Goal: Information Seeking & Learning: Find specific page/section

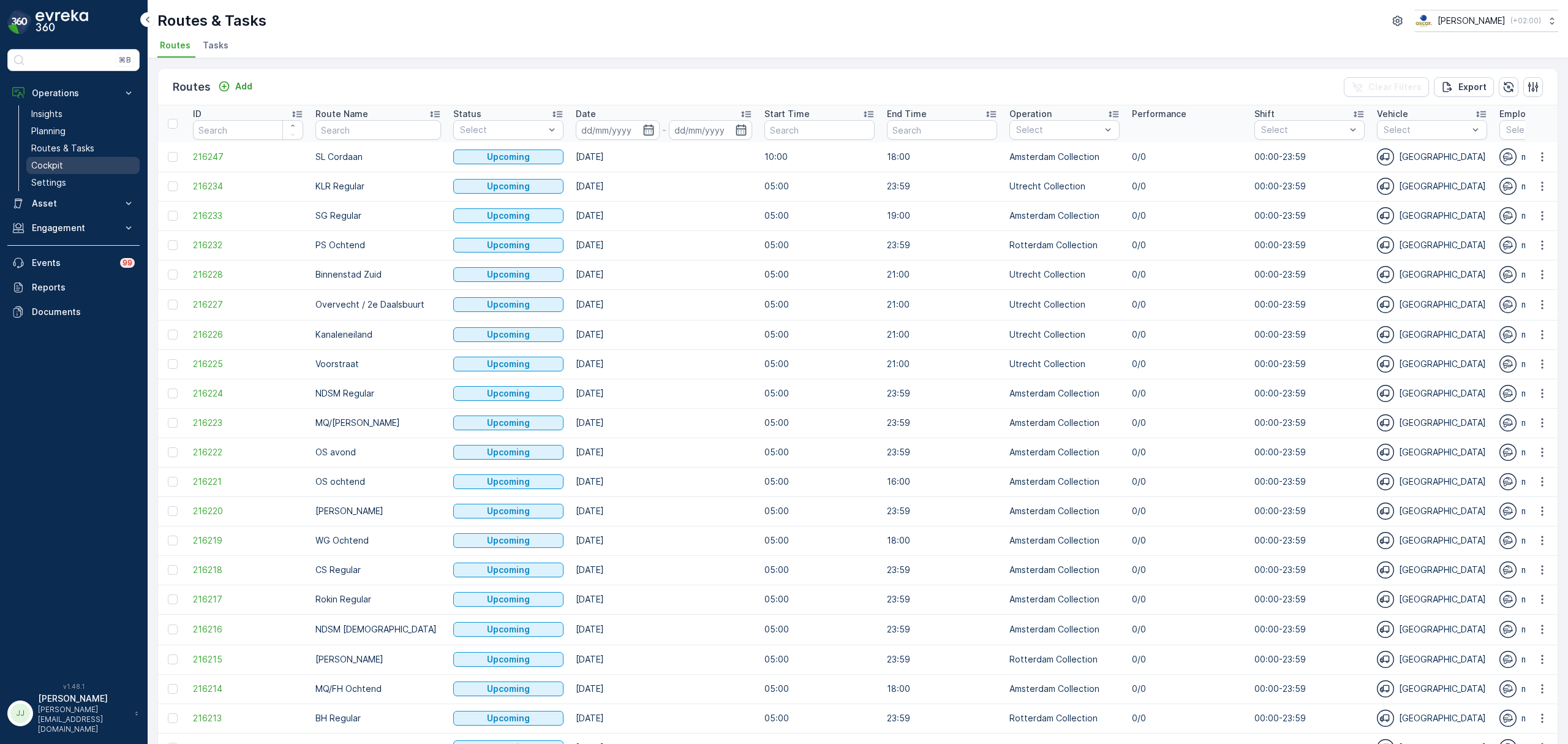
click at [70, 160] on link "Cockpit" at bounding box center [83, 165] width 113 height 17
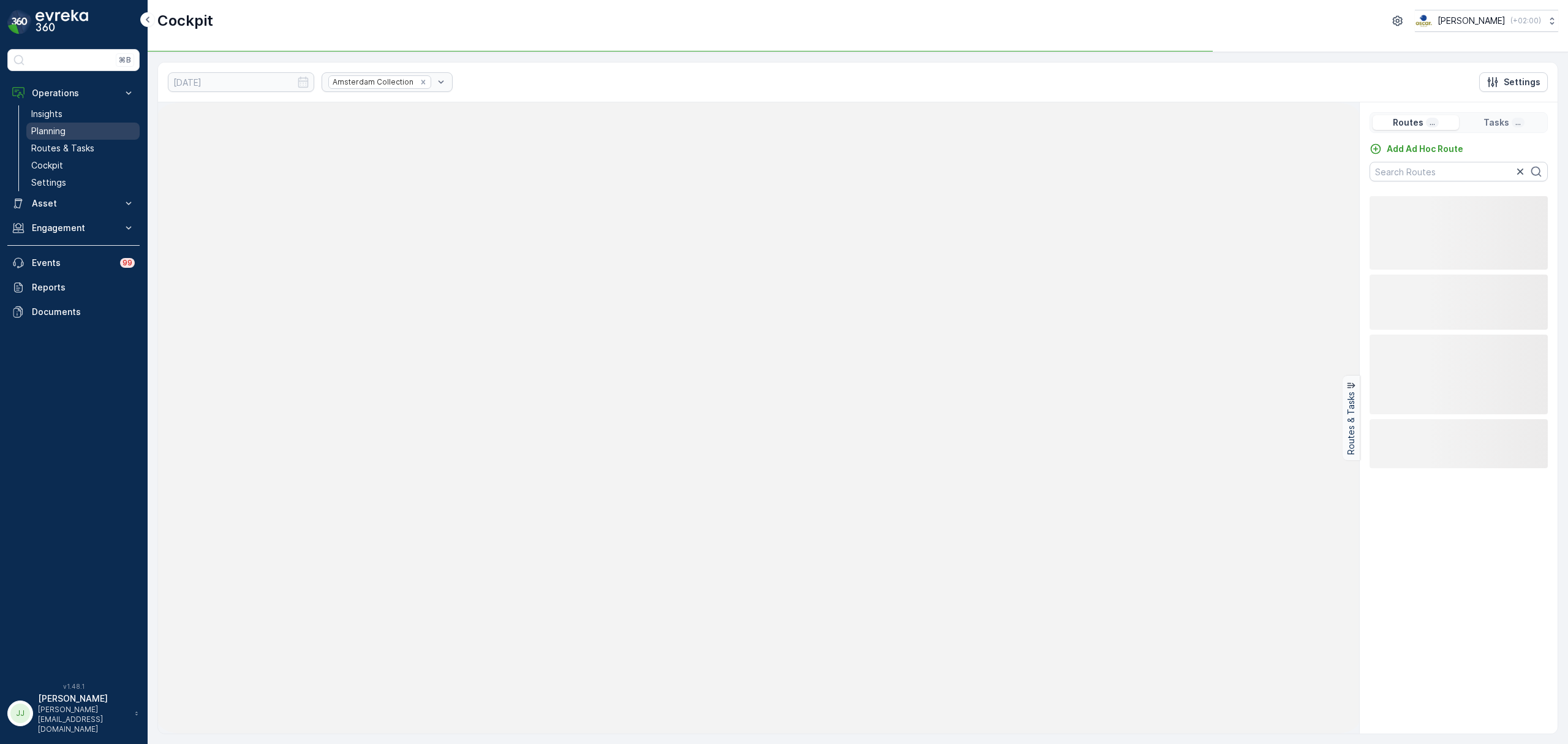
click at [64, 125] on p "Planning" at bounding box center [48, 131] width 34 height 13
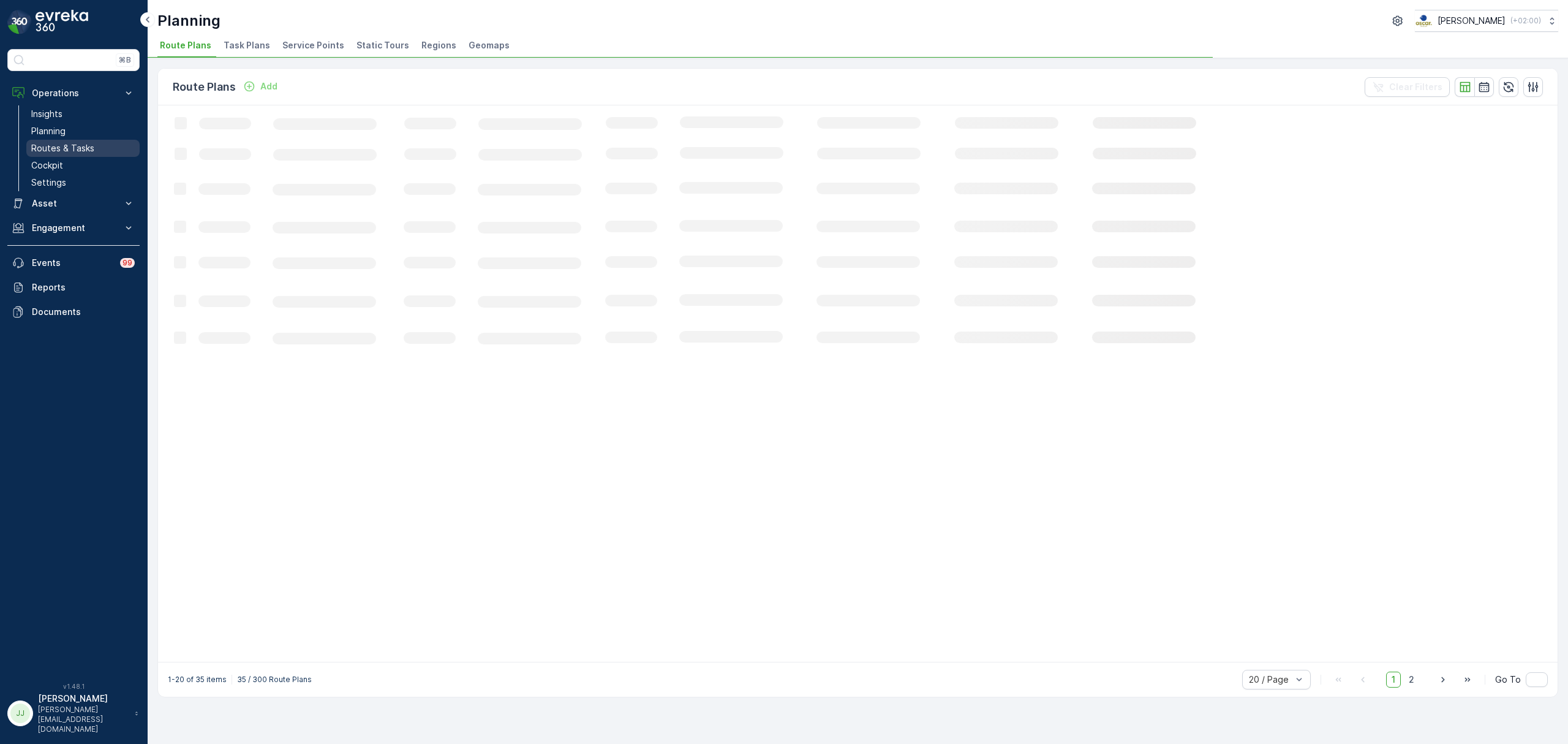
click at [33, 153] on p "Routes & Tasks" at bounding box center [63, 149] width 63 height 13
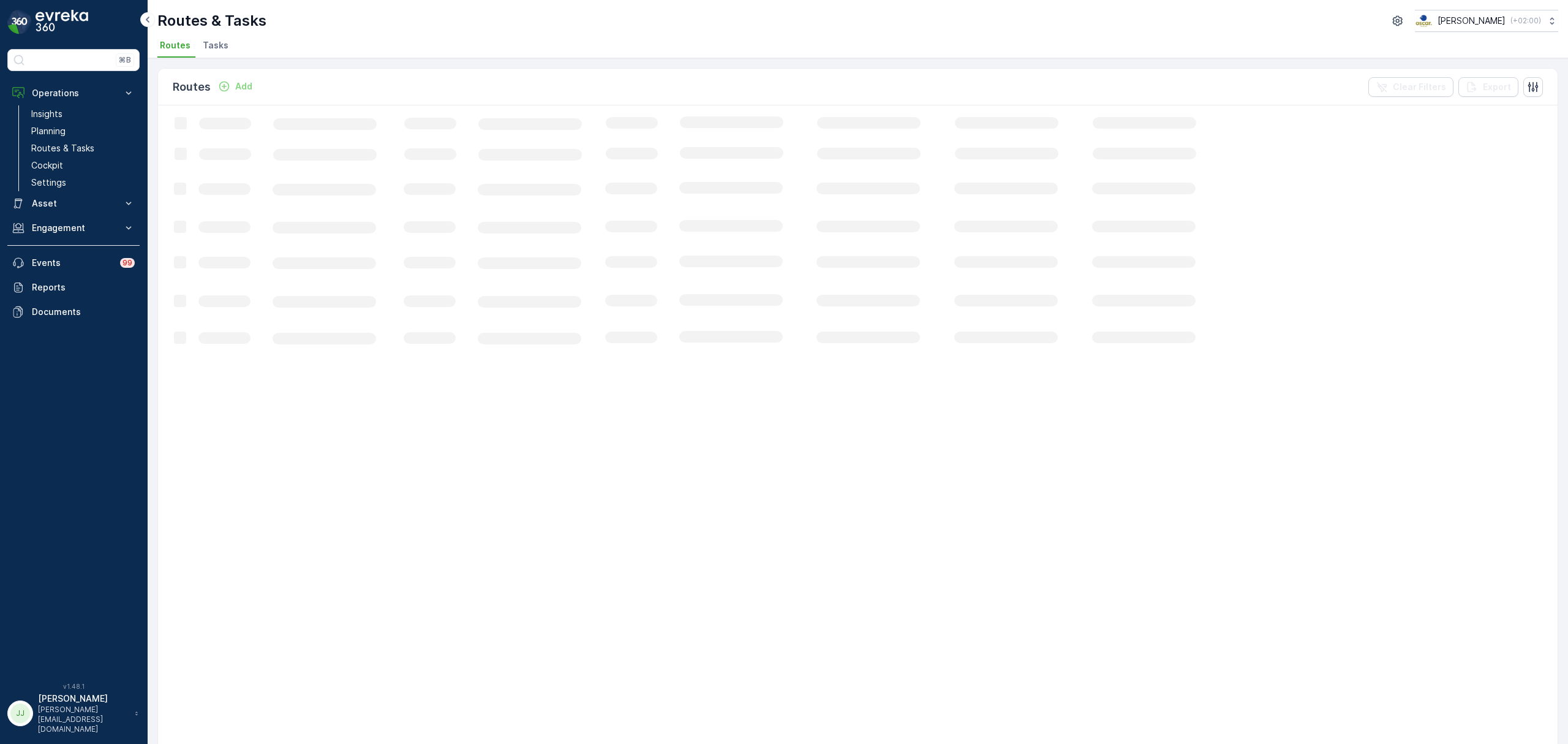
click at [207, 44] on span "Tasks" at bounding box center [215, 46] width 26 height 13
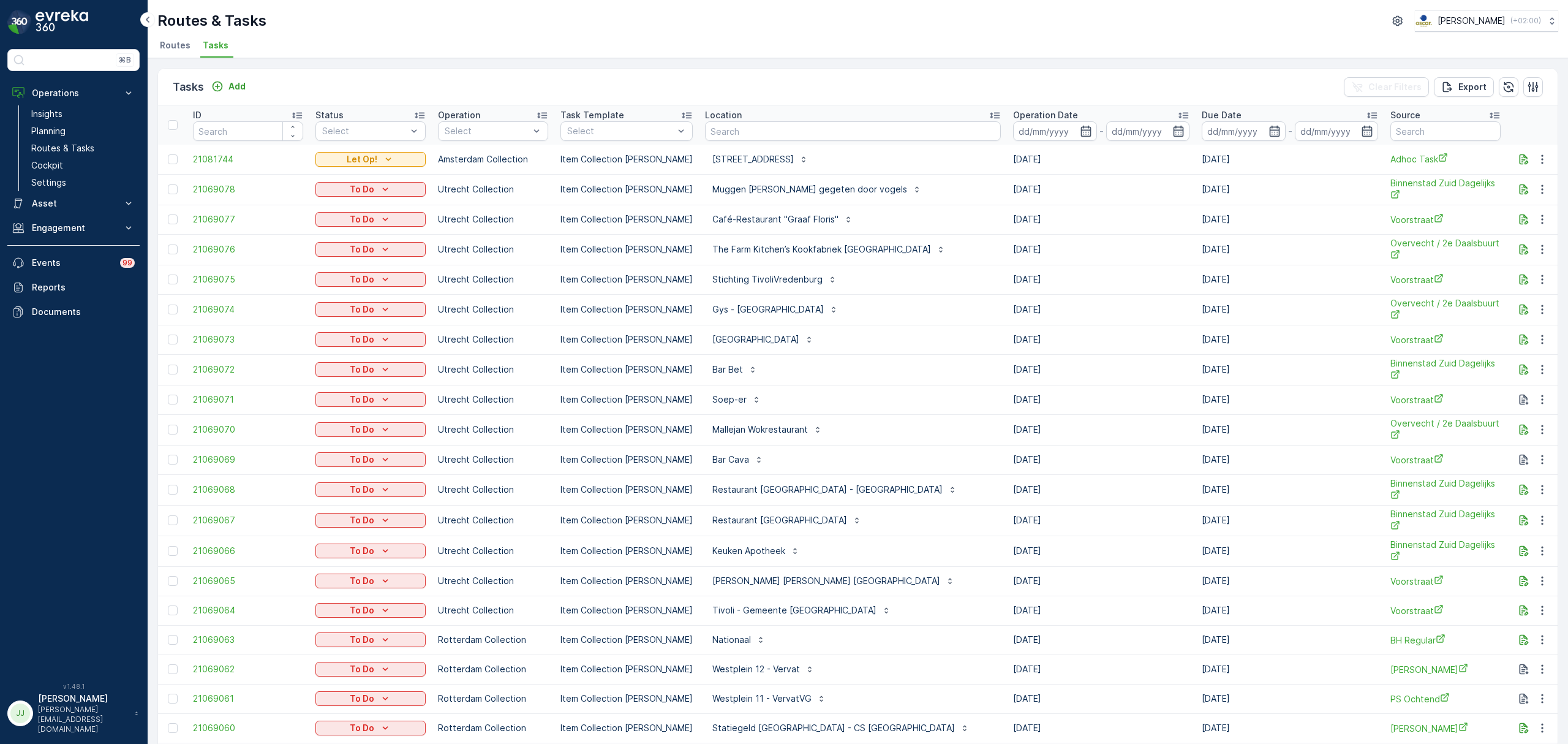
click at [742, 130] on input "text" at bounding box center [853, 131] width 296 height 19
type input "dr"
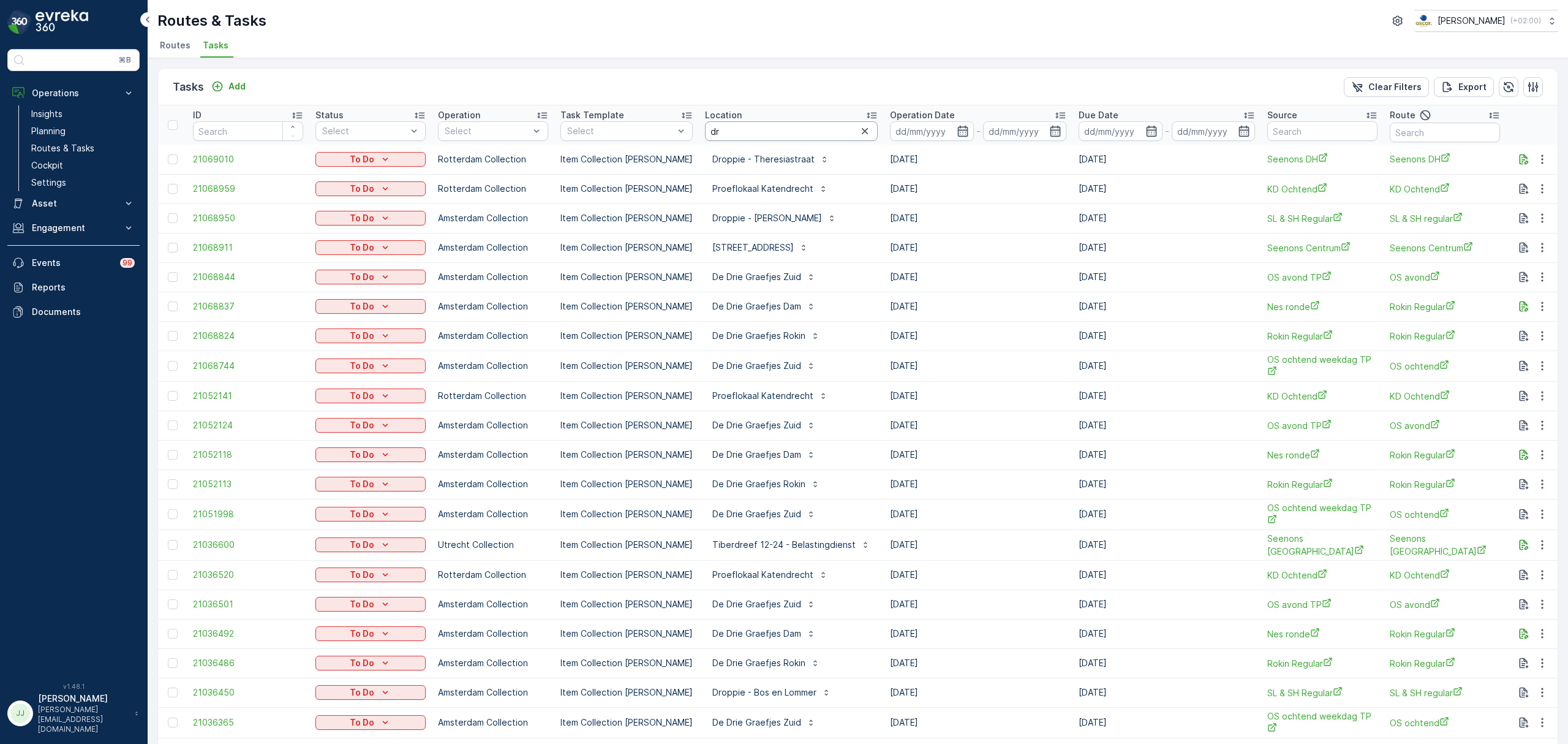
click at [720, 126] on input "dr" at bounding box center [792, 131] width 173 height 19
type input "drie gra"
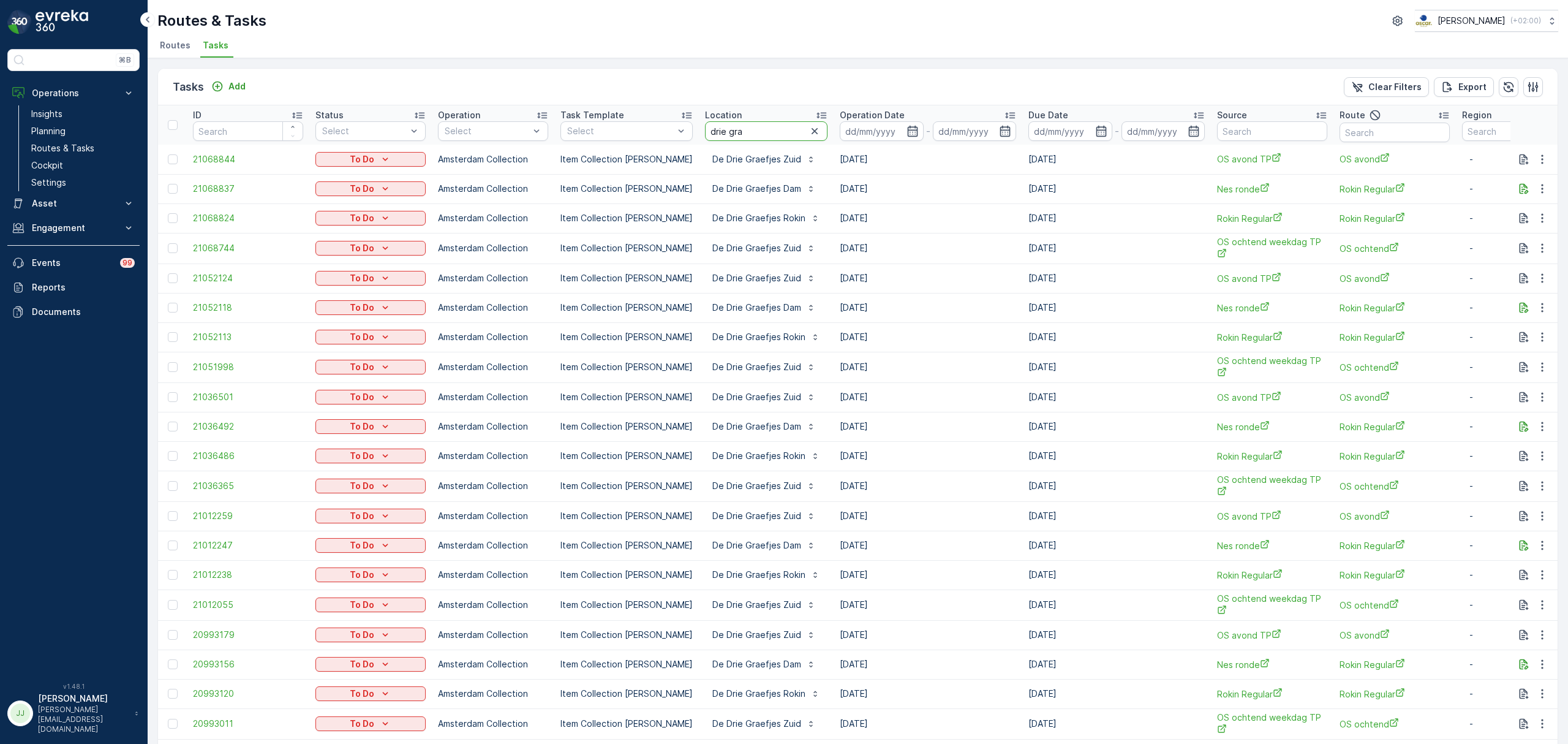
click at [745, 131] on input "drie gra" at bounding box center [767, 131] width 123 height 19
type input "drie graefjes dam"
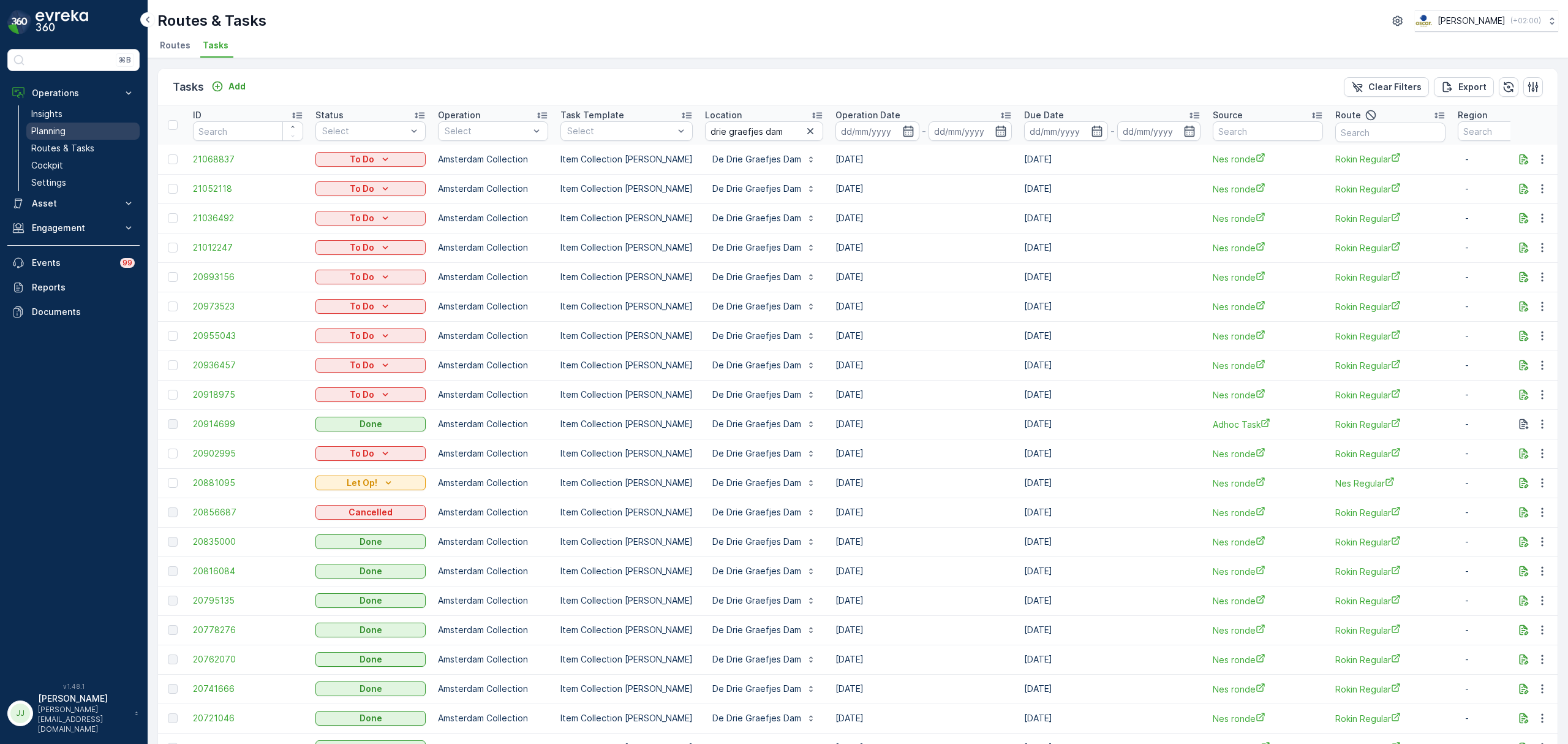
click at [80, 128] on link "Planning" at bounding box center [83, 131] width 113 height 17
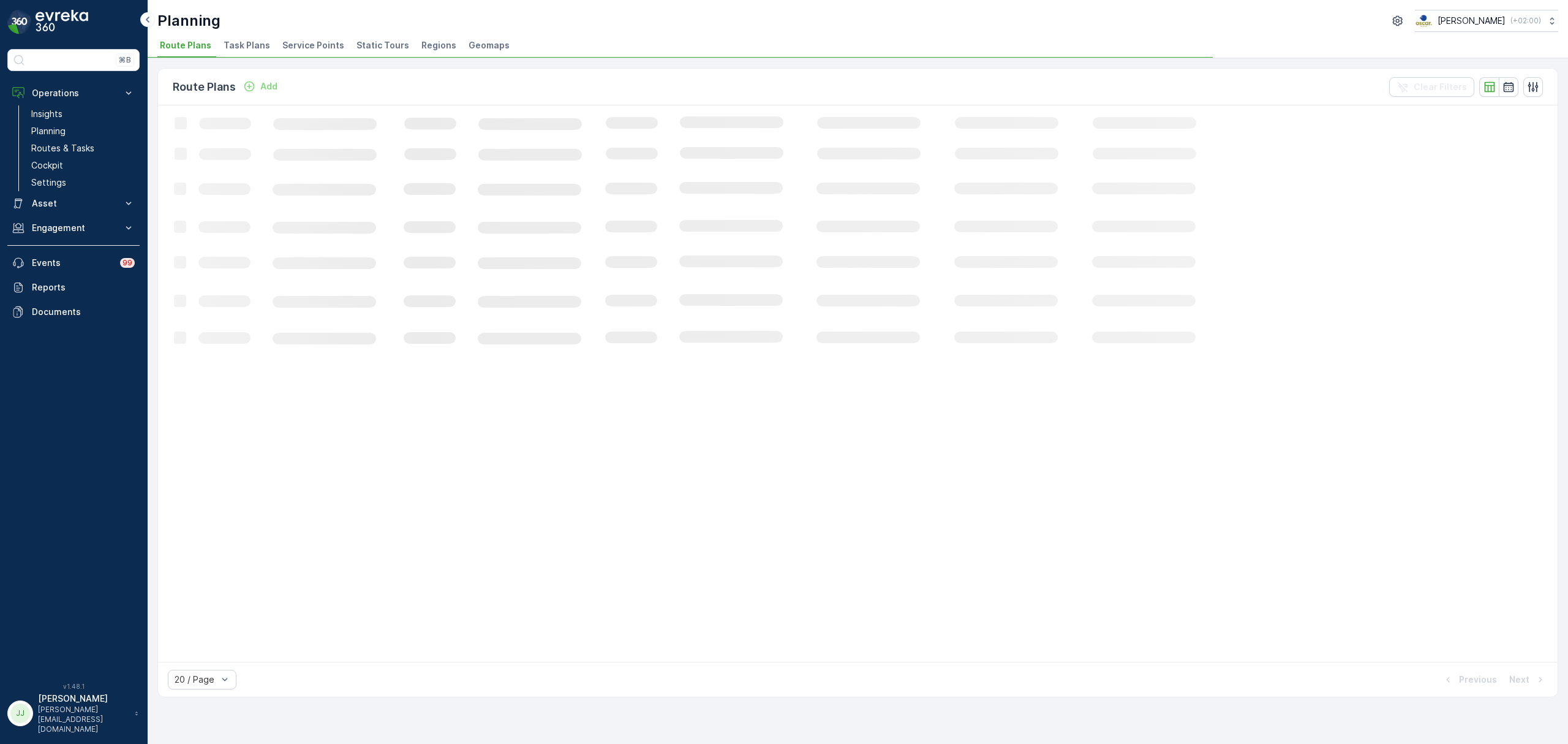
click at [255, 45] on span "Task Plans" at bounding box center [247, 46] width 46 height 13
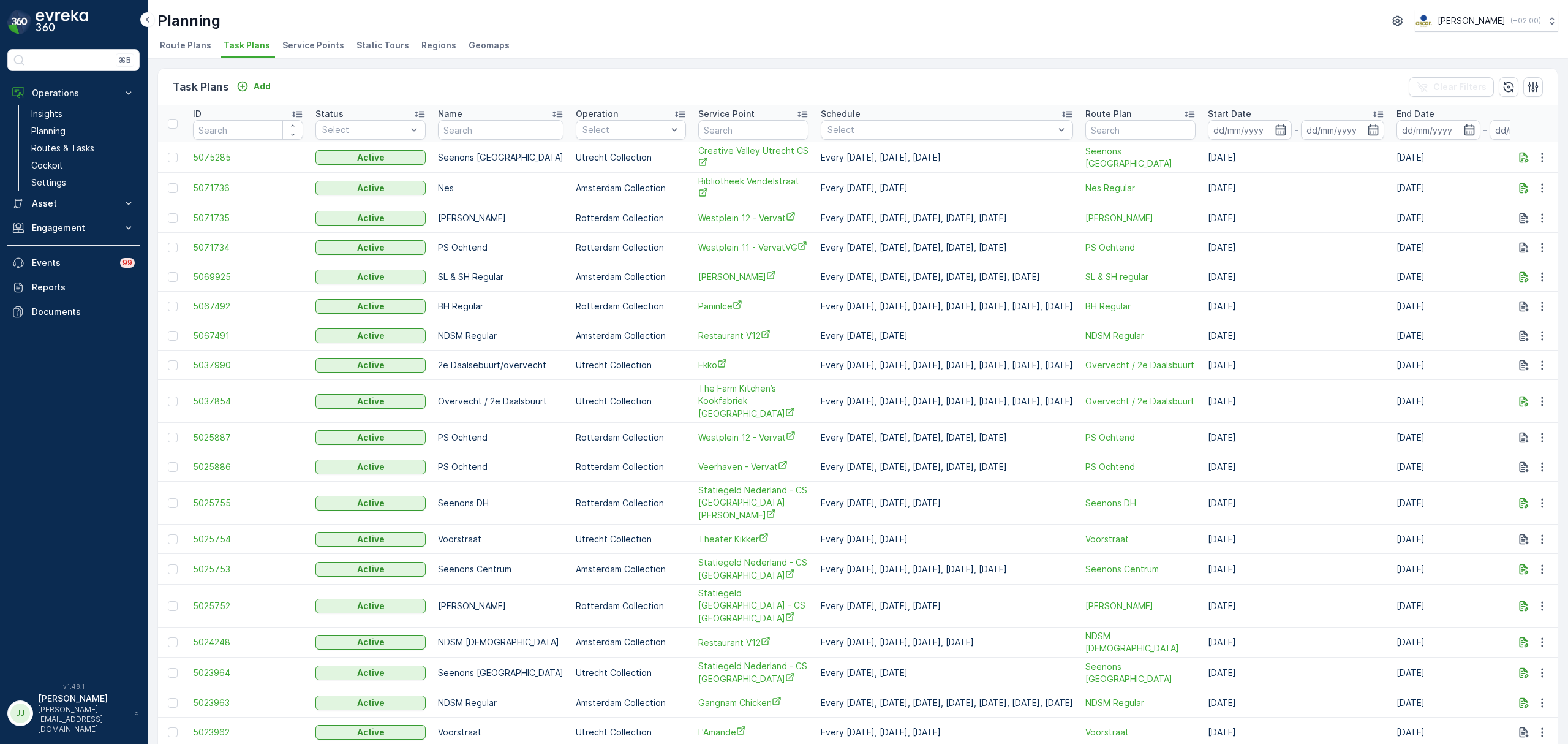
click at [767, 125] on input "text" at bounding box center [754, 130] width 110 height 19
type input "drie gra"
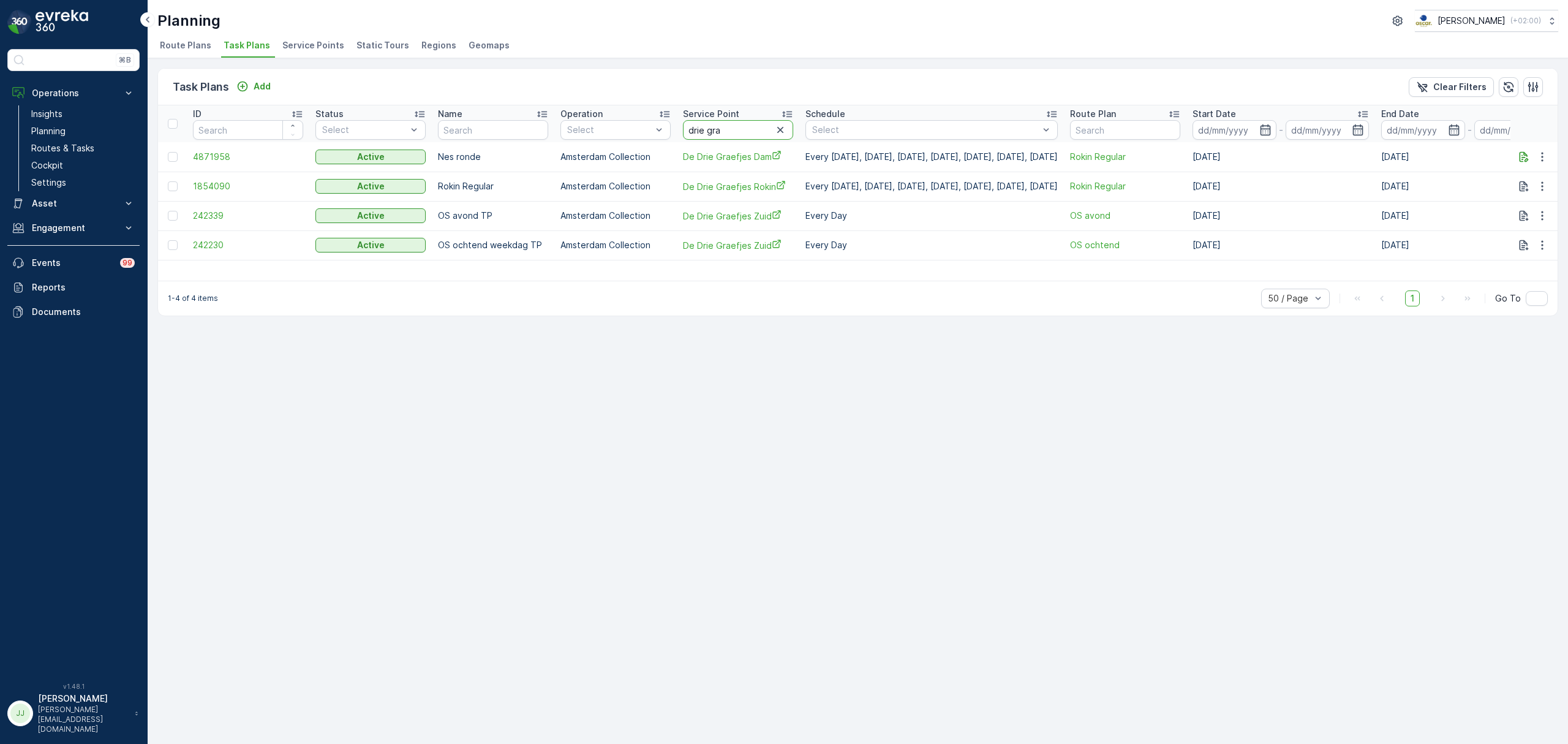
click at [743, 125] on input "drie gra" at bounding box center [738, 130] width 110 height 19
click at [1547, 157] on icon "button" at bounding box center [1543, 157] width 13 height 13
click at [1524, 189] on span "Edit Task Plan" at bounding box center [1520, 192] width 57 height 13
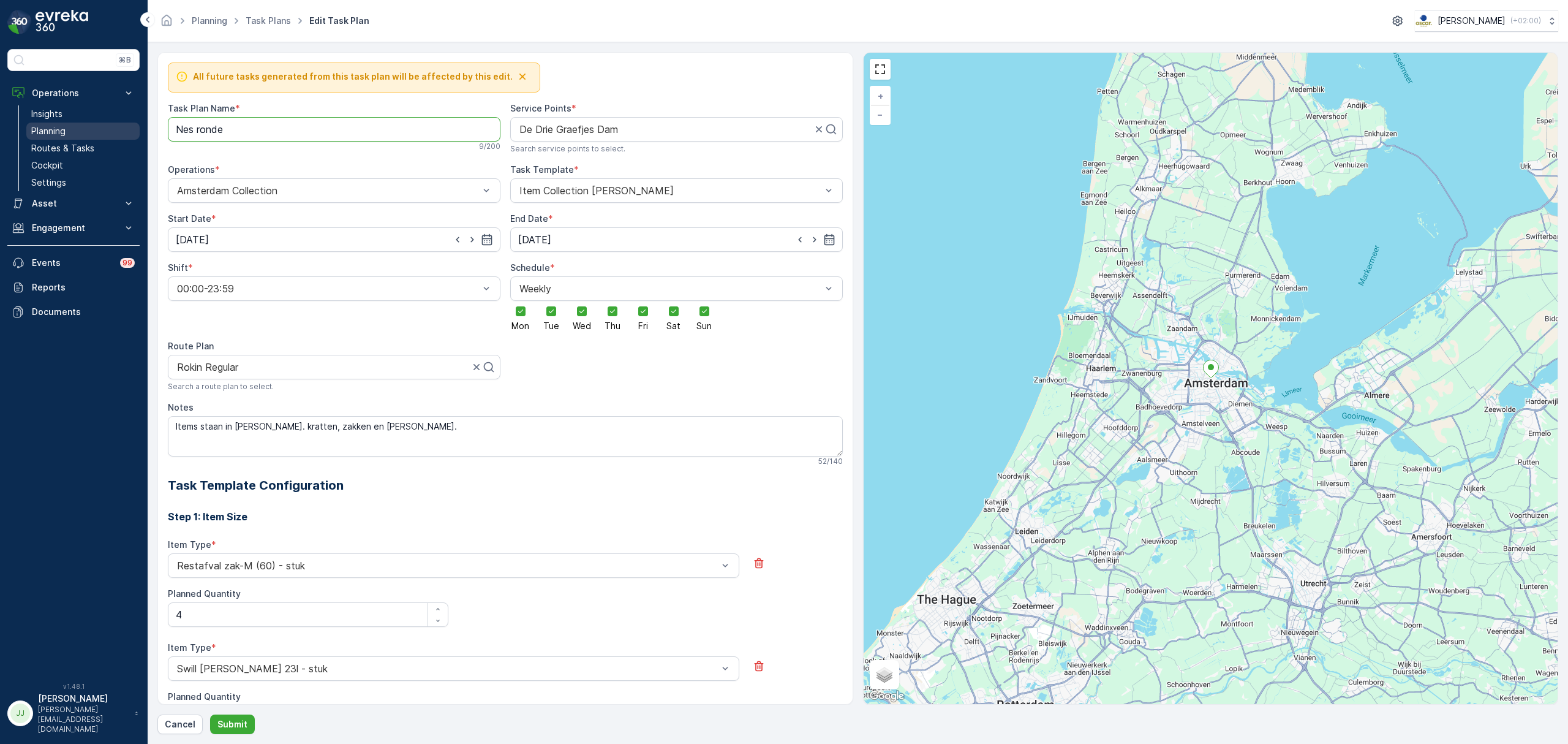
drag, startPoint x: 219, startPoint y: 128, endPoint x: 135, endPoint y: 125, distance: 84.1
click at [135, 125] on div "⌘B Operations Insights Planning Routes & Tasks Cockpit Settings Asset Assets En…" at bounding box center [784, 372] width 1568 height 744
type Name "Rokin Regular"
click at [239, 723] on p "Submit" at bounding box center [232, 725] width 30 height 13
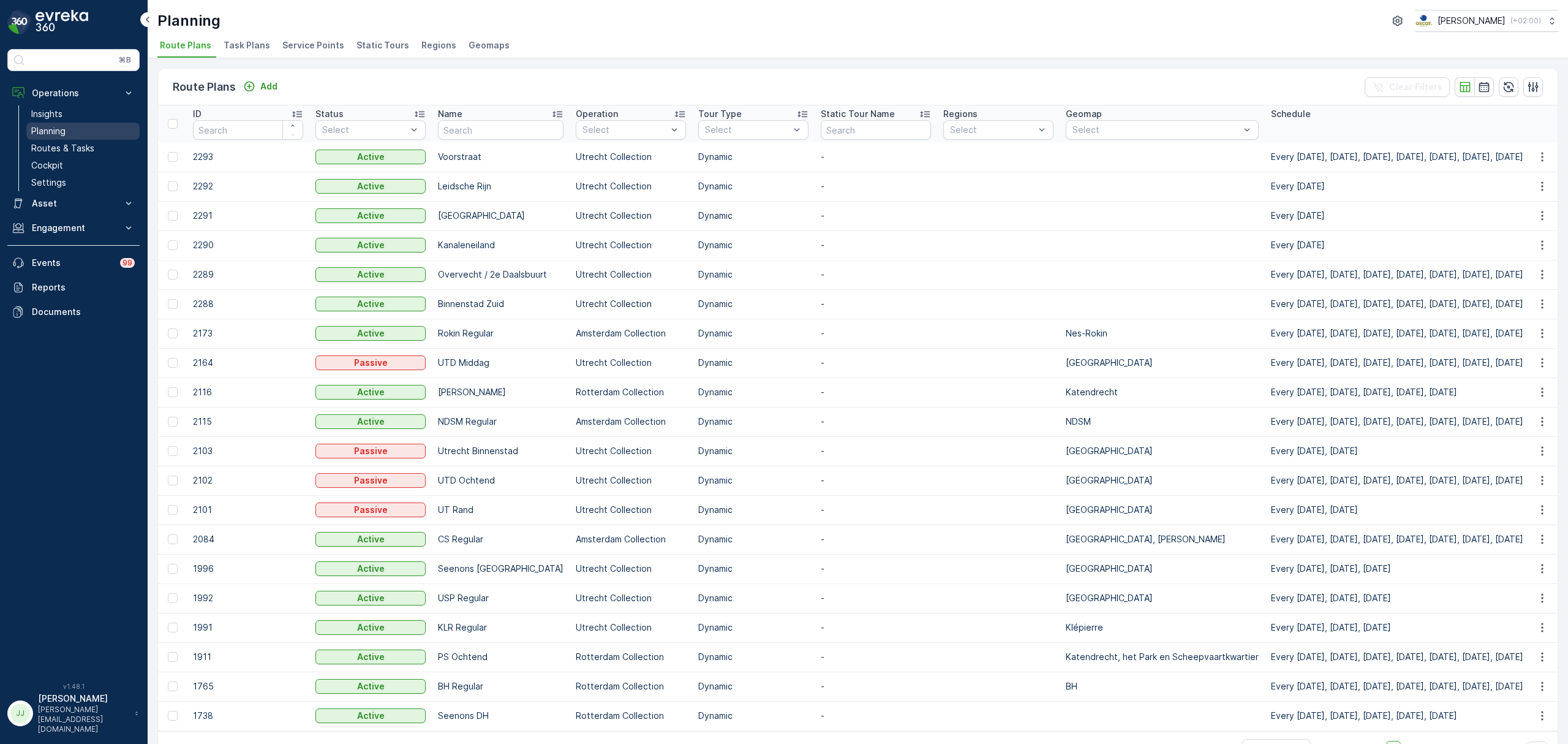
drag, startPoint x: 45, startPoint y: 142, endPoint x: 105, endPoint y: 125, distance: 62.4
click at [45, 142] on link "Routes & Tasks" at bounding box center [83, 148] width 113 height 17
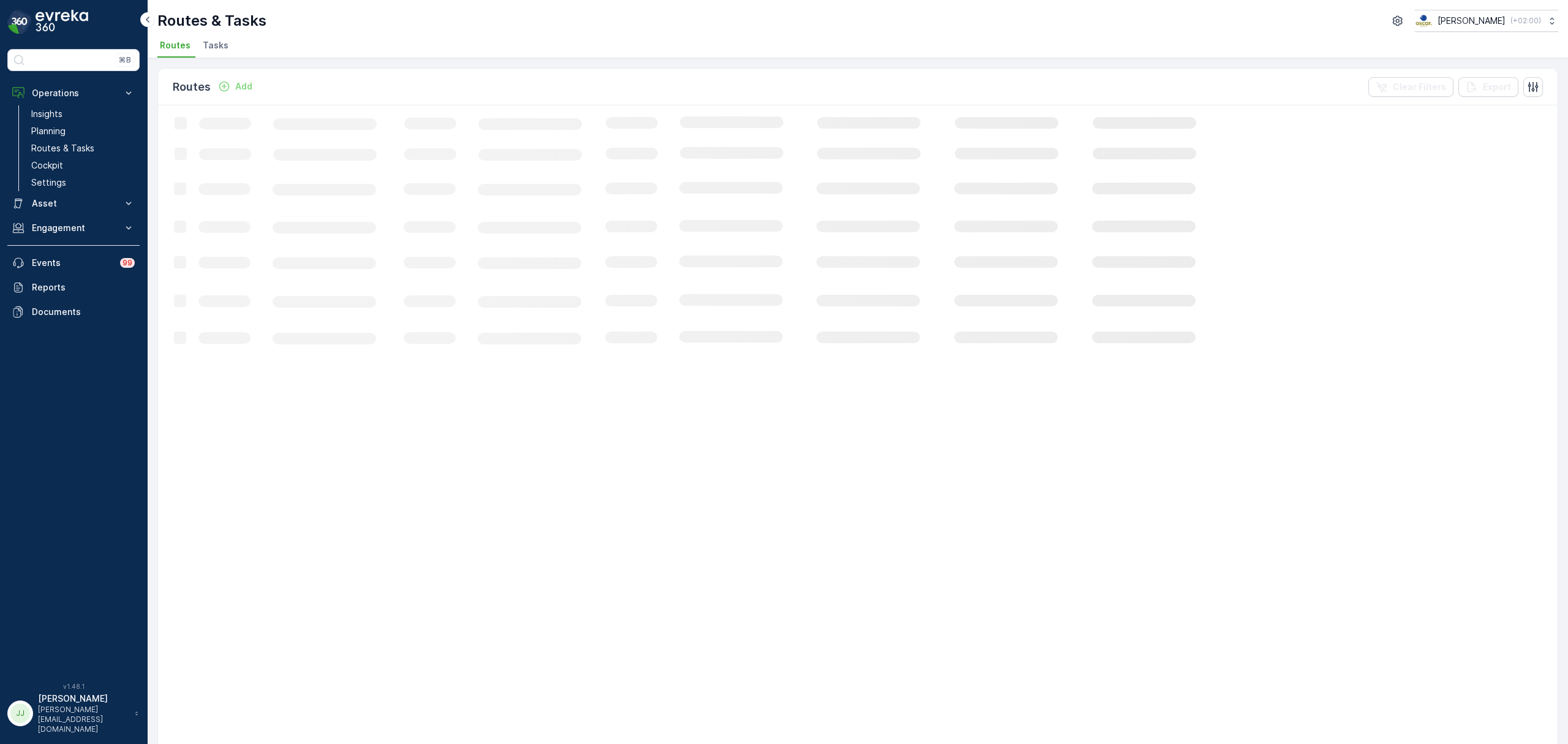
click at [219, 51] on span "Tasks" at bounding box center [215, 46] width 26 height 13
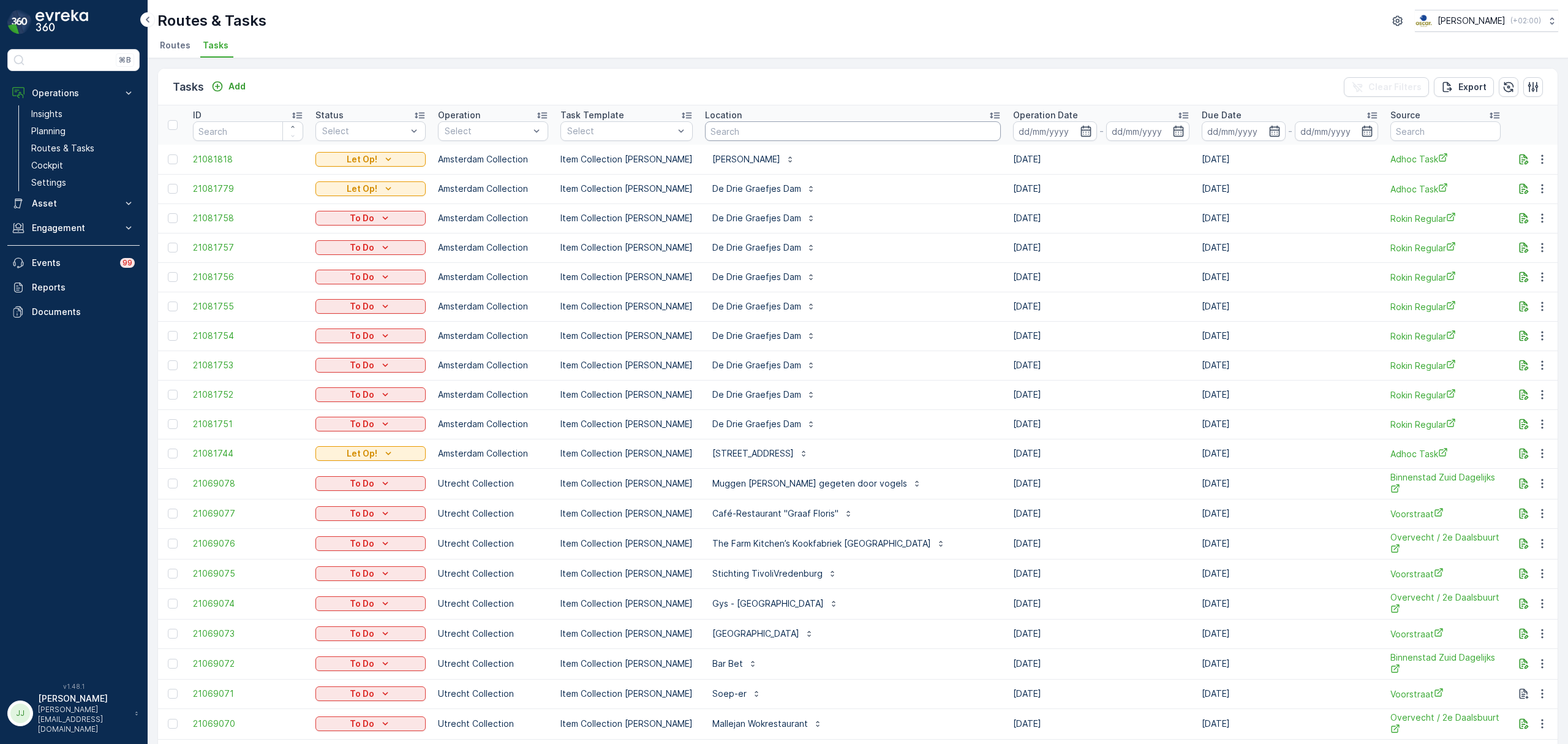
click at [754, 137] on input "text" at bounding box center [853, 131] width 296 height 19
type input "karakter"
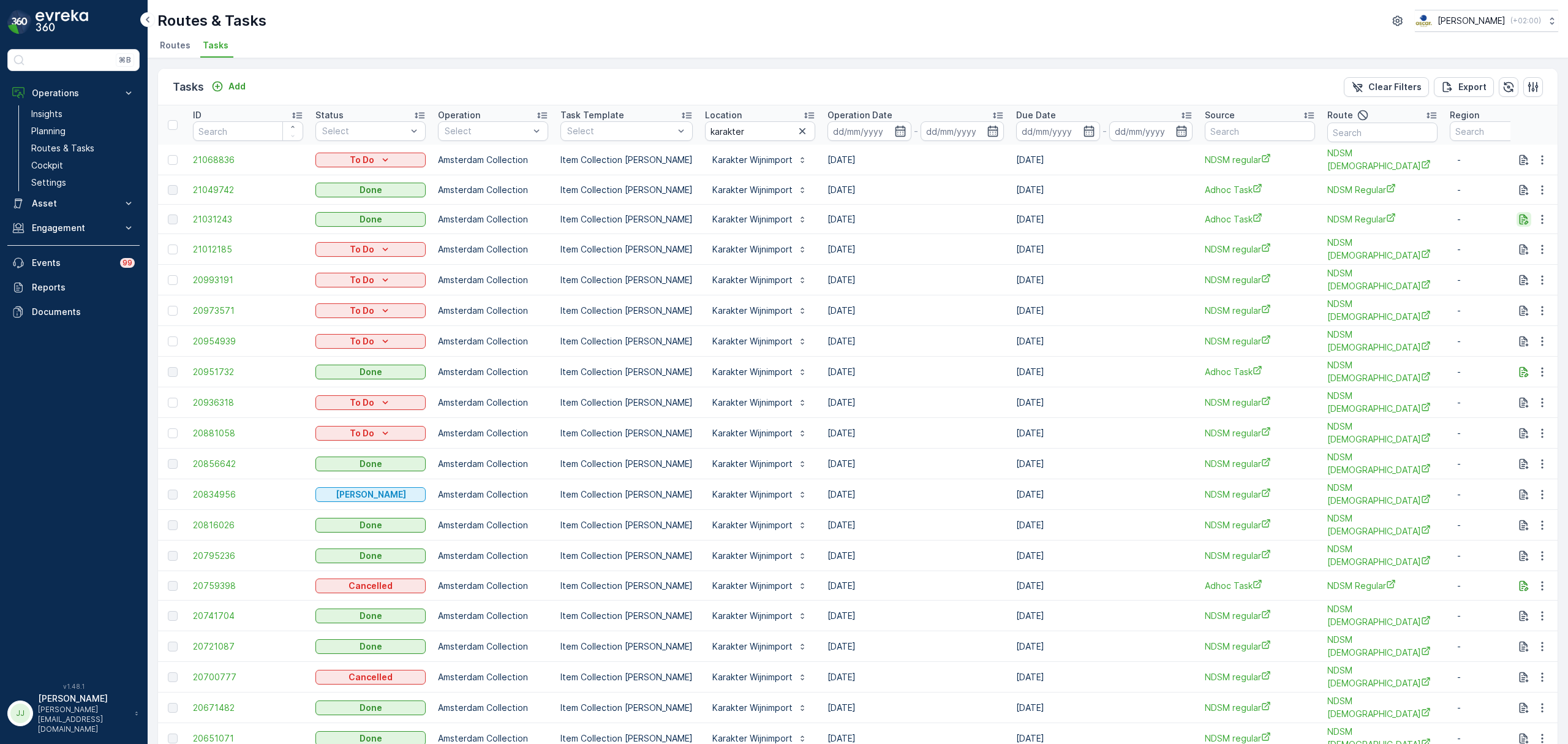
click at [1520, 216] on icon "button" at bounding box center [1524, 219] width 13 height 13
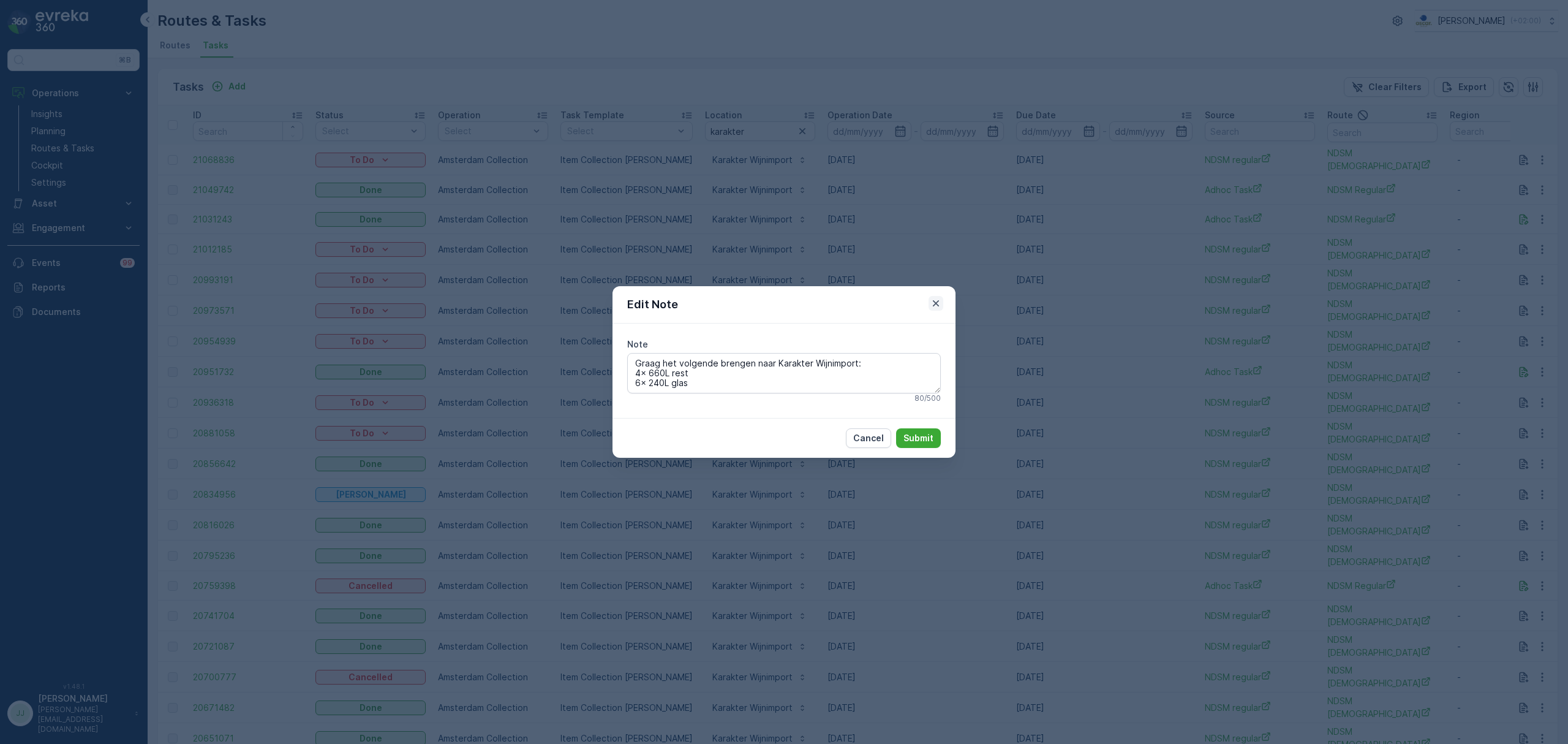
click at [937, 300] on icon "button" at bounding box center [936, 303] width 13 height 13
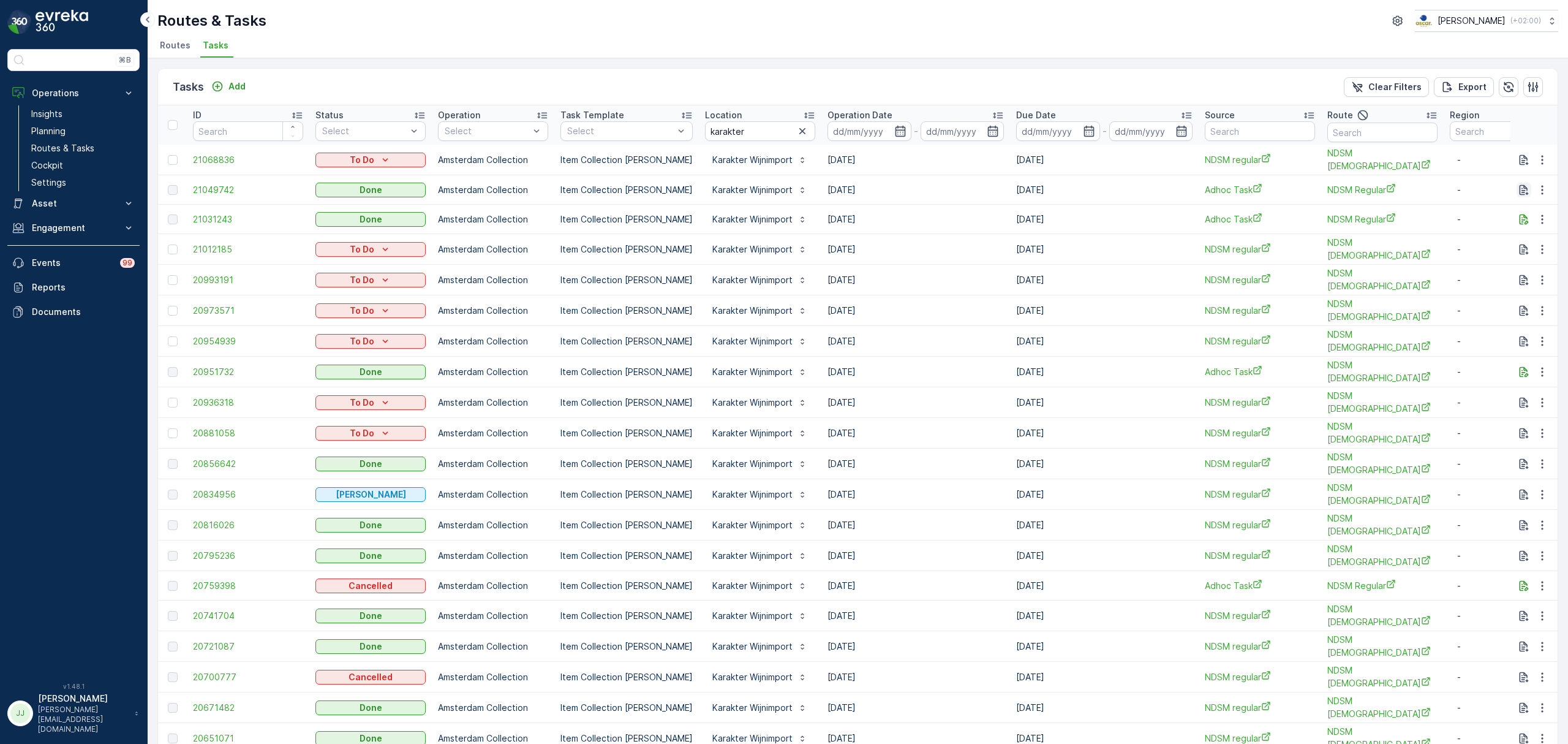
click at [1520, 186] on icon "button" at bounding box center [1524, 190] width 13 height 13
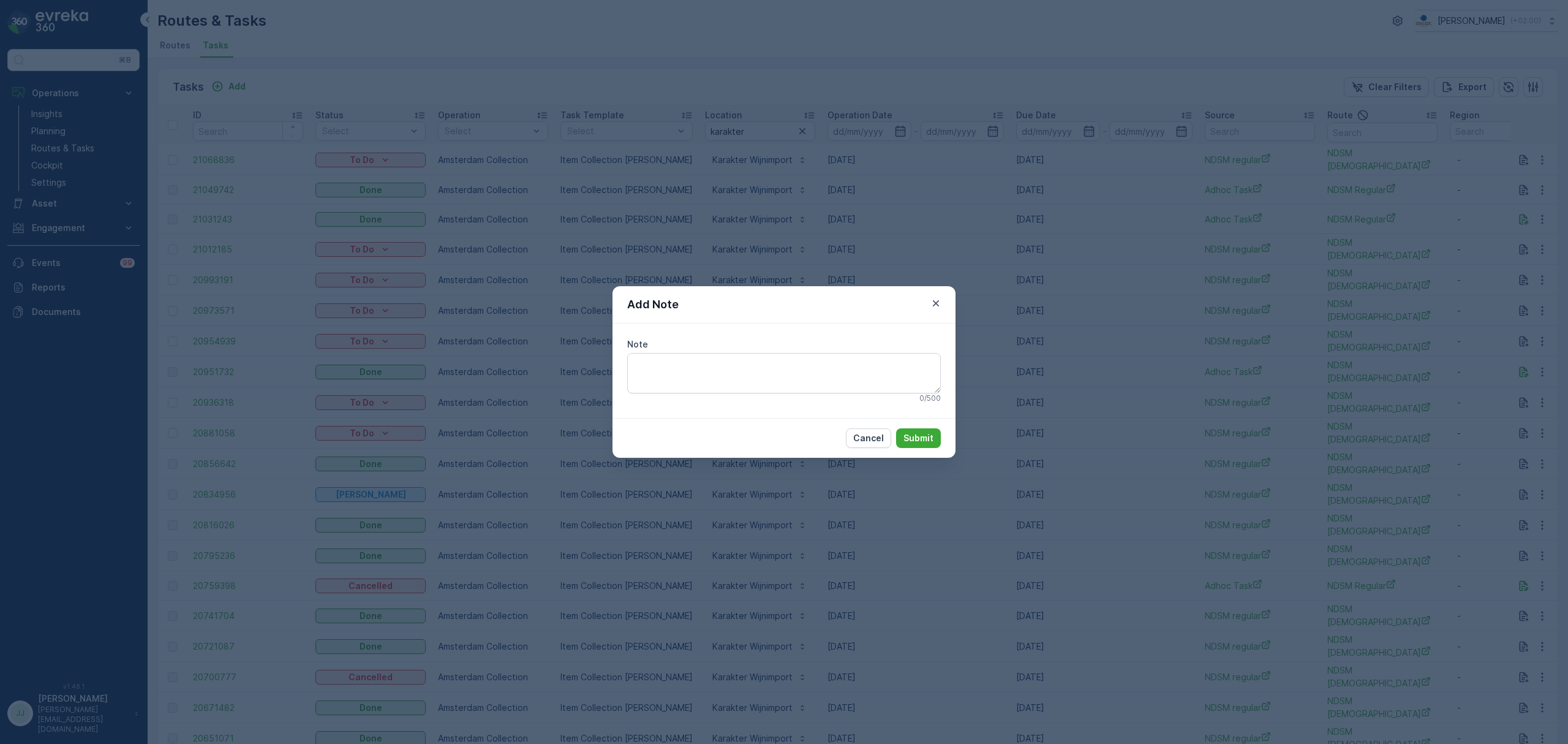
click at [937, 300] on icon "button" at bounding box center [936, 303] width 13 height 13
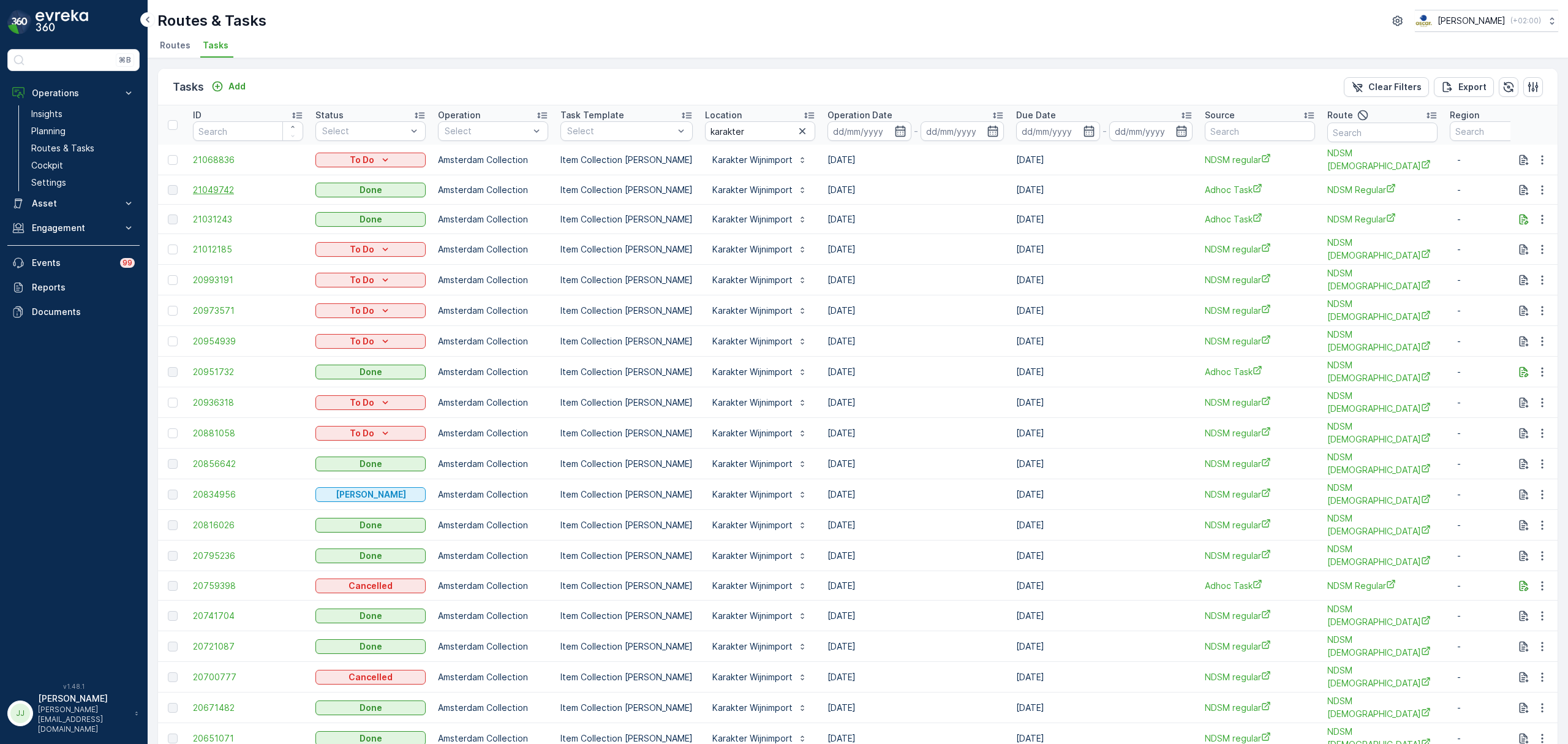
click at [196, 190] on span "21049742" at bounding box center [248, 190] width 110 height 13
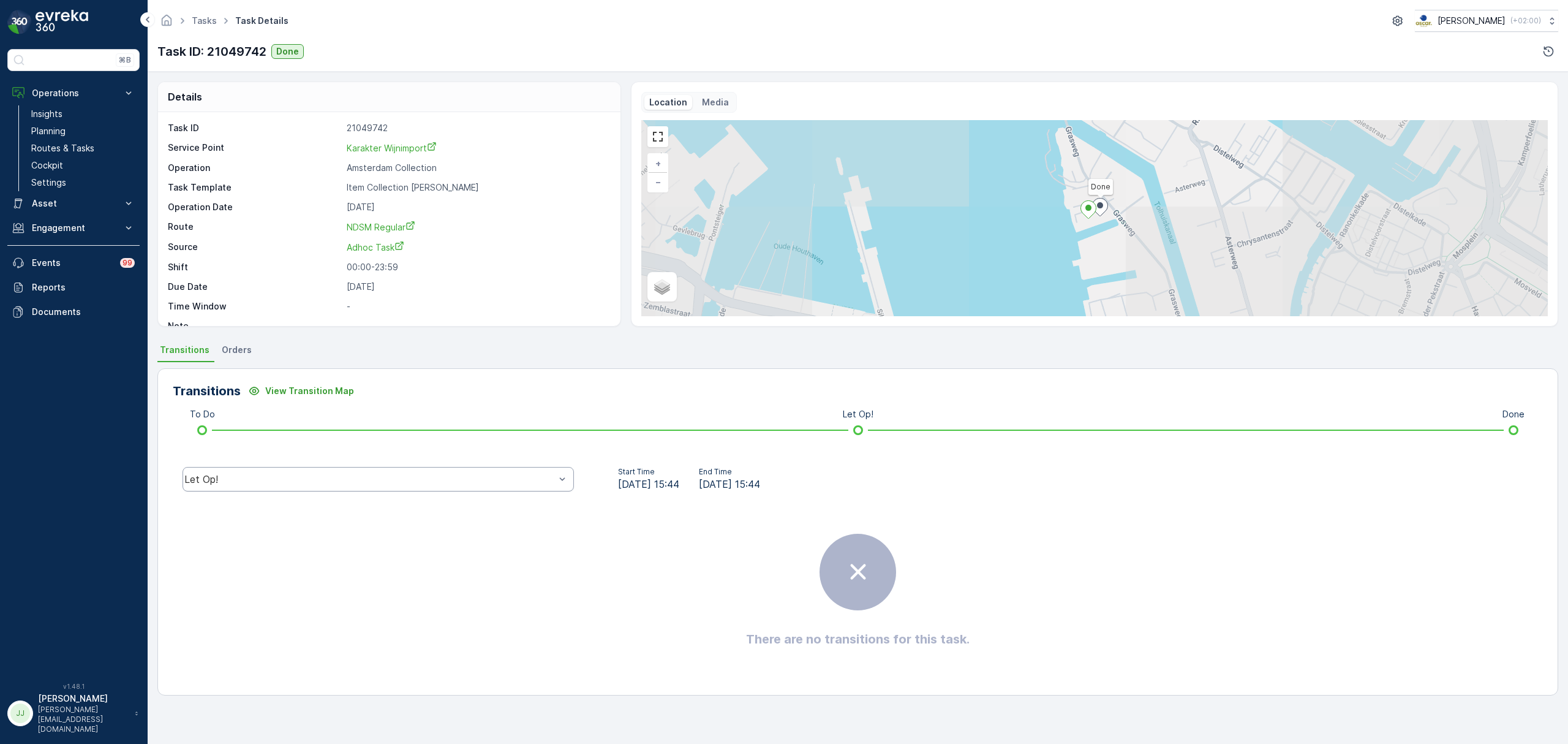
click at [390, 471] on div "Let Op!" at bounding box center [378, 479] width 392 height 24
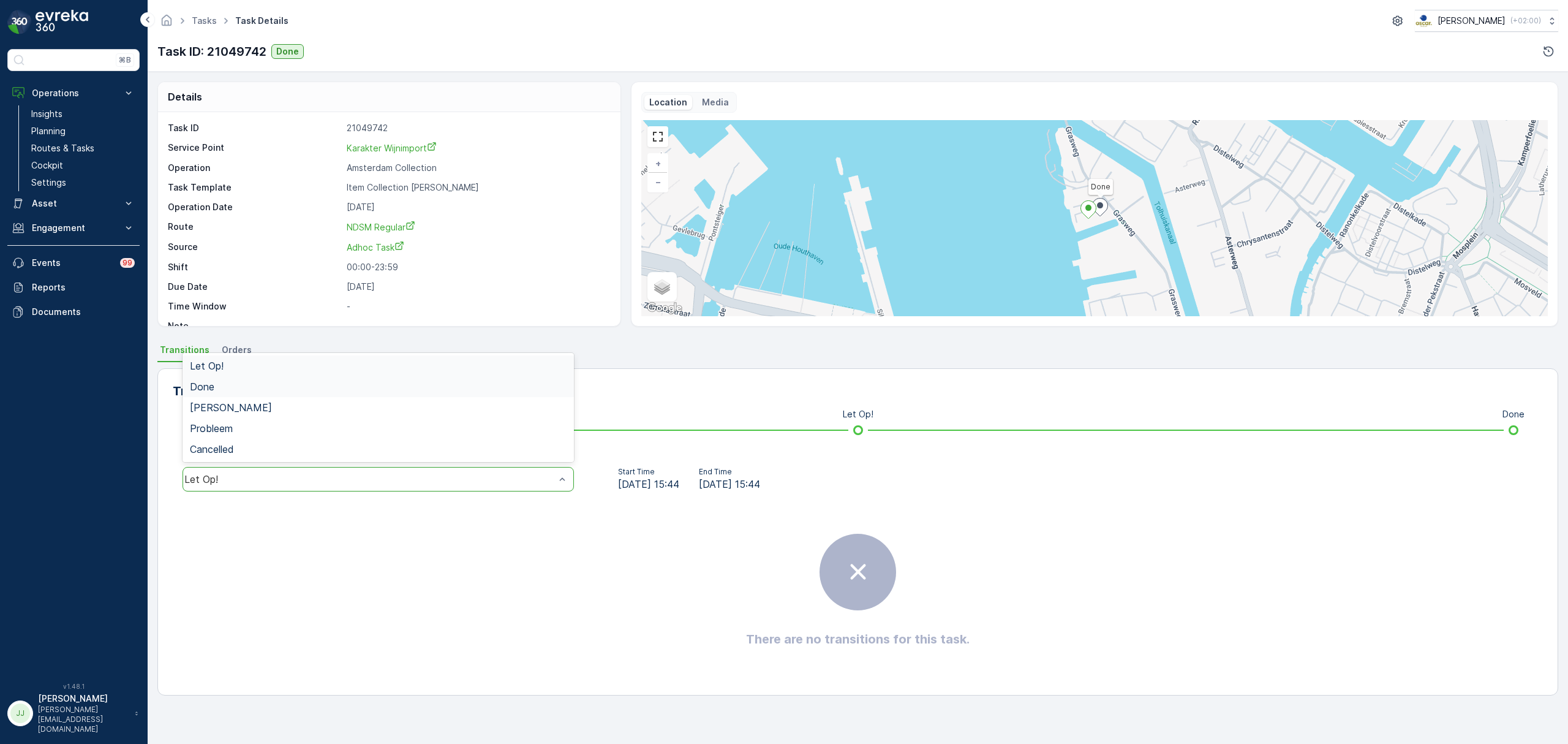
click at [252, 389] on div "Done" at bounding box center [378, 387] width 376 height 11
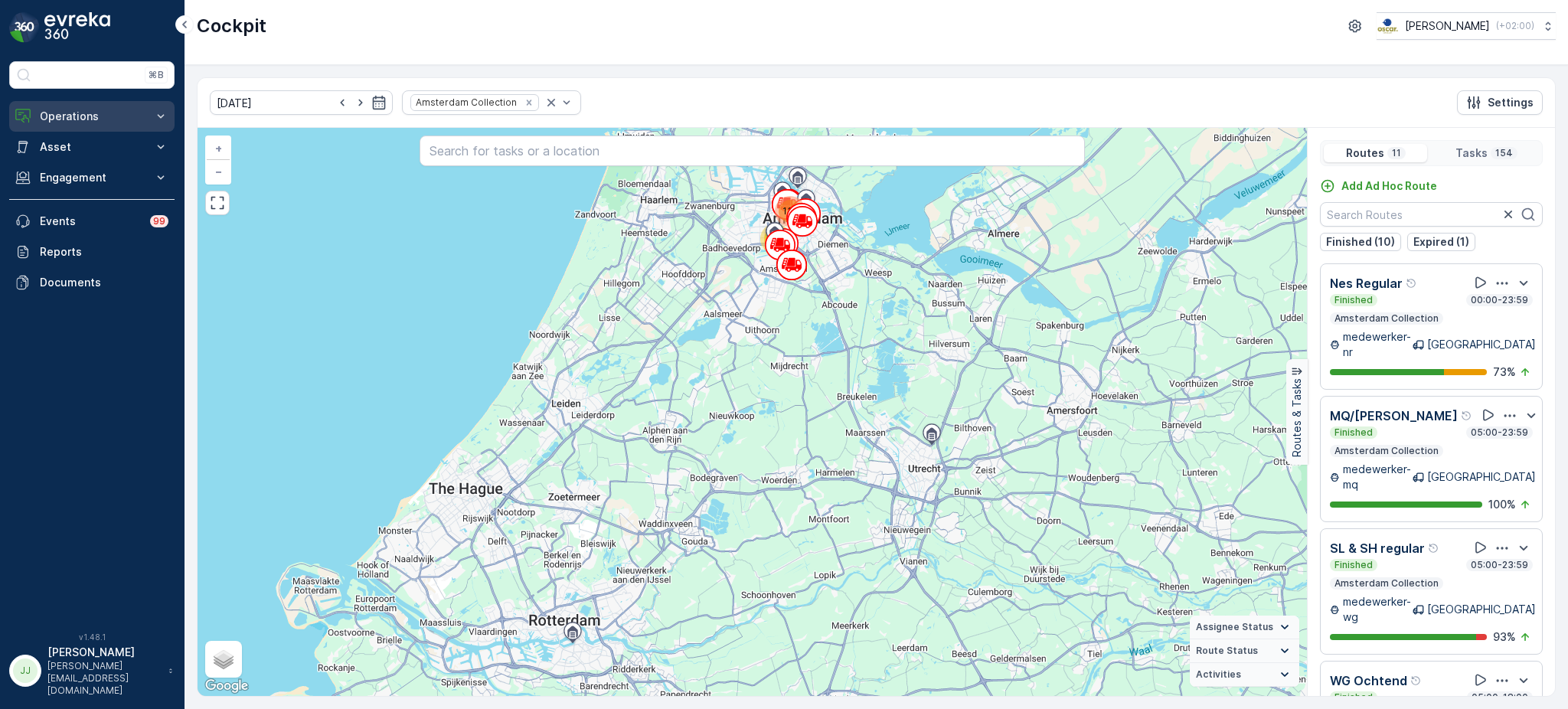
click at [66, 123] on p "Operations" at bounding box center [92, 117] width 104 height 16
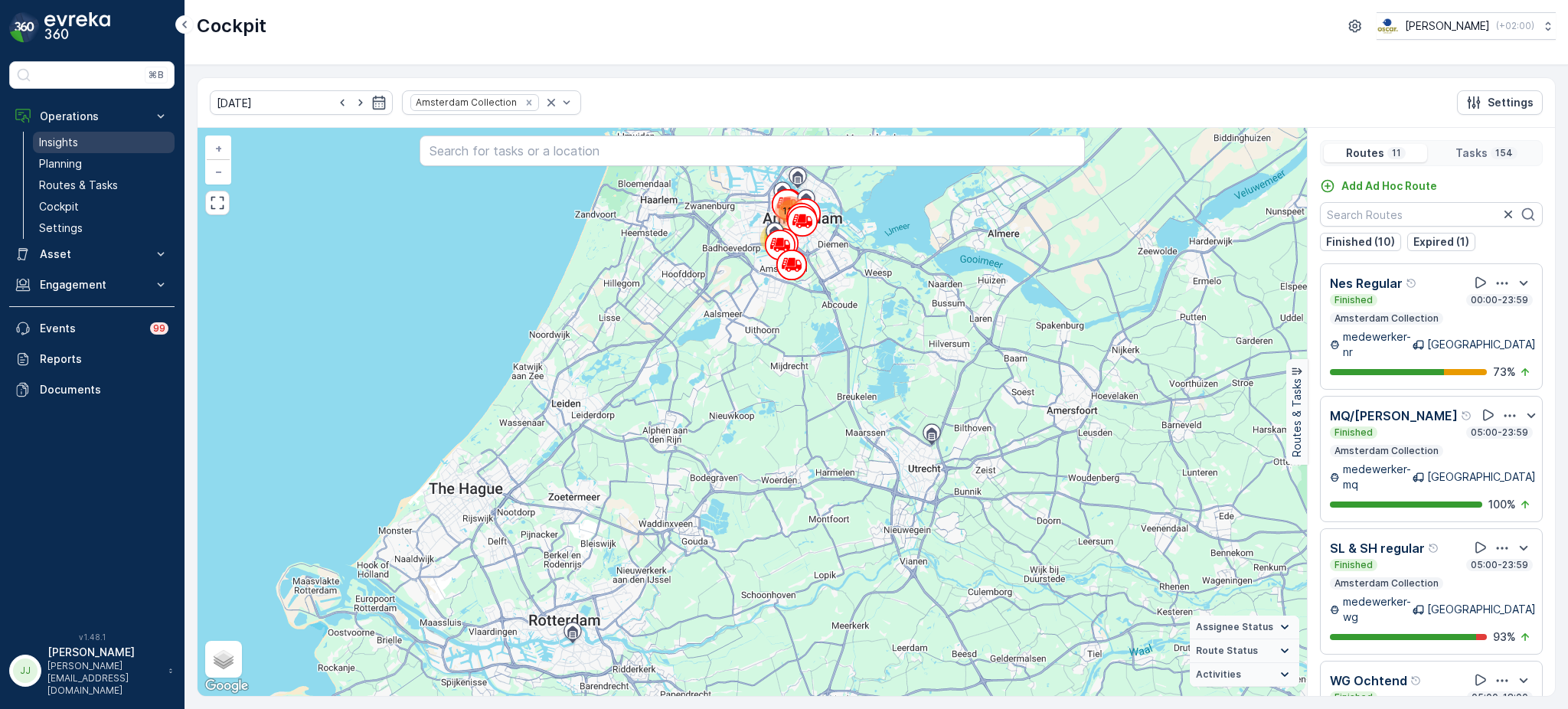
click at [123, 143] on link "Insights" at bounding box center [103, 142] width 142 height 21
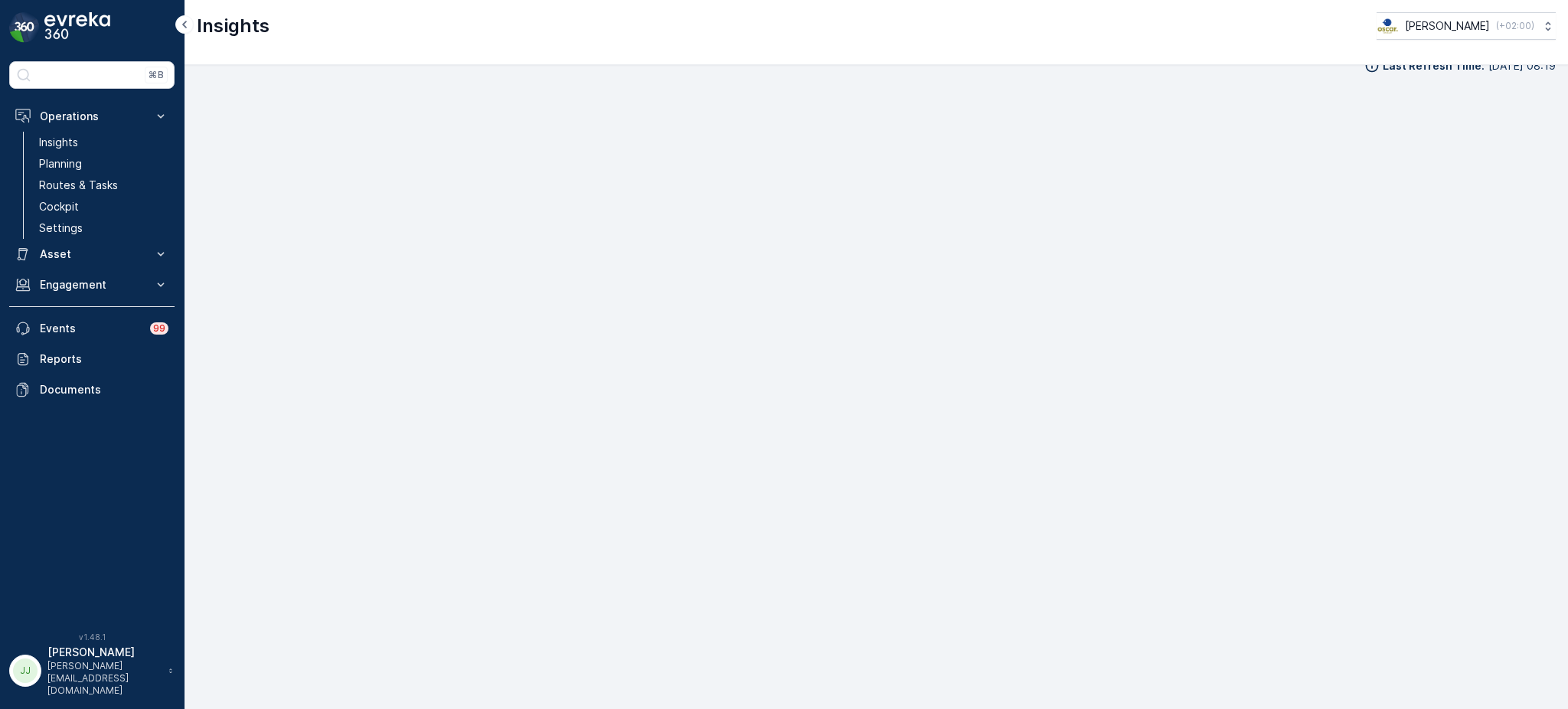
scroll to position [17, 0]
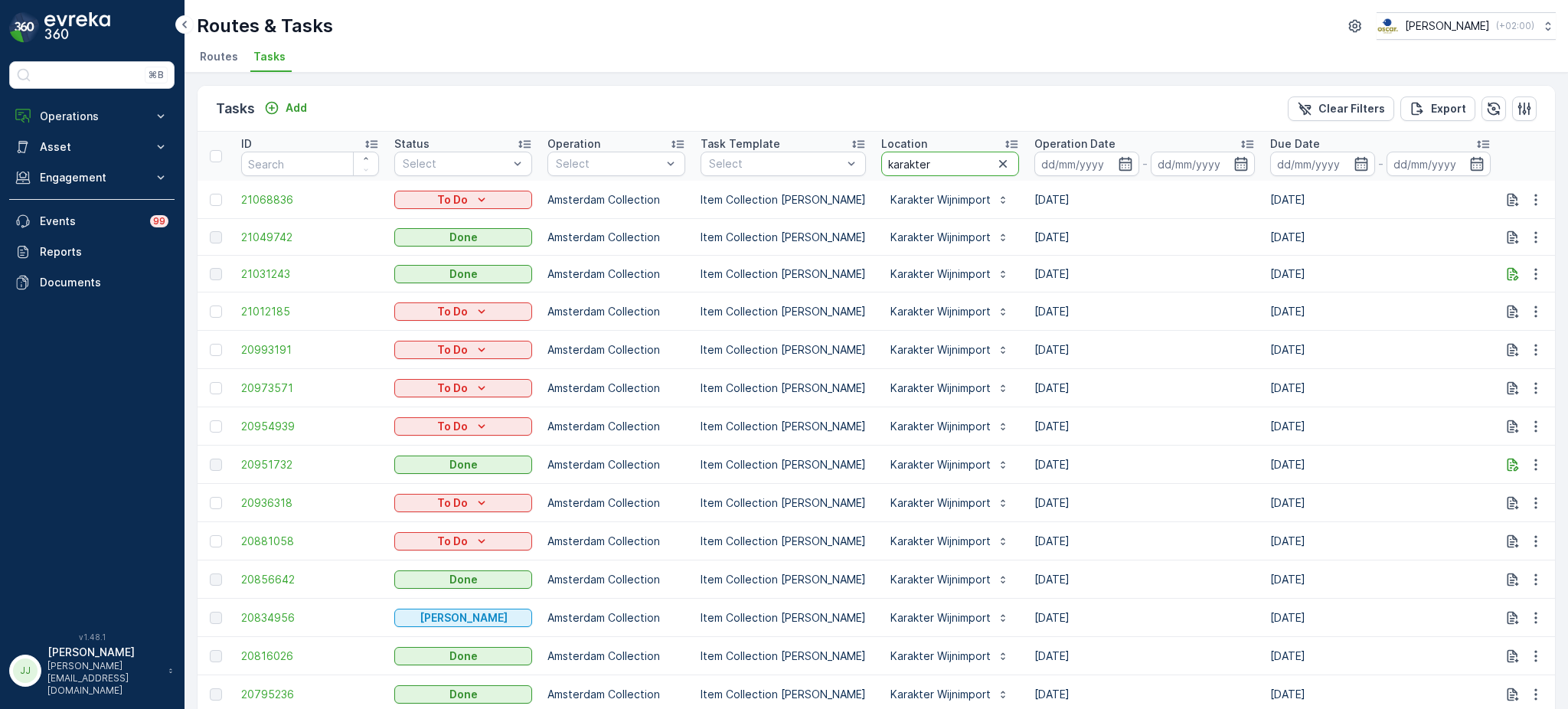
drag, startPoint x: 928, startPoint y: 166, endPoint x: 715, endPoint y: 192, distance: 214.6
type input "doing goo"
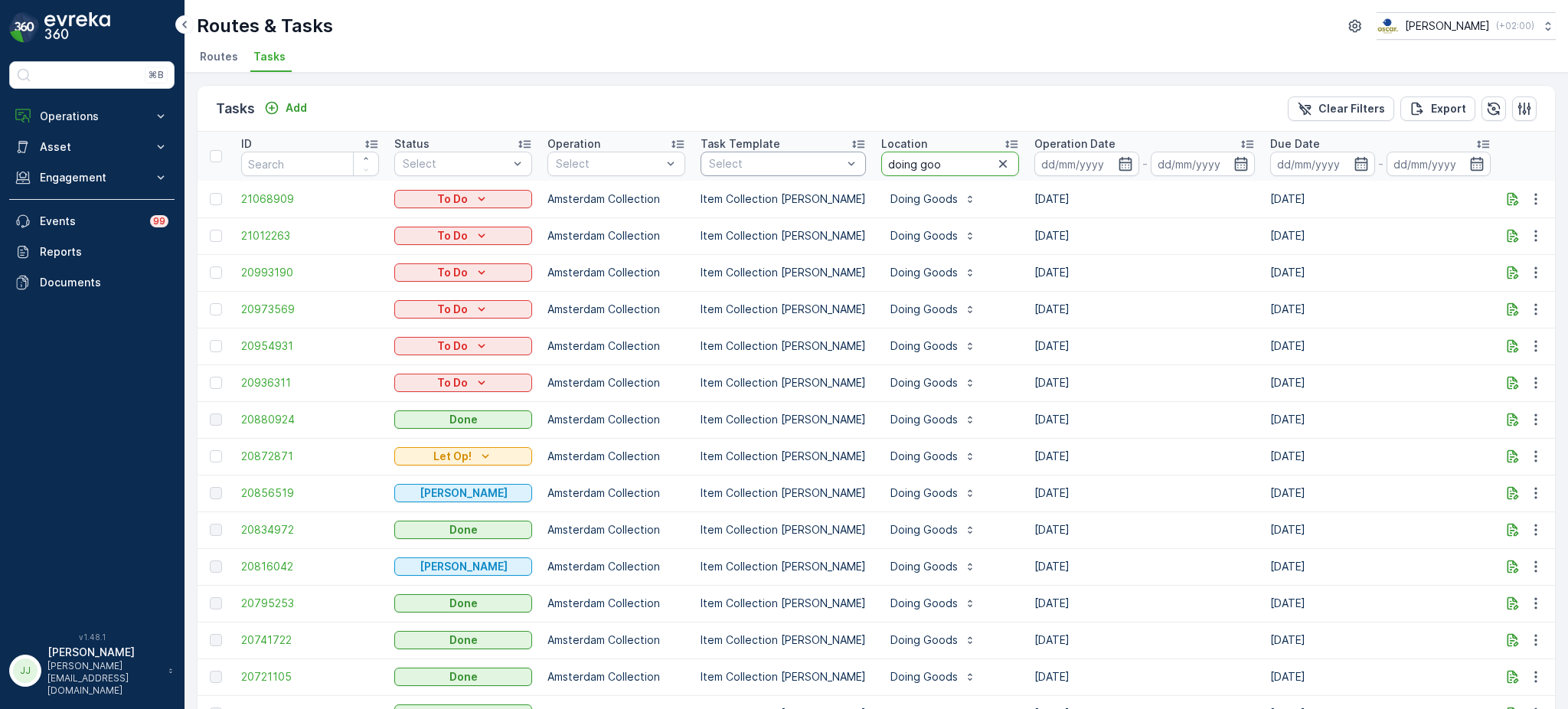
drag, startPoint x: 938, startPoint y: 156, endPoint x: 838, endPoint y: 156, distance: 100.0
click at [838, 156] on tr "ID Status Select Operation Select Task Template Select Location doing goo Opera…" at bounding box center [1378, 156] width 2362 height 49
click at [858, 79] on div "Tasks Add Clear Filters Export ID Status Select Operation Select Task Template …" at bounding box center [876, 390] width 1383 height 636
drag, startPoint x: 964, startPoint y: 164, endPoint x: 809, endPoint y: 188, distance: 156.8
click at [809, 188] on table "ID Status Select Operation Select Task Template Select Location doing goo Opera…" at bounding box center [1378, 689] width 2362 height 1115
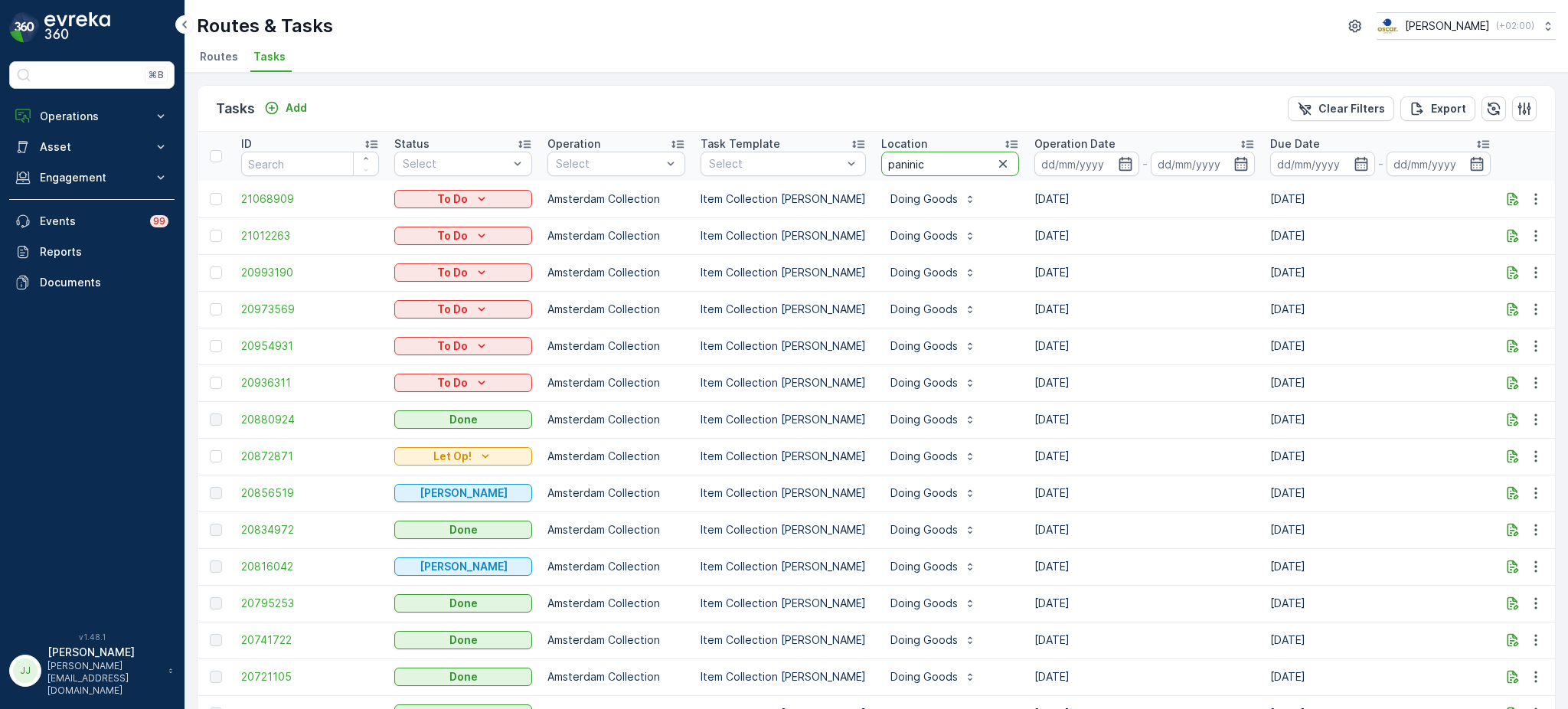
type input "paninice"
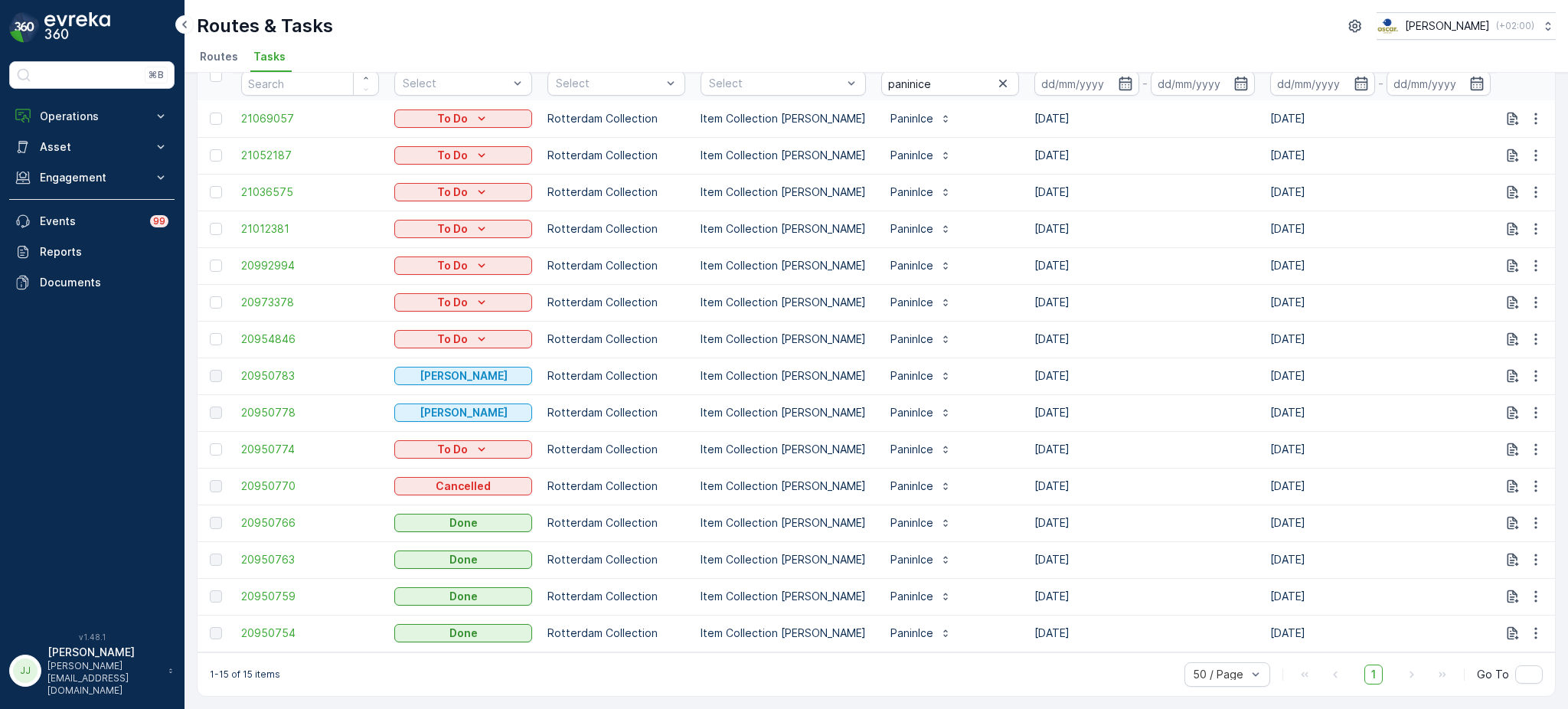
scroll to position [85, 0]
click at [261, 370] on span "20950783" at bounding box center [310, 376] width 138 height 16
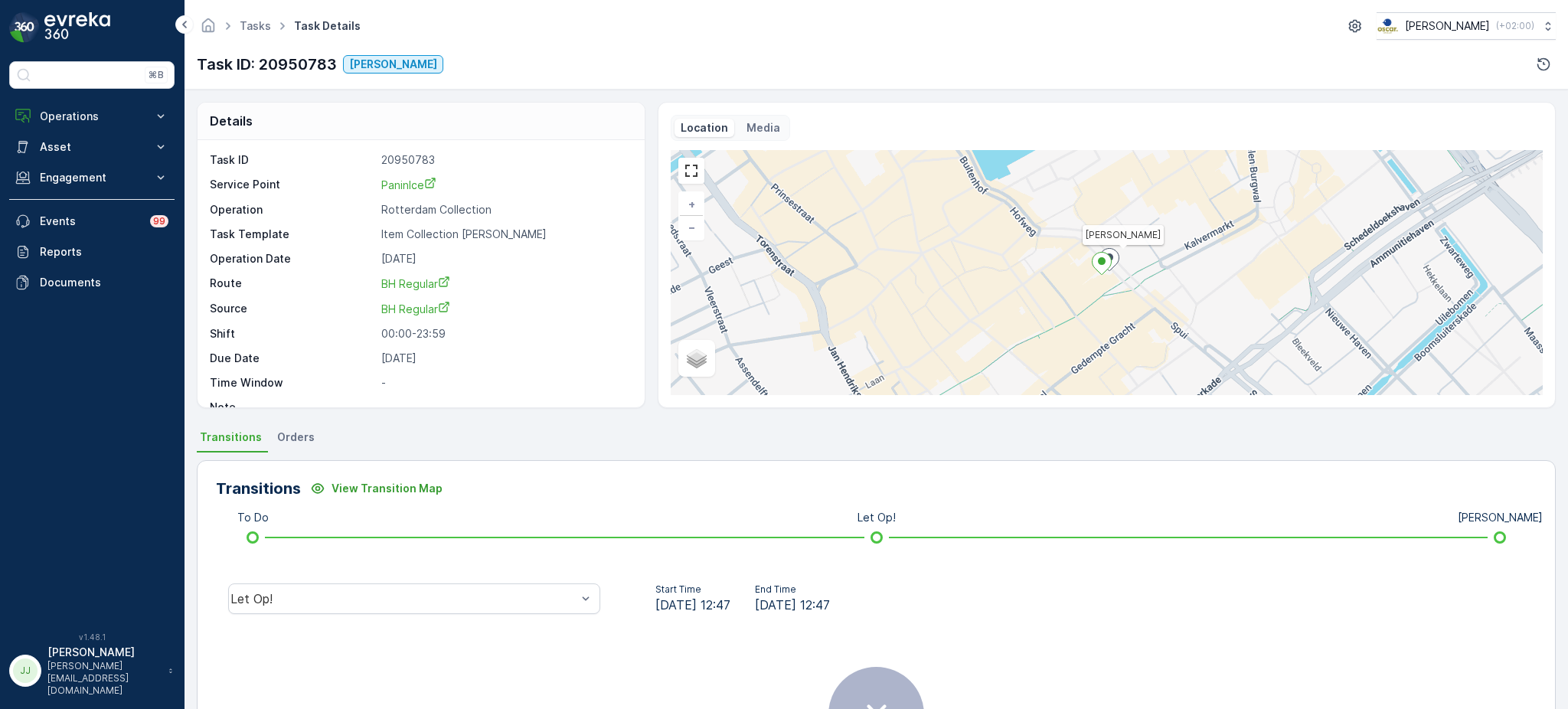
click at [344, 575] on div "Let Op!" at bounding box center [414, 598] width 397 height 49
click at [327, 596] on div "Let Op!" at bounding box center [403, 599] width 346 height 14
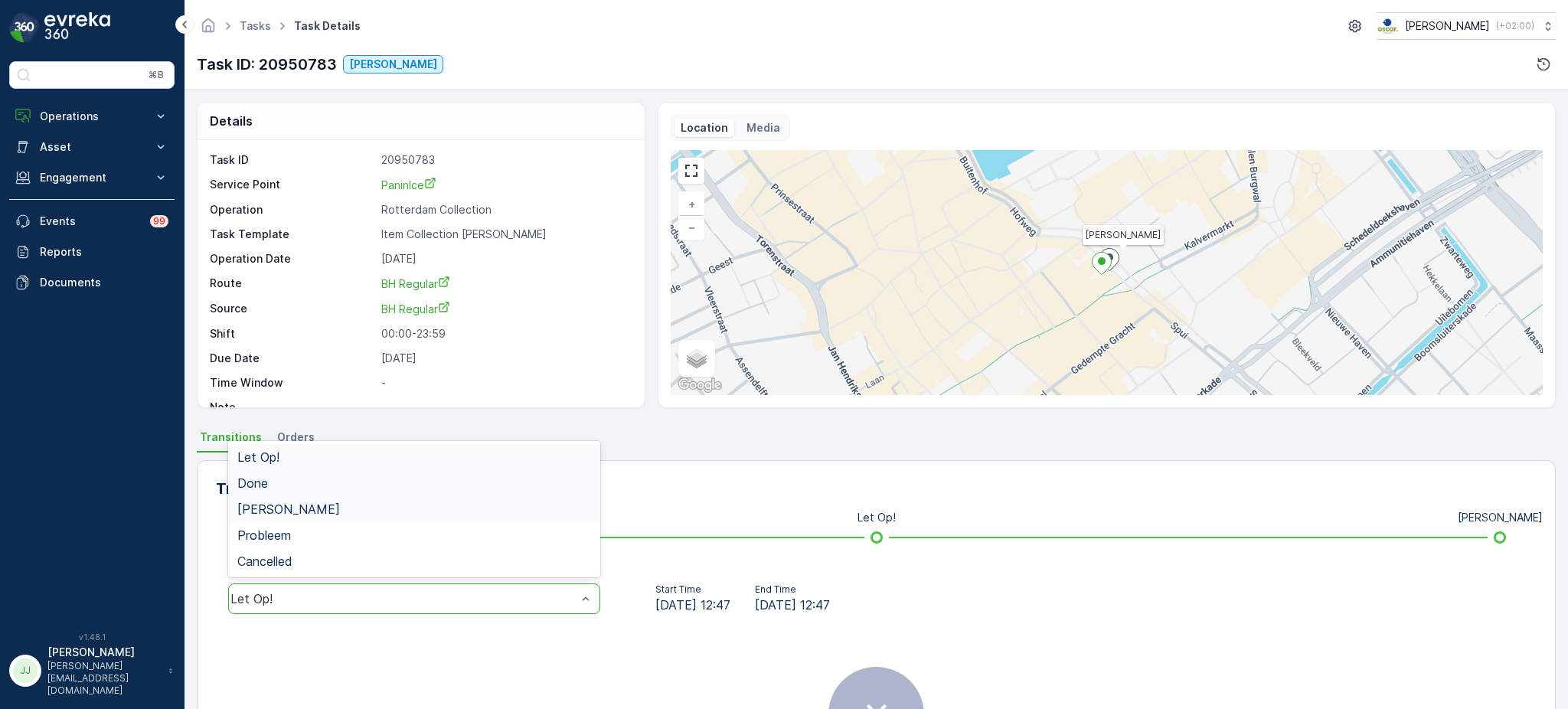
click at [308, 497] on div "[PERSON_NAME]" at bounding box center [413, 509] width 372 height 26
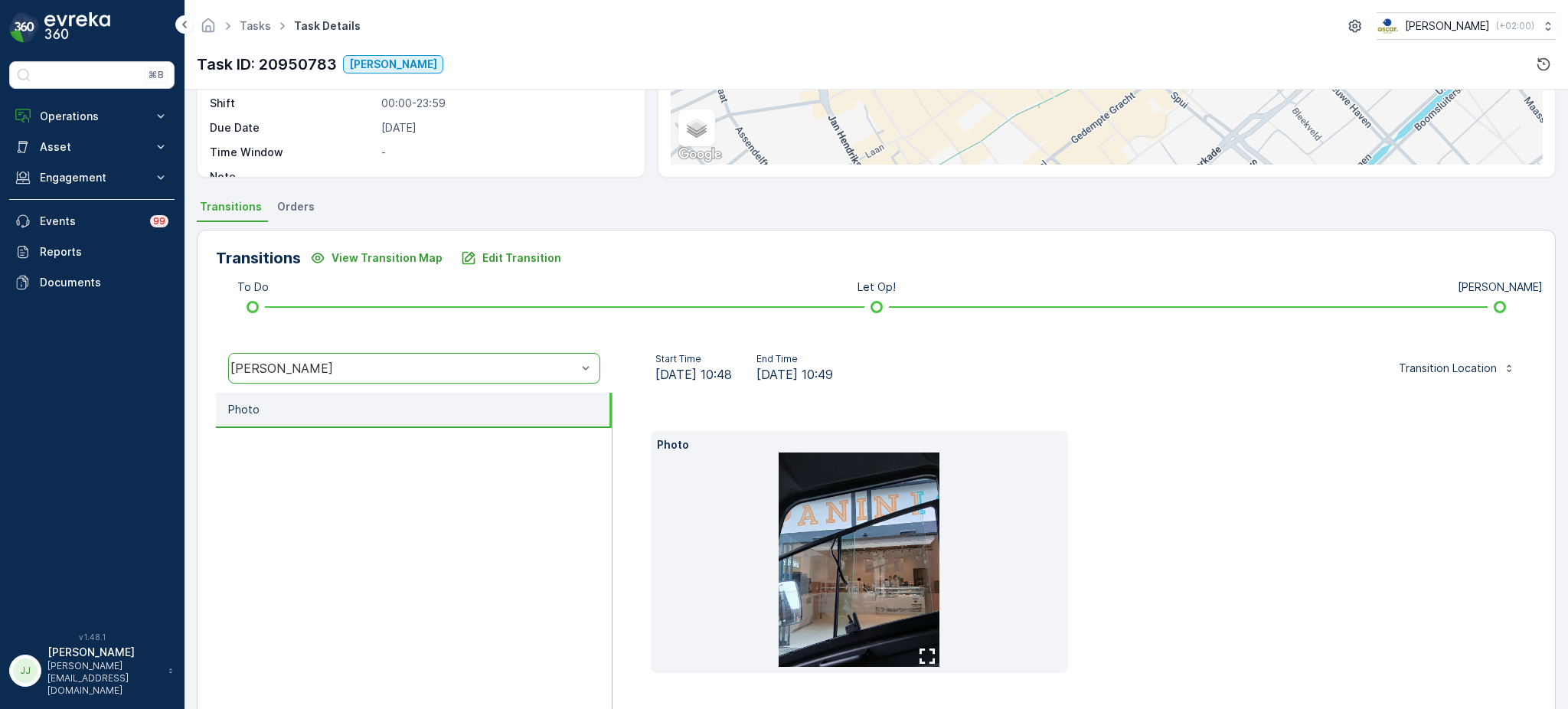
scroll to position [229, 0]
click at [884, 554] on img at bounding box center [859, 561] width 160 height 214
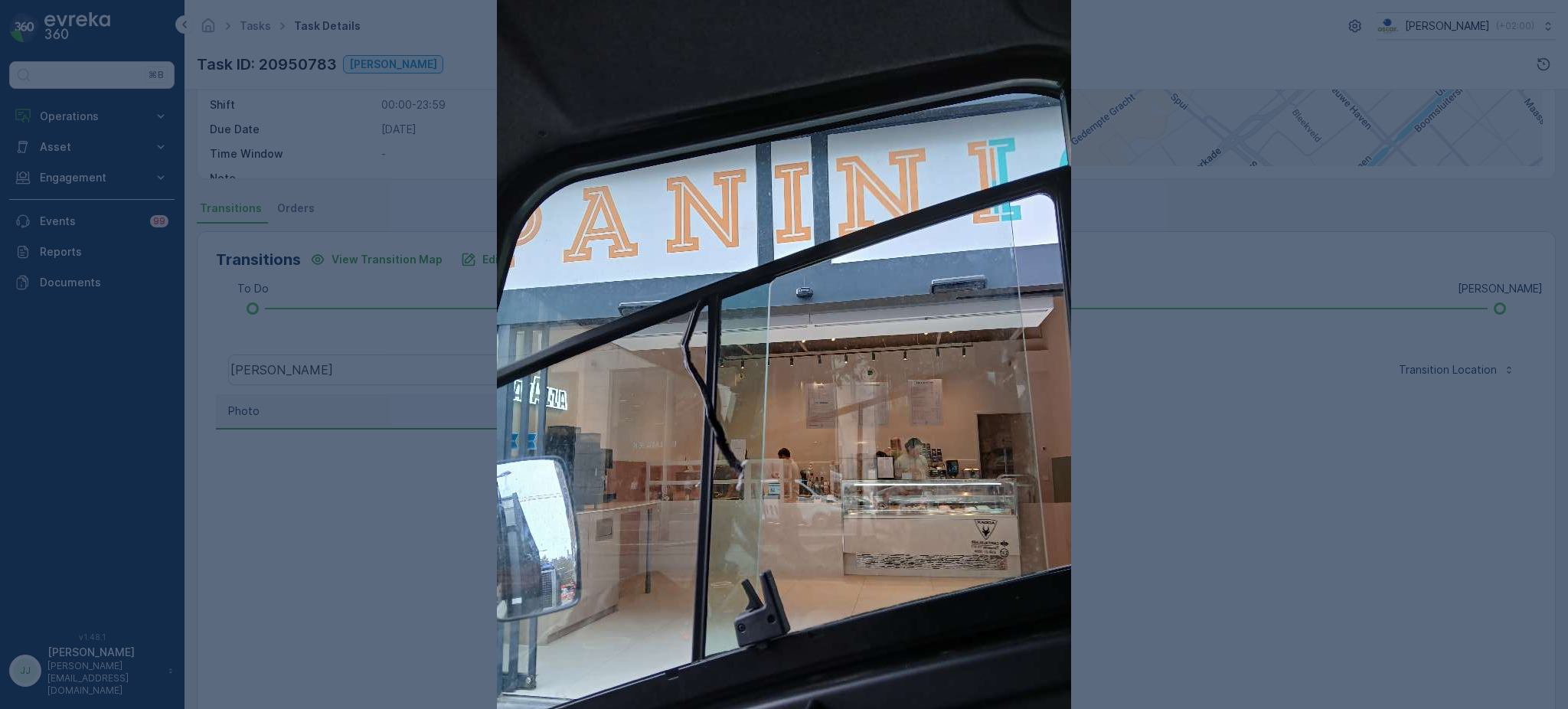
click at [1356, 106] on div at bounding box center [784, 354] width 1568 height 709
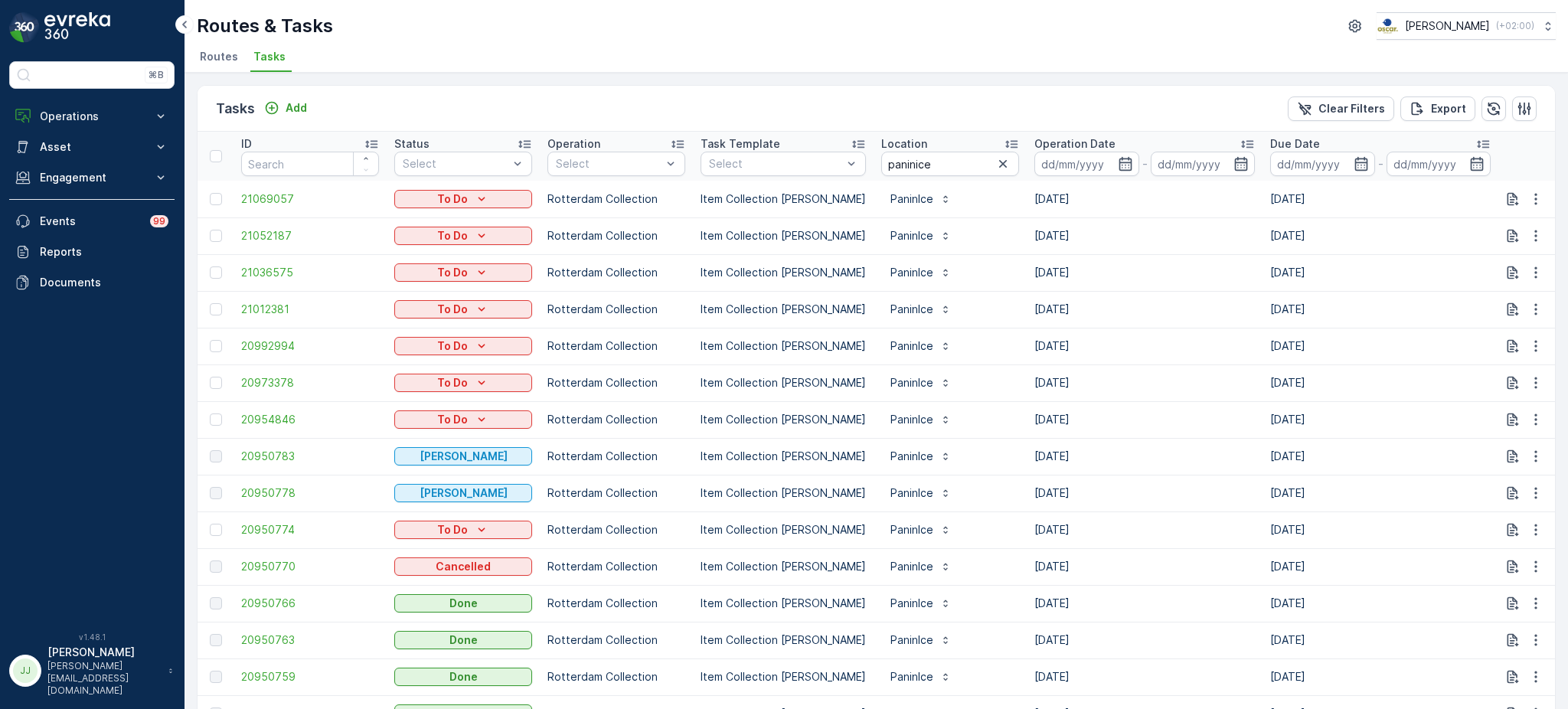
scroll to position [52, 0]
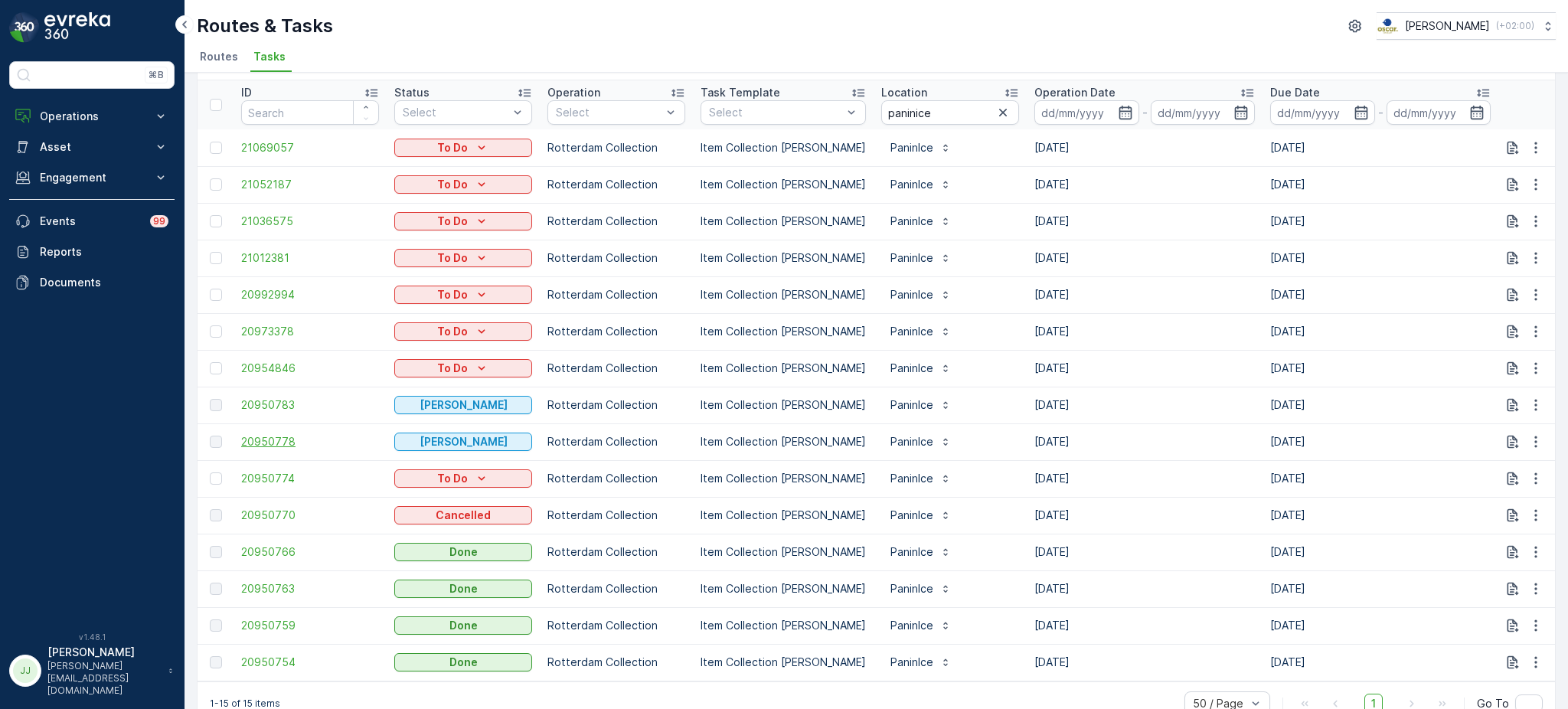
click at [265, 441] on span "20950778" at bounding box center [310, 441] width 138 height 16
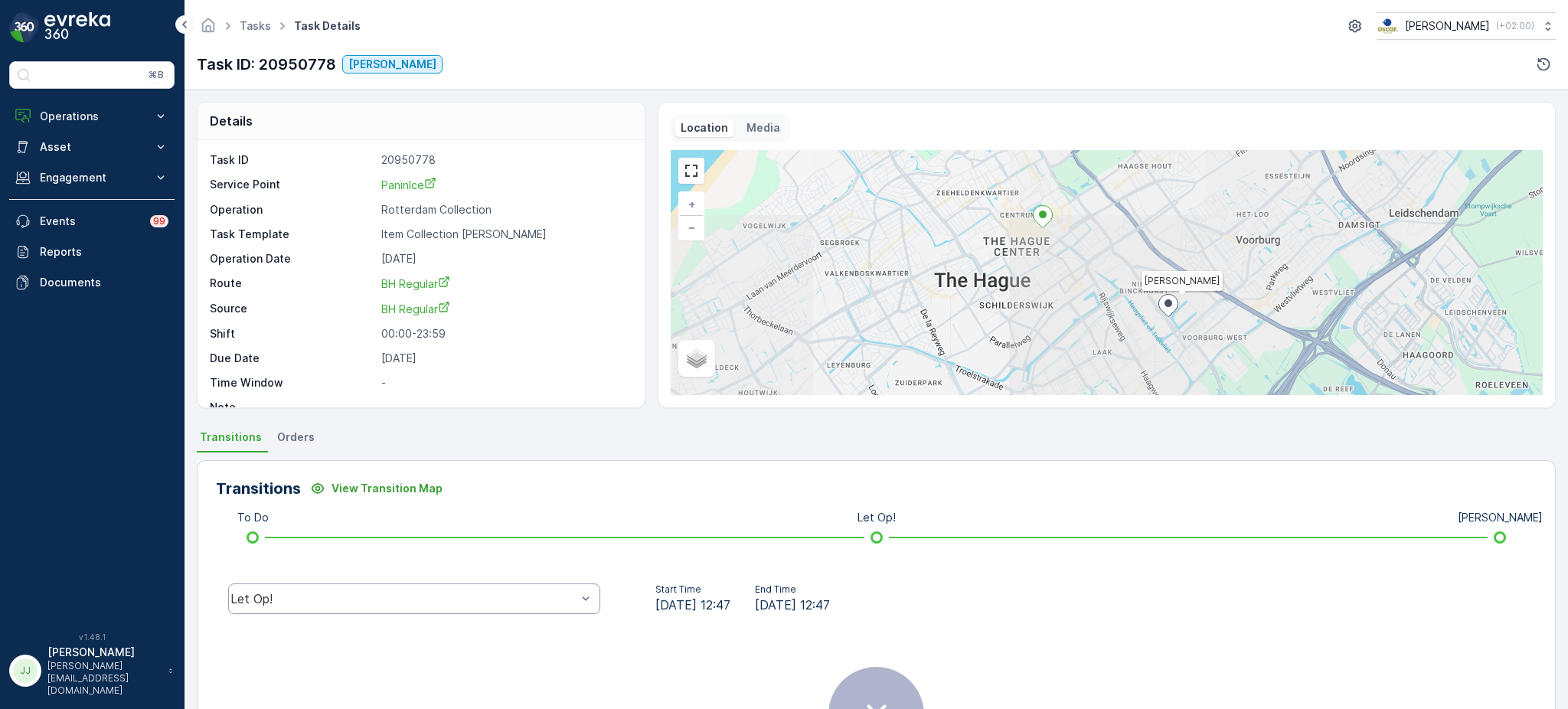
click at [481, 597] on div "Let Op!" at bounding box center [403, 599] width 346 height 14
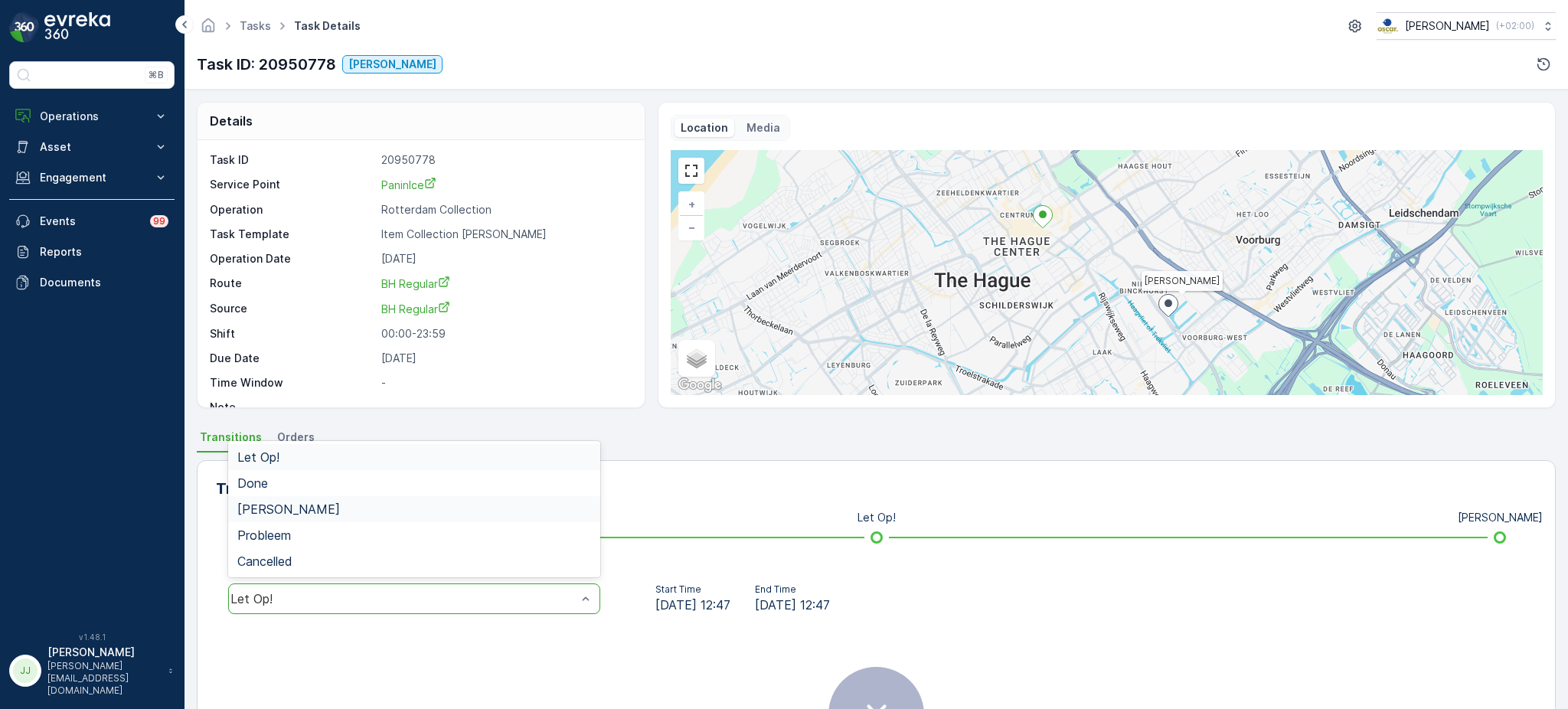
click at [409, 516] on div "[PERSON_NAME]" at bounding box center [413, 509] width 372 height 26
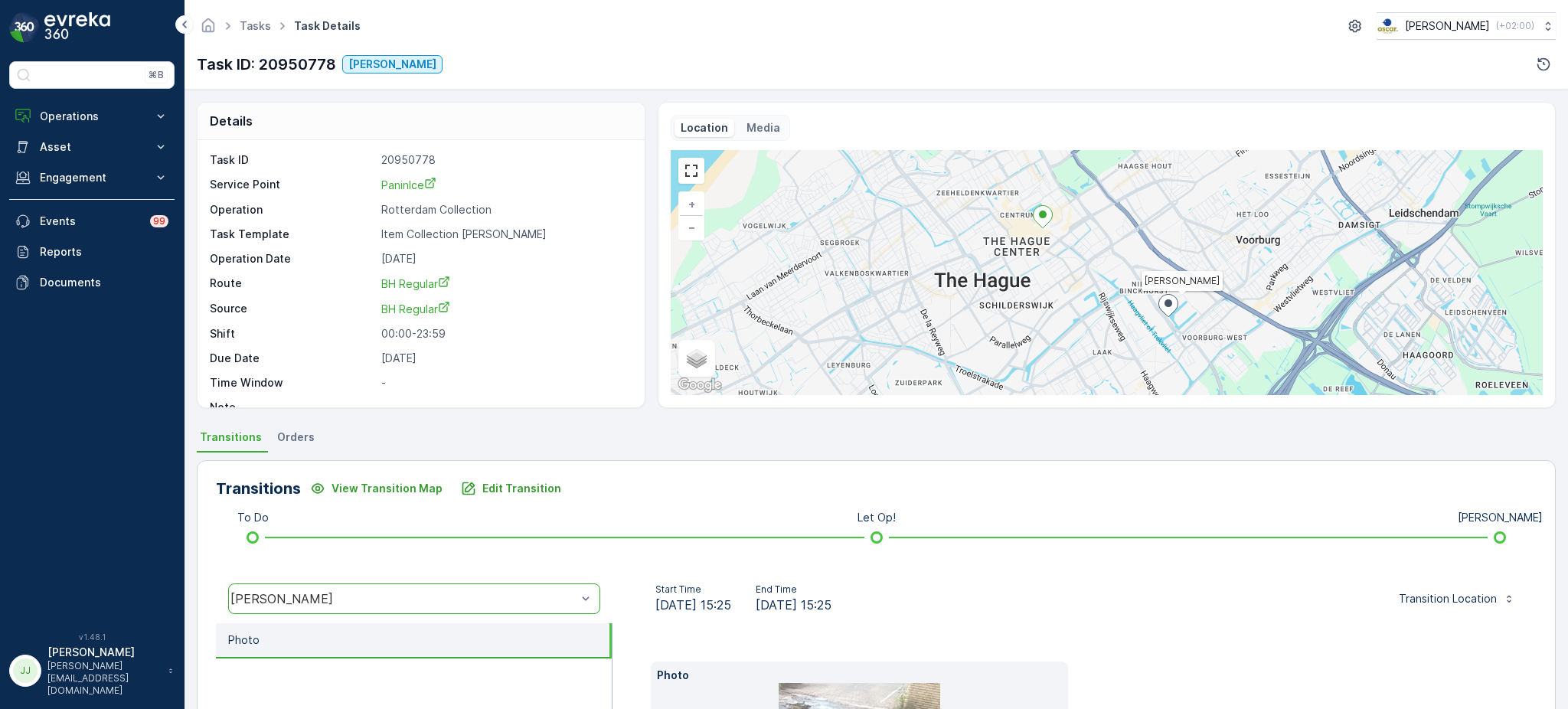
scroll to position [279, 0]
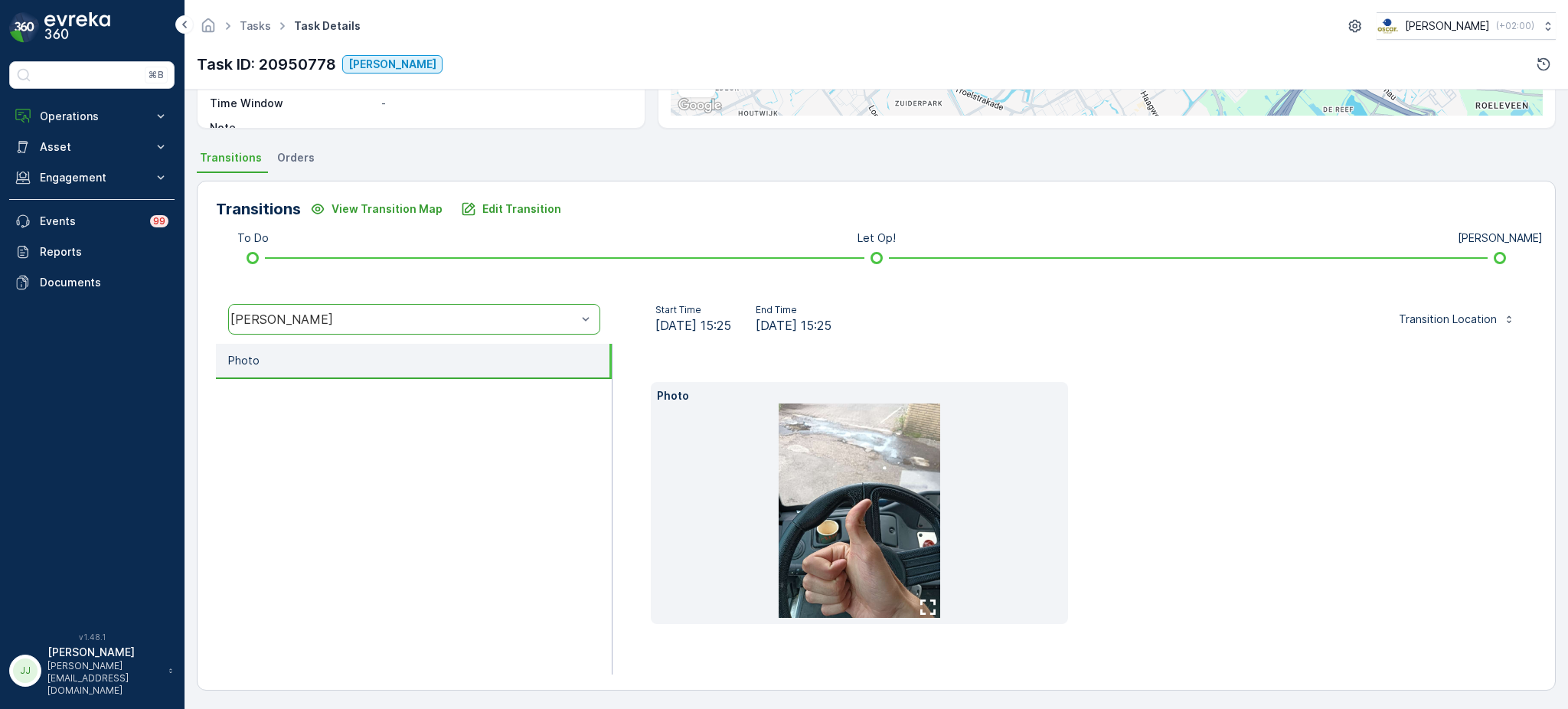
click at [812, 493] on img at bounding box center [860, 510] width 161 height 214
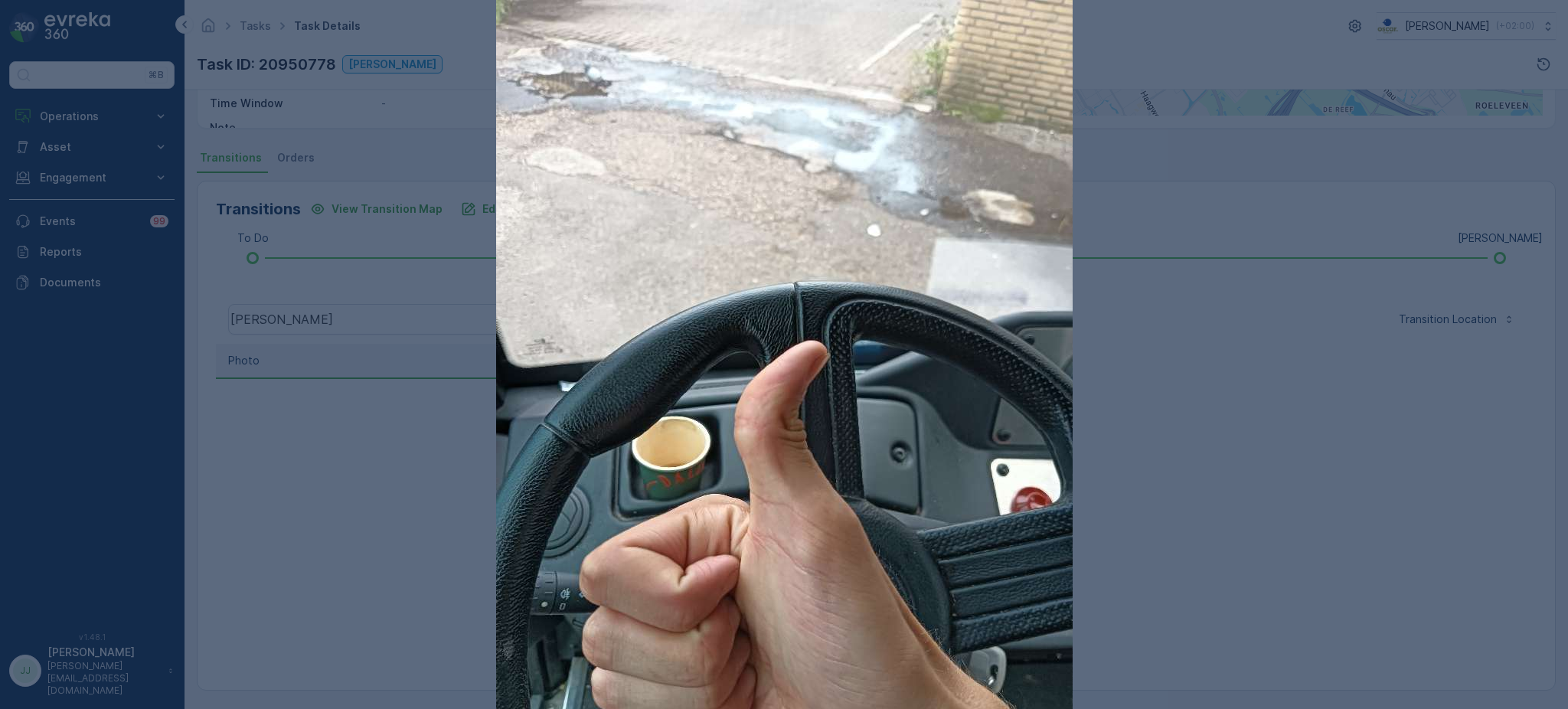
click at [315, 526] on div at bounding box center [784, 354] width 1568 height 709
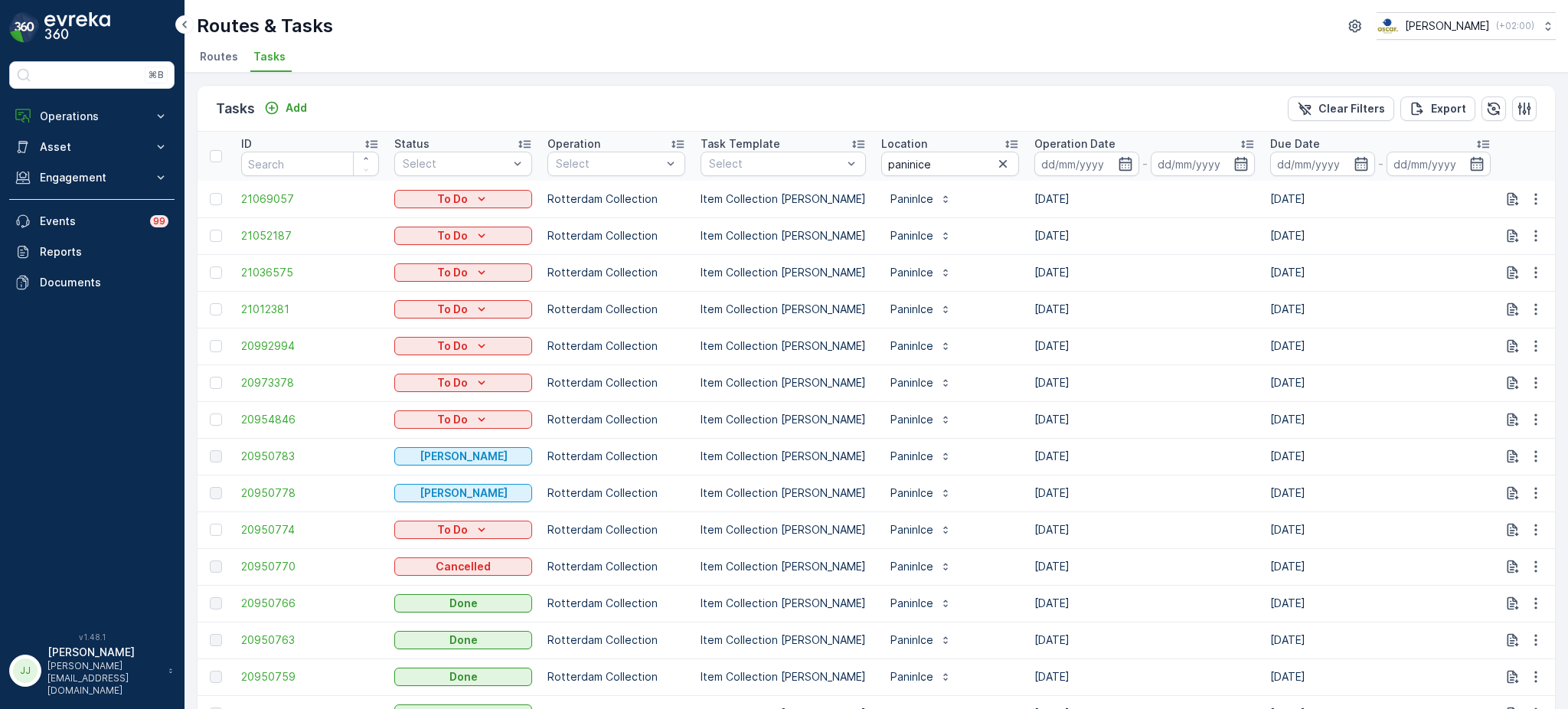
scroll to position [86, 0]
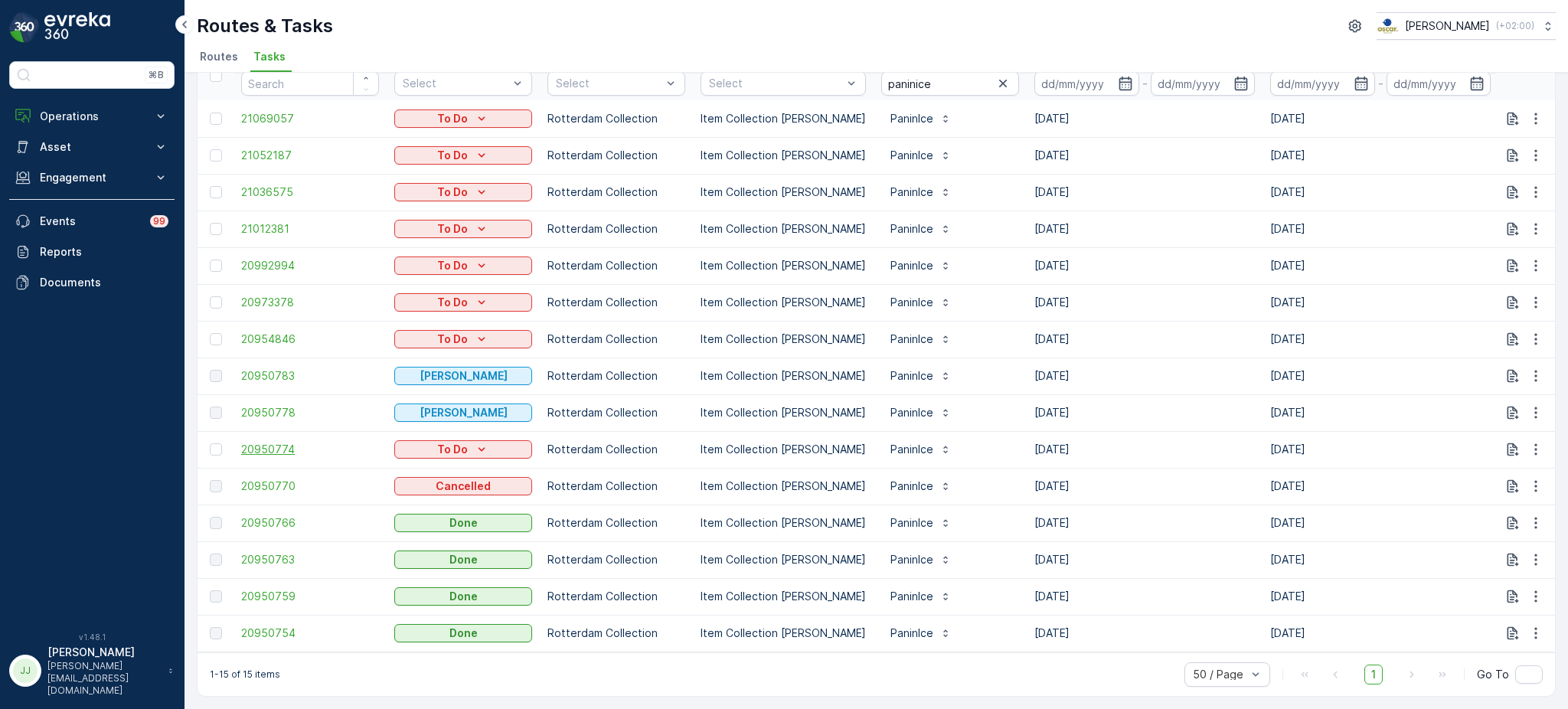
click at [274, 441] on span "20950774" at bounding box center [310, 449] width 138 height 16
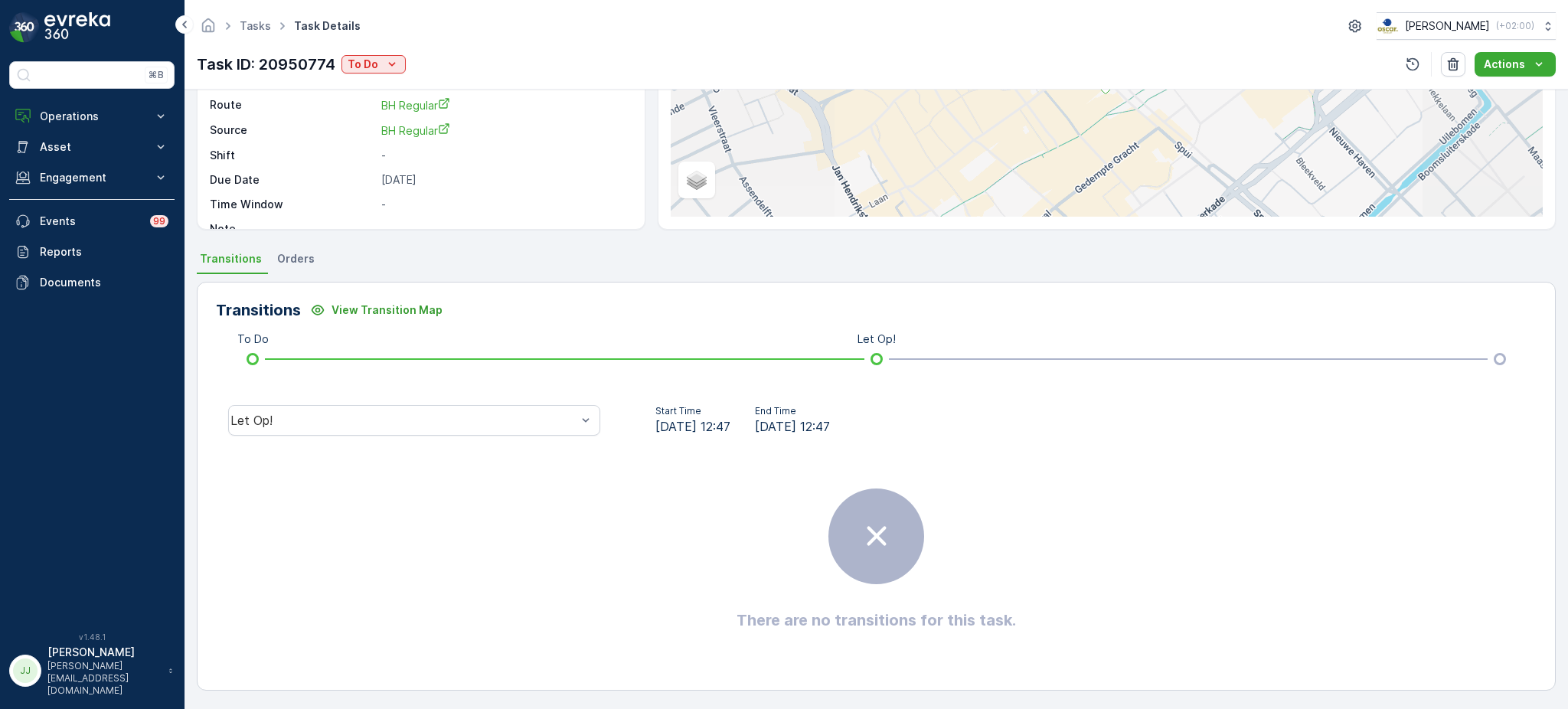
scroll to position [178, 0]
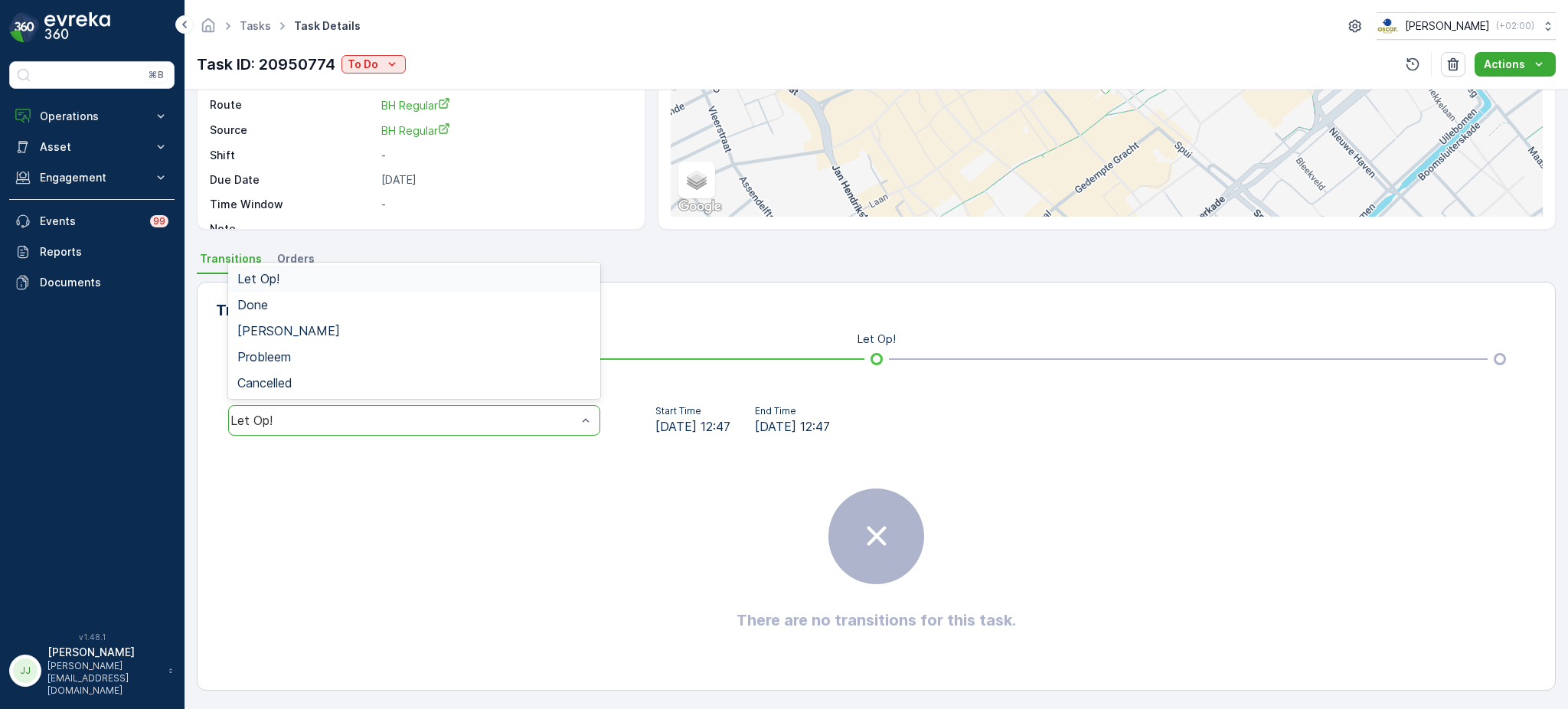
click at [460, 419] on div "Let Op!" at bounding box center [403, 420] width 346 height 14
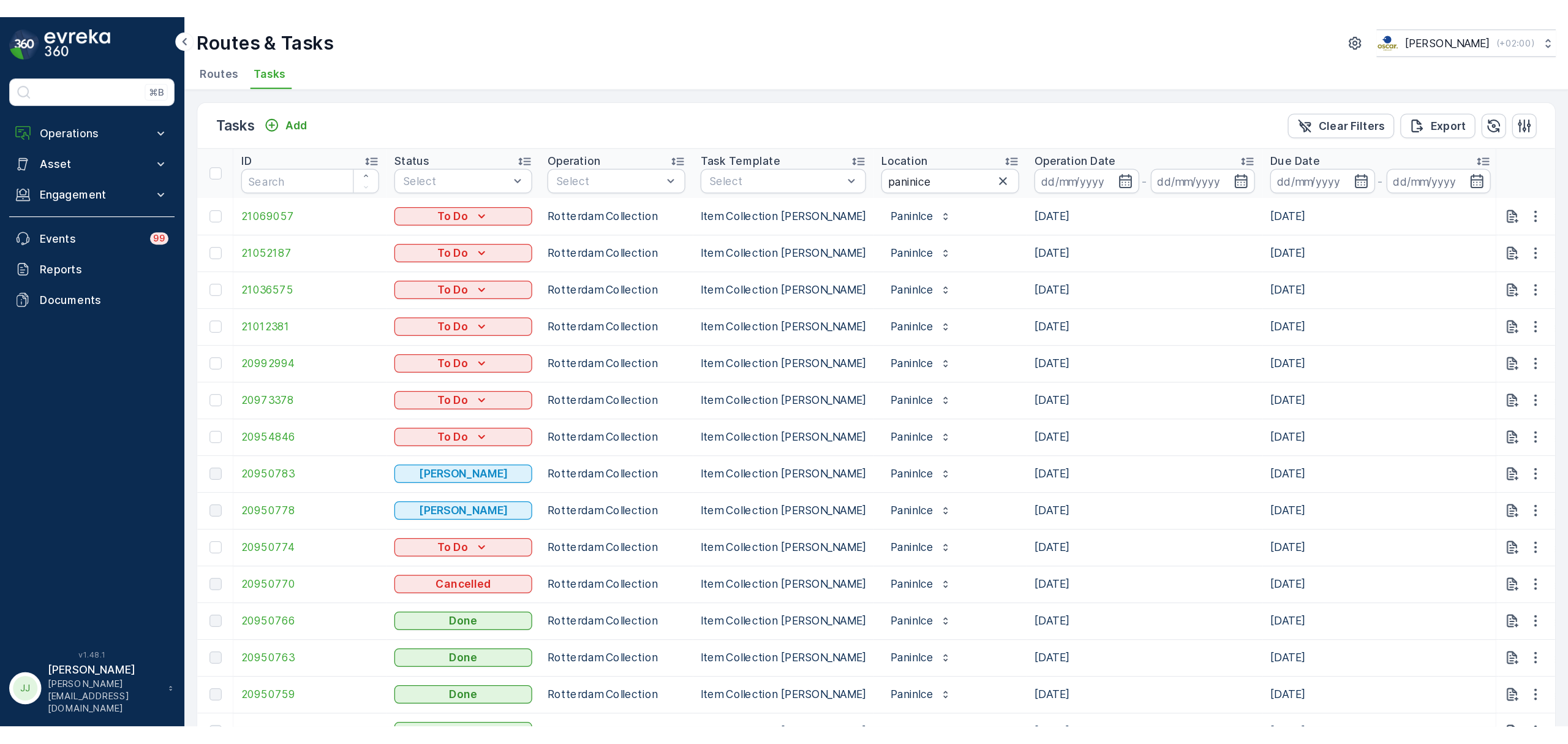
scroll to position [1, 0]
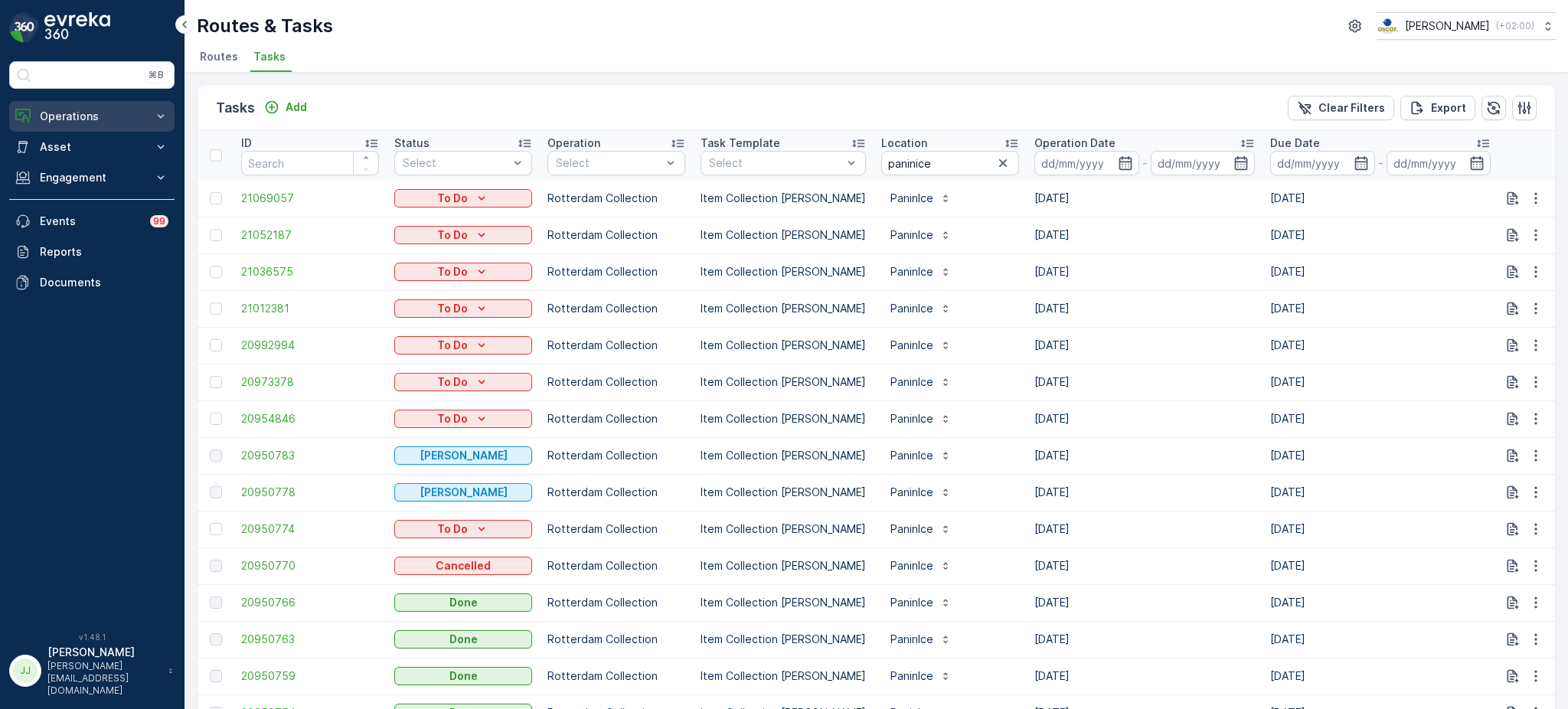
click at [88, 121] on p "Operations" at bounding box center [92, 117] width 104 height 16
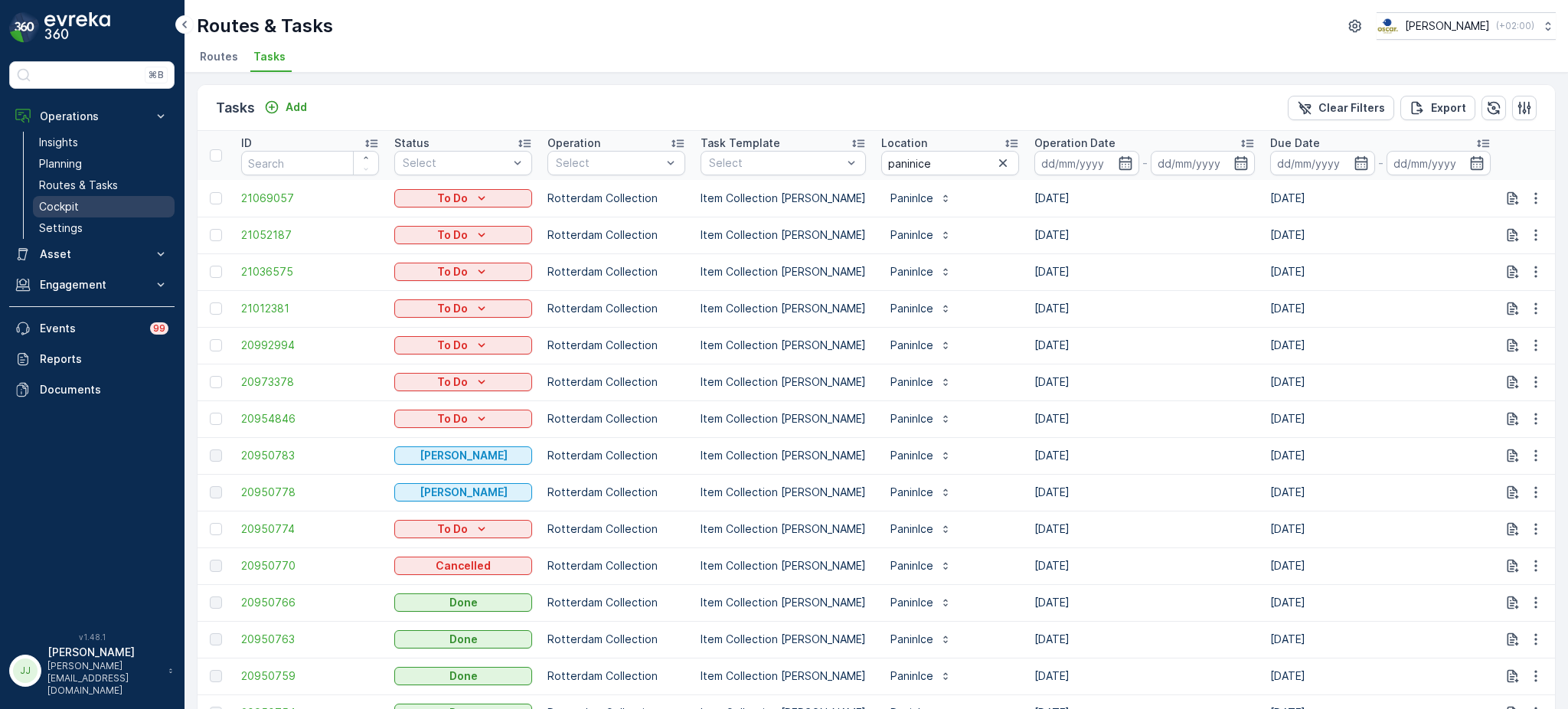
click at [72, 200] on p "Cockpit" at bounding box center [59, 207] width 40 height 16
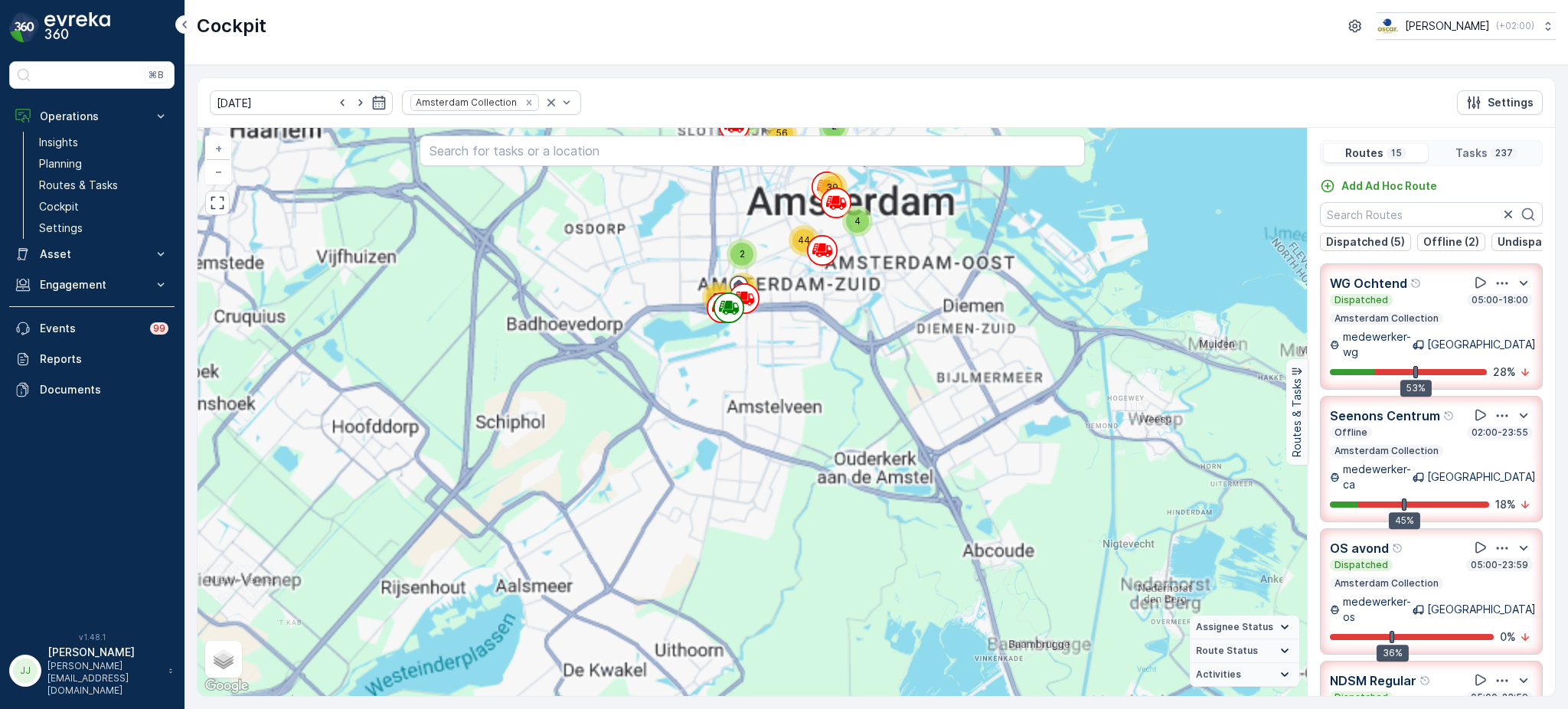
drag, startPoint x: 709, startPoint y: 214, endPoint x: 649, endPoint y: 417, distance: 211.7
click at [649, 417] on div "13 43 46 68 61 6 2 11 4 39 2 44 4 8 56 40 21 + − Satellite Roadmap Terrain Hybr…" at bounding box center [752, 412] width 1109 height 568
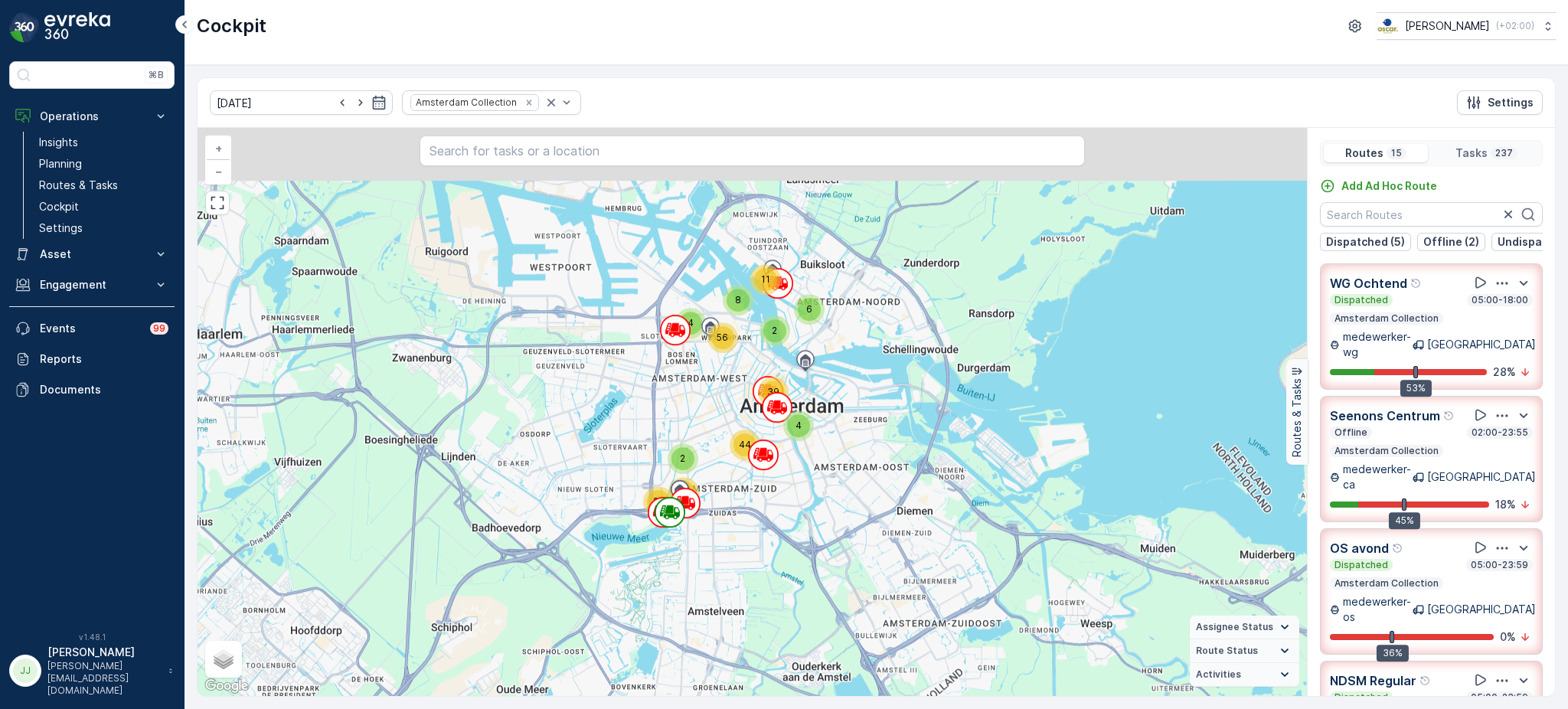
drag, startPoint x: 675, startPoint y: 255, endPoint x: 616, endPoint y: 477, distance: 229.7
click at [616, 477] on div "6 2 11 4 39 2 44 4 8 56 40 21 + − Satellite Roadmap Terrain Hybrid Leaflet Keyb…" at bounding box center [752, 412] width 1109 height 568
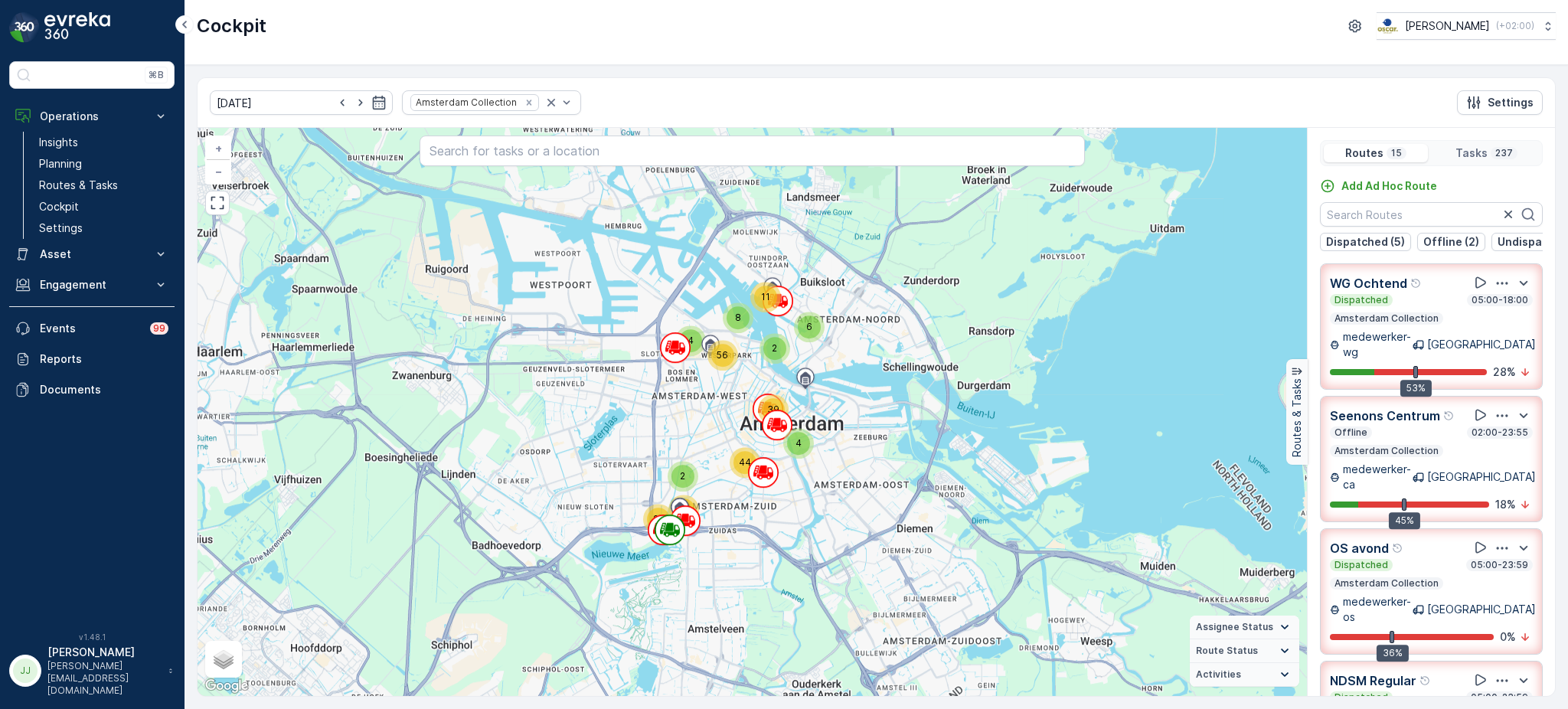
click at [773, 405] on span "39" at bounding box center [773, 408] width 13 height 12
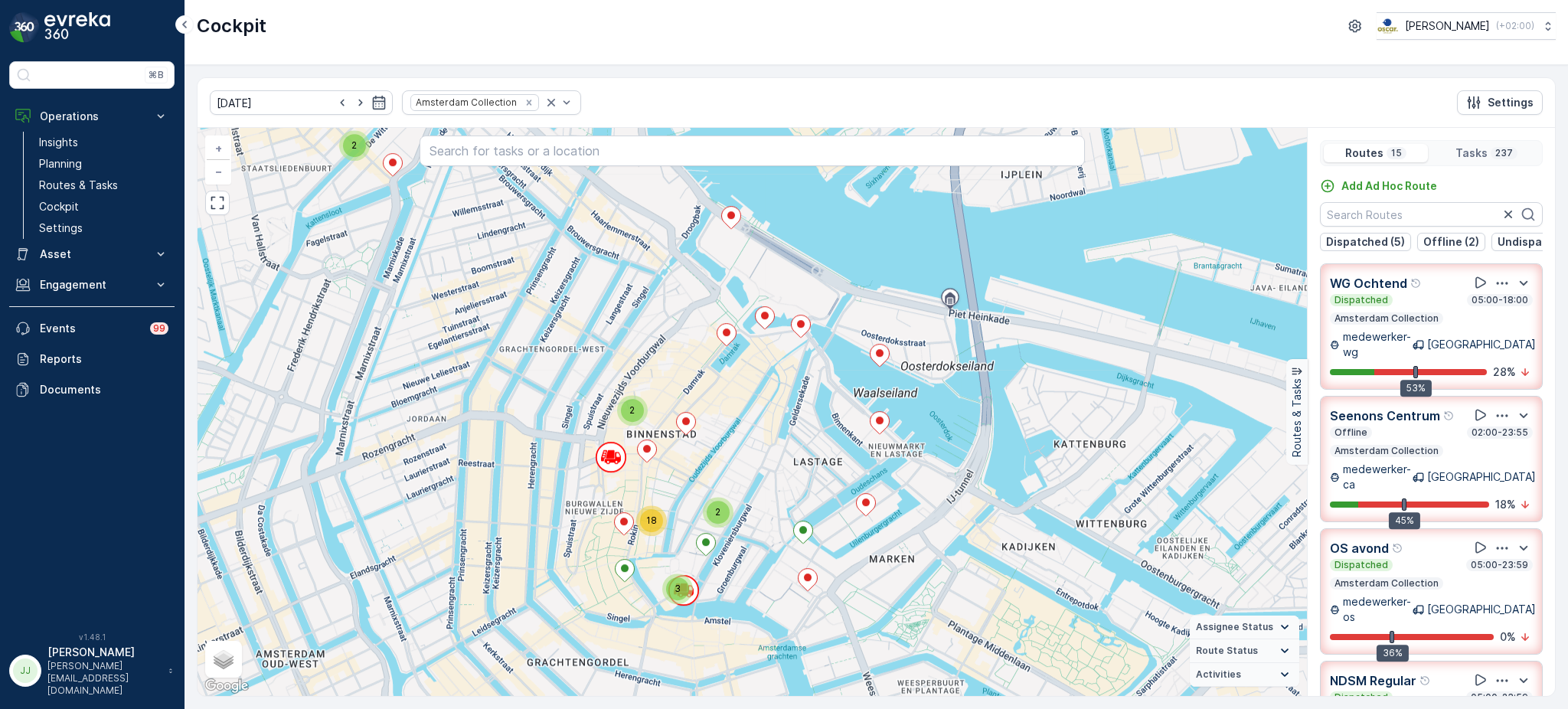
drag, startPoint x: 510, startPoint y: 521, endPoint x: 591, endPoint y: 473, distance: 94.2
click at [591, 473] on div "3 2 3 3 3 2 2 18 2 3 2 2 4 2 2 2 3 2 2 10 5 2 2 2 3 4 2 3 13 3 22 3 2 5 6 5 19 …" at bounding box center [752, 412] width 1109 height 568
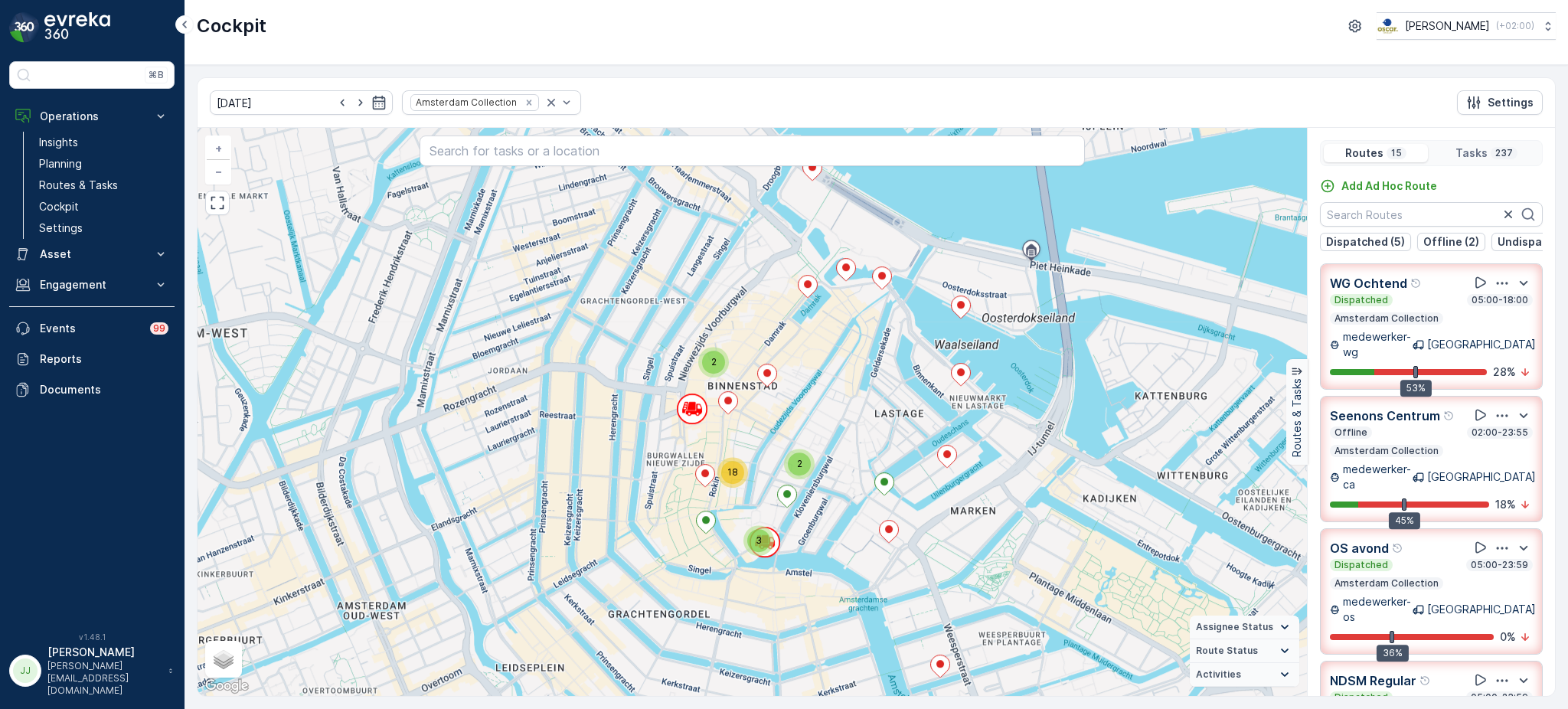
click at [762, 546] on div "3" at bounding box center [758, 540] width 23 height 23
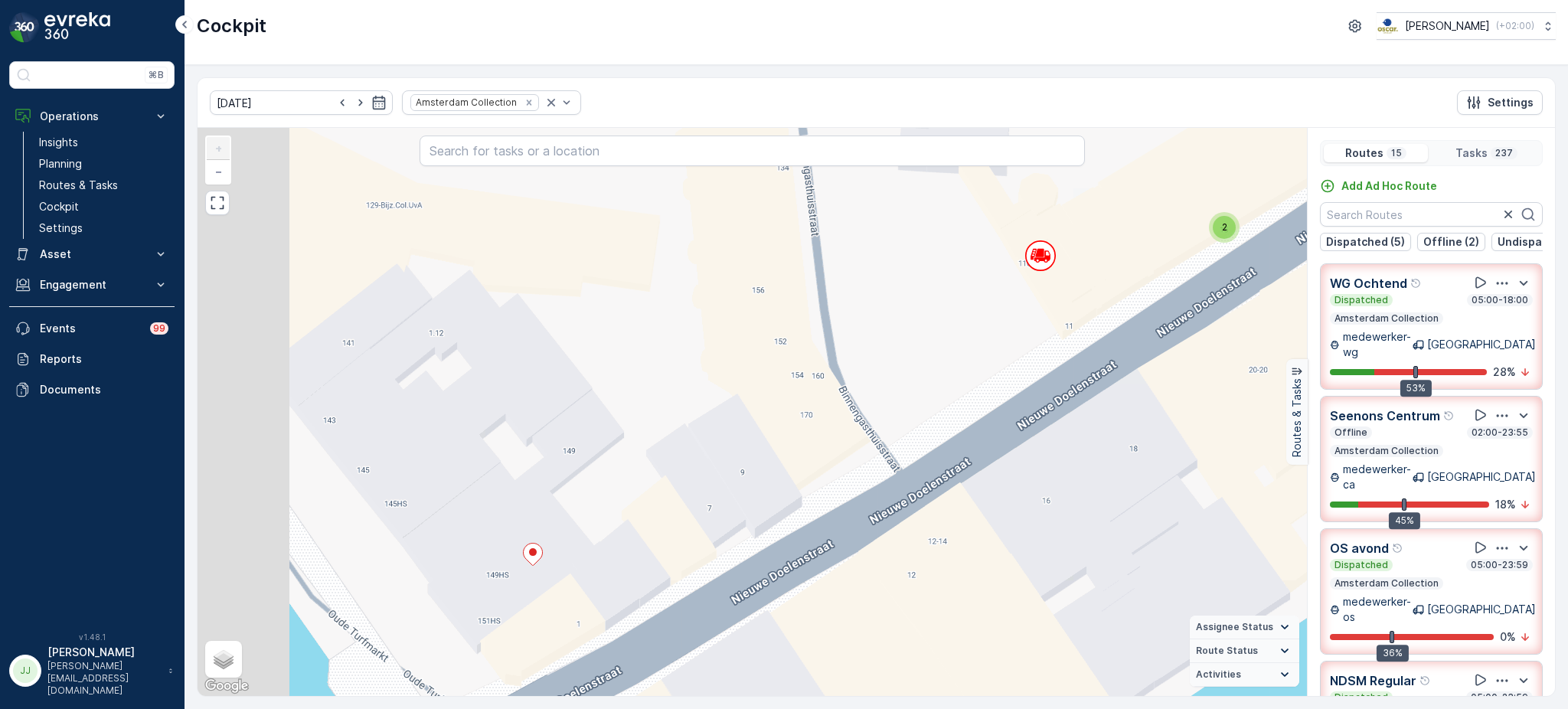
drag, startPoint x: 769, startPoint y: 433, endPoint x: 910, endPoint y: 423, distance: 141.4
click at [910, 423] on div "2 2 2 3 2 2 2 2 2 2 2 2 2 2 2 2 2 2 2 2 2 2 2 2 2 2 2 2 2 2 2 2 2 2 2 2 2 2 7 3…" at bounding box center [752, 412] width 1109 height 568
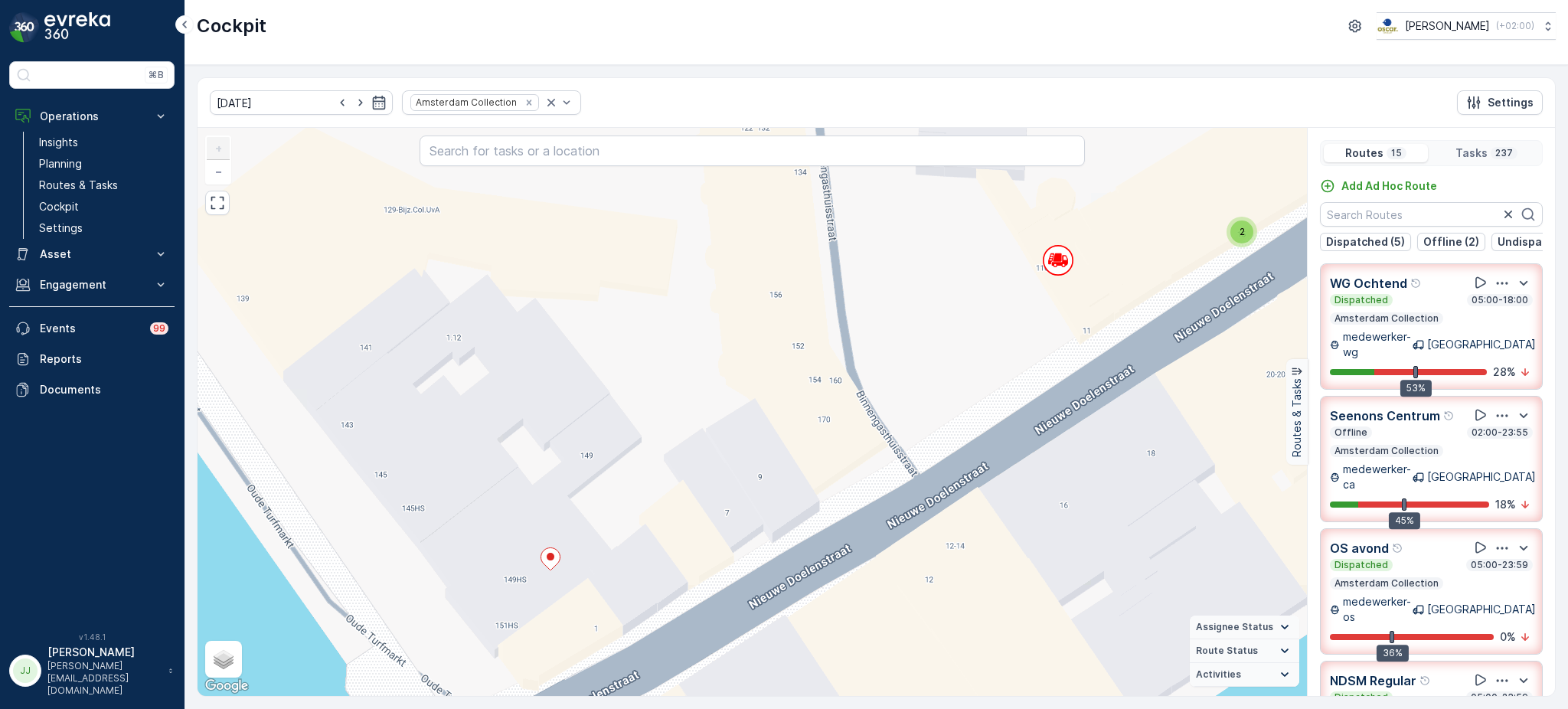
click at [1242, 245] on div "2" at bounding box center [1242, 232] width 31 height 31
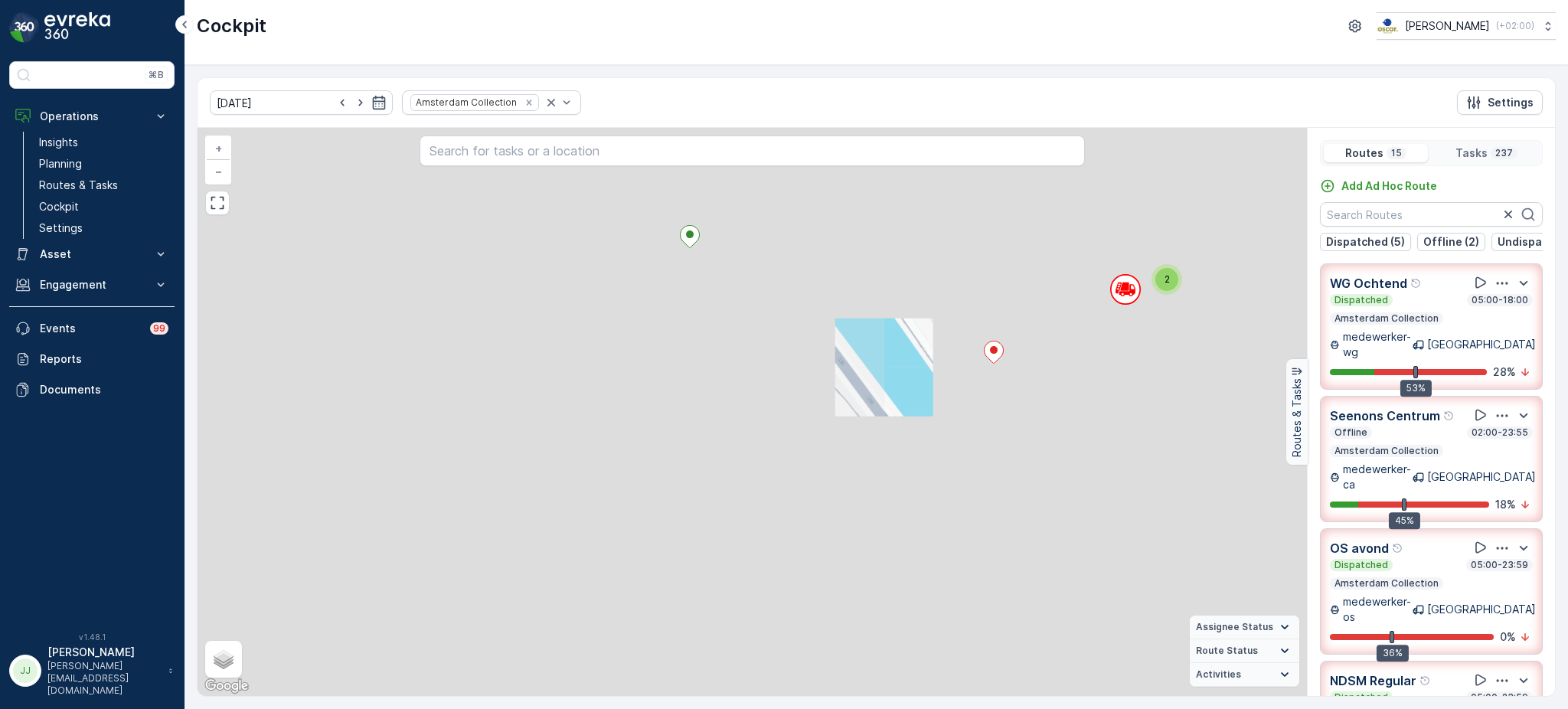
drag, startPoint x: 1080, startPoint y: 368, endPoint x: 842, endPoint y: 479, distance: 262.6
click at [842, 479] on div "2 2 2 3 2 2 2 2 2 2 2 2 2 2 2 2 2 2 2 2 2 2 2 2 2 2 2 2 2 2 2 2 2 2 2 2 2 2 7 3…" at bounding box center [752, 412] width 1109 height 568
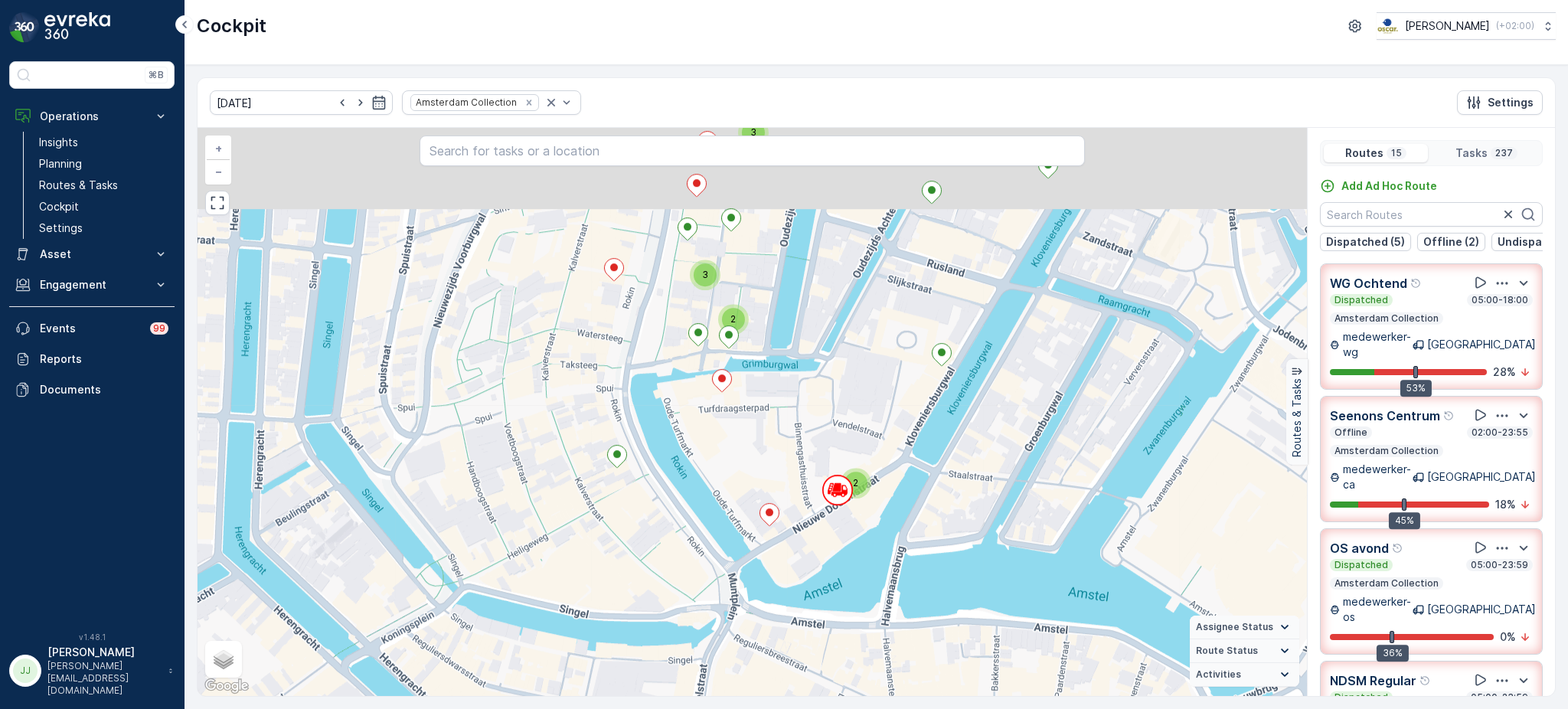
drag, startPoint x: 1015, startPoint y: 287, endPoint x: 907, endPoint y: 405, distance: 160.0
click at [907, 405] on div "2 2 2 2 2 3 3 2 3 2 2 3 2 3 4 4 2 2 2 2 2 4 2 4 3 2 2 3 4 2 2 2 6 2 2 2 2 2 4 2…" at bounding box center [752, 412] width 1109 height 568
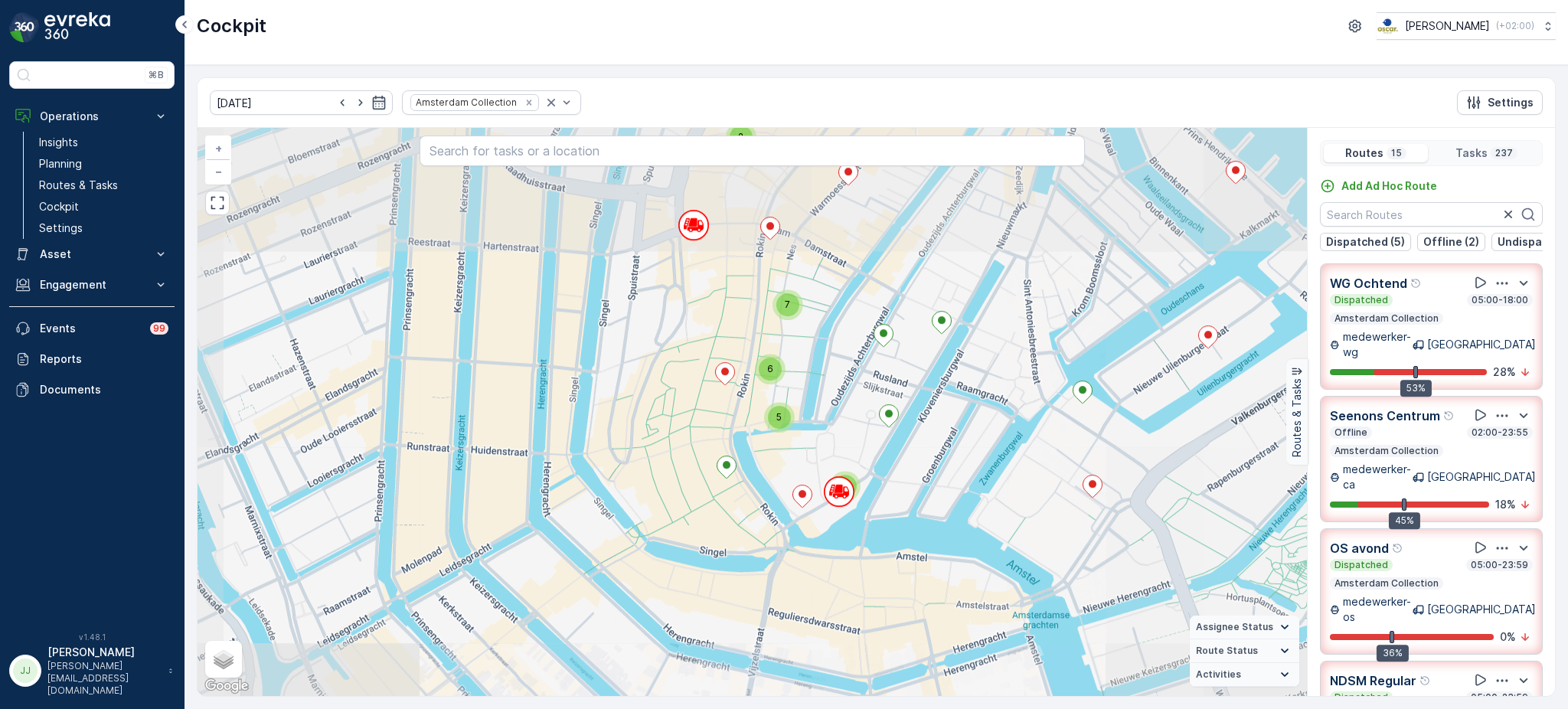
drag, startPoint x: 971, startPoint y: 446, endPoint x: 860, endPoint y: 414, distance: 115.5
click at [860, 414] on div "2 3 2 2 2 7 5 6 2 2 2 2 3 2 2 3 4 5 3 2 2 2 3 4 2 3 4 3 3 3 3 6 5 7 4 2 2 3 5 2…" at bounding box center [752, 412] width 1109 height 568
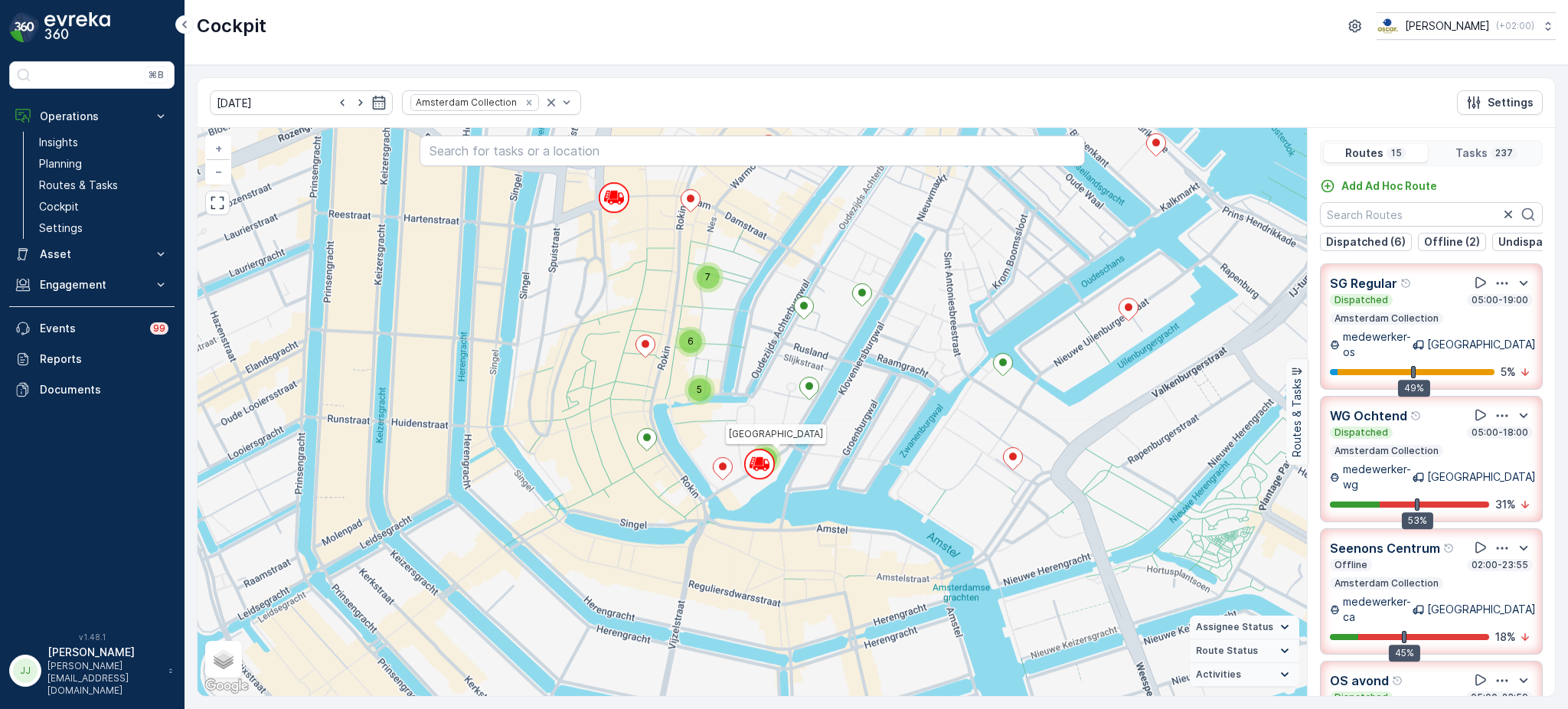
click at [773, 448] on icon at bounding box center [759, 463] width 31 height 31
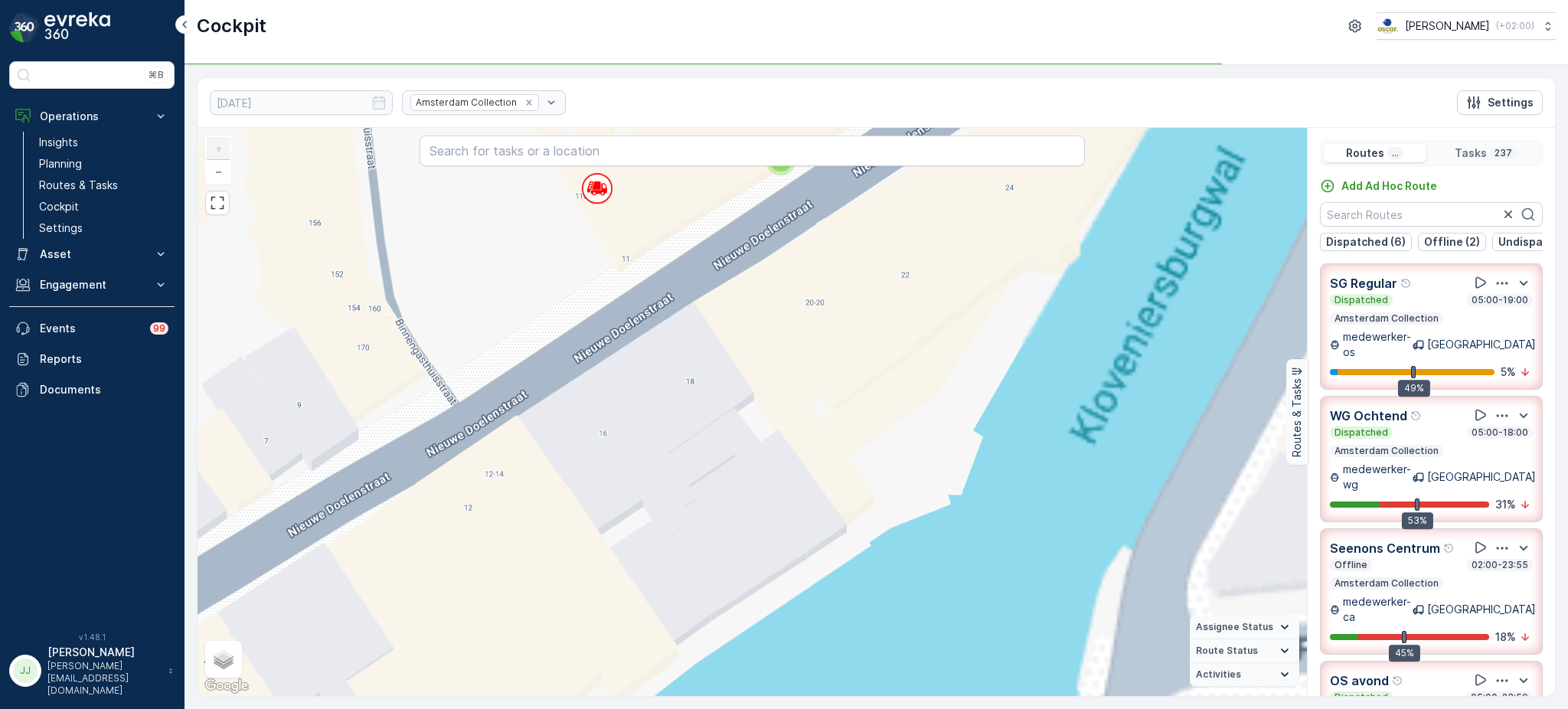
drag, startPoint x: 775, startPoint y: 249, endPoint x: 776, endPoint y: 464, distance: 215.0
click at [776, 464] on div "2 2 2 3 2 2 2 2 2 2 2 2 2 2 2 2 2 2 2 2 2 2 2 2 2 2 2 2 2 2 2 2 2 2 2 2 2 2 7 3…" at bounding box center [752, 412] width 1109 height 568
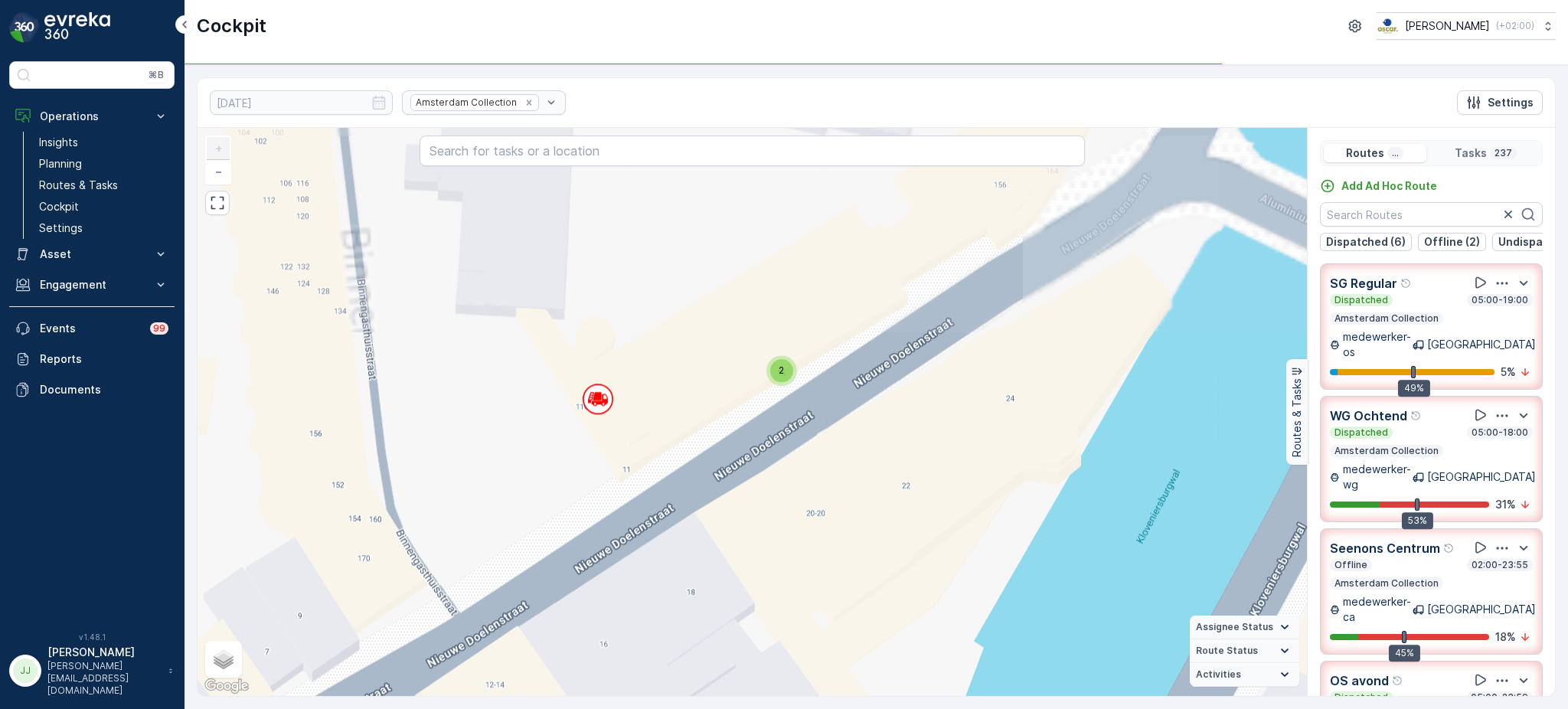
click at [779, 371] on span "2" at bounding box center [781, 369] width 5 height 12
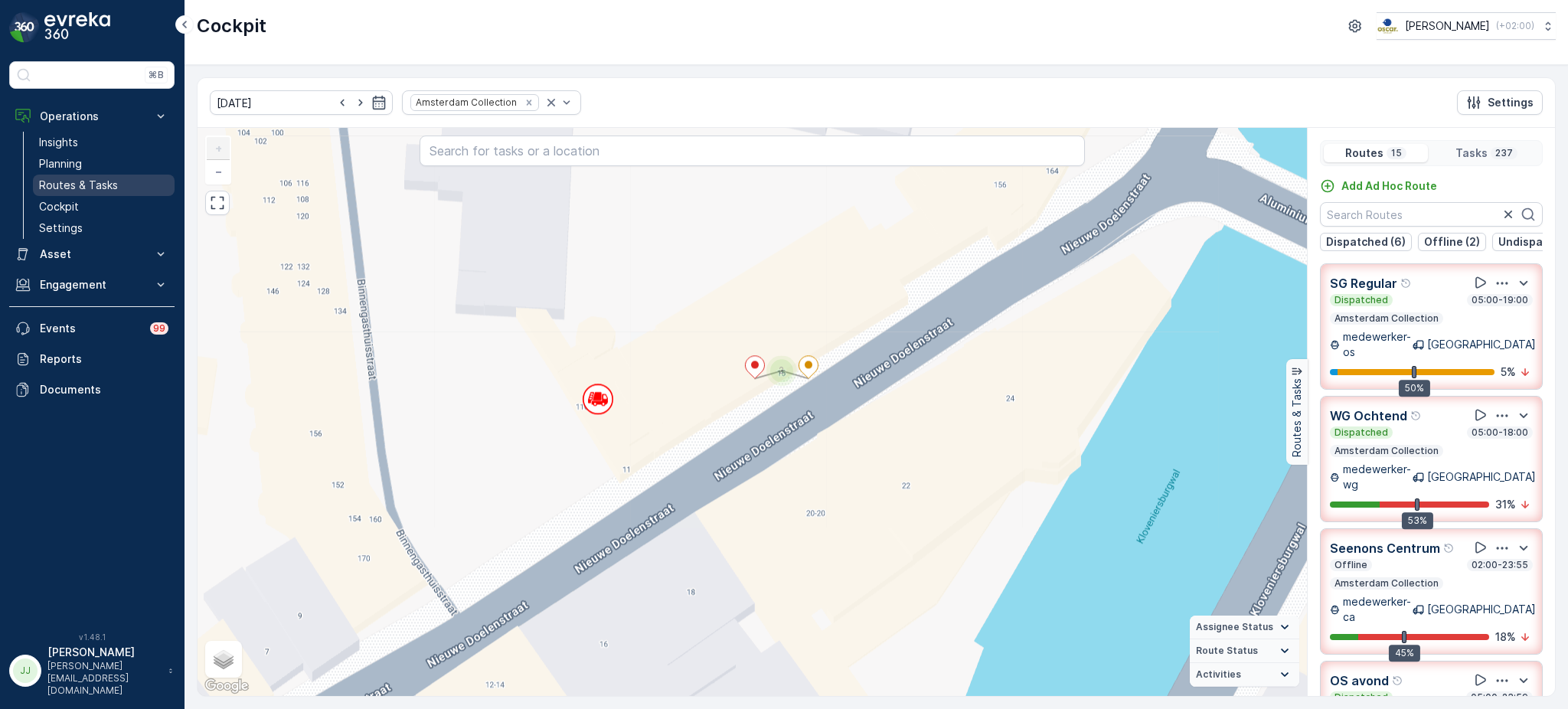
click at [92, 185] on p "Routes & Tasks" at bounding box center [78, 185] width 79 height 16
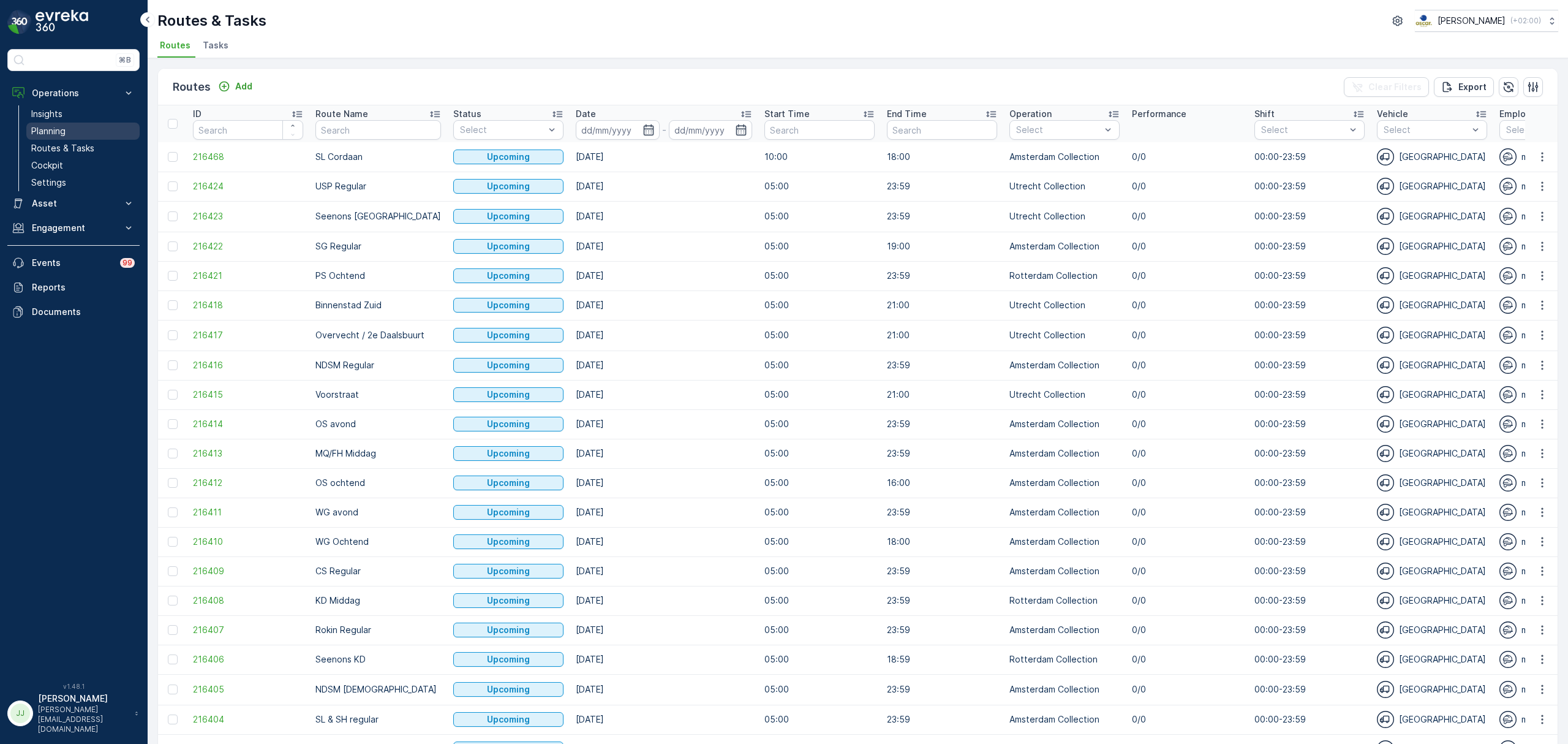
click at [94, 131] on link "Planning" at bounding box center [83, 131] width 113 height 17
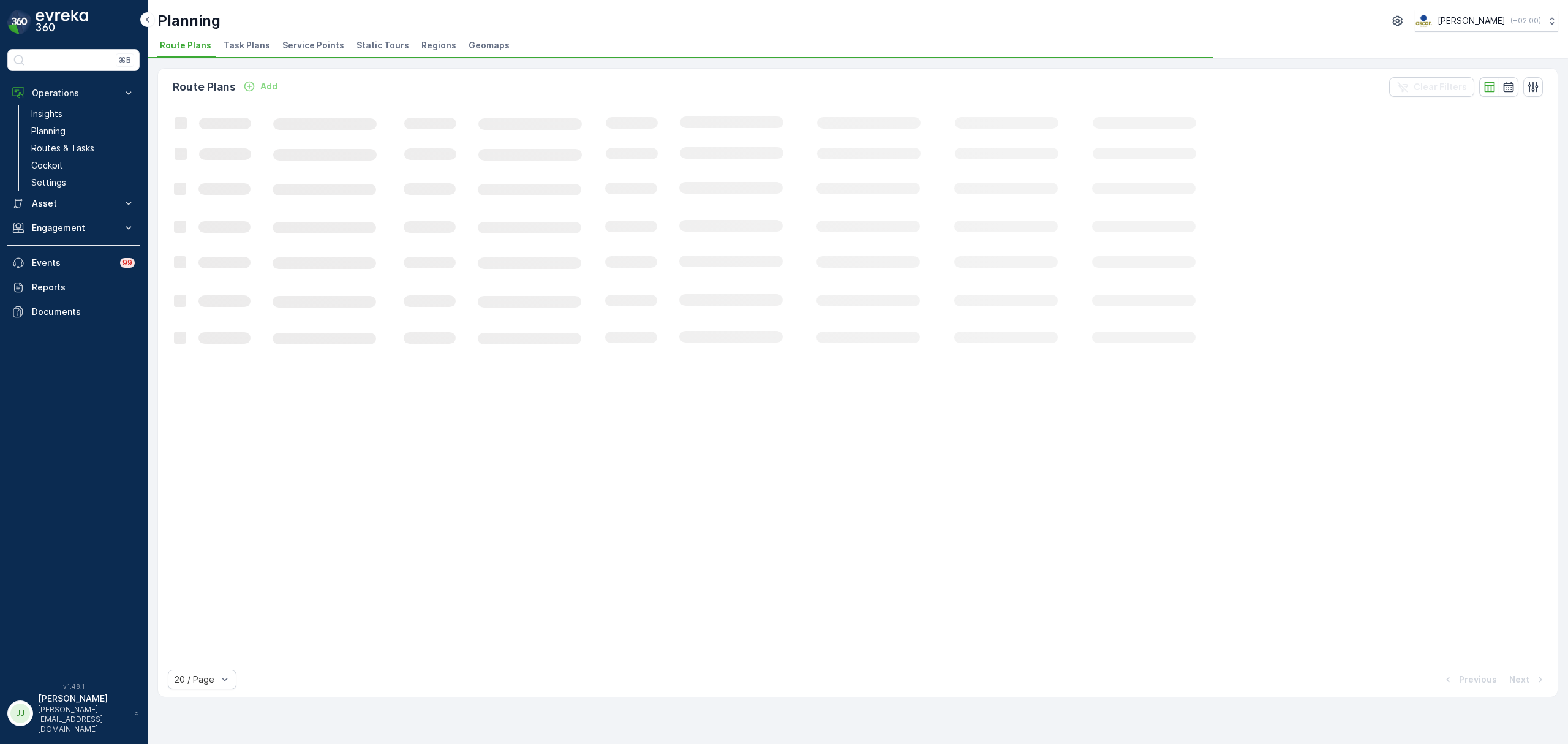
click at [244, 49] on span "Task Plans" at bounding box center [247, 46] width 46 height 13
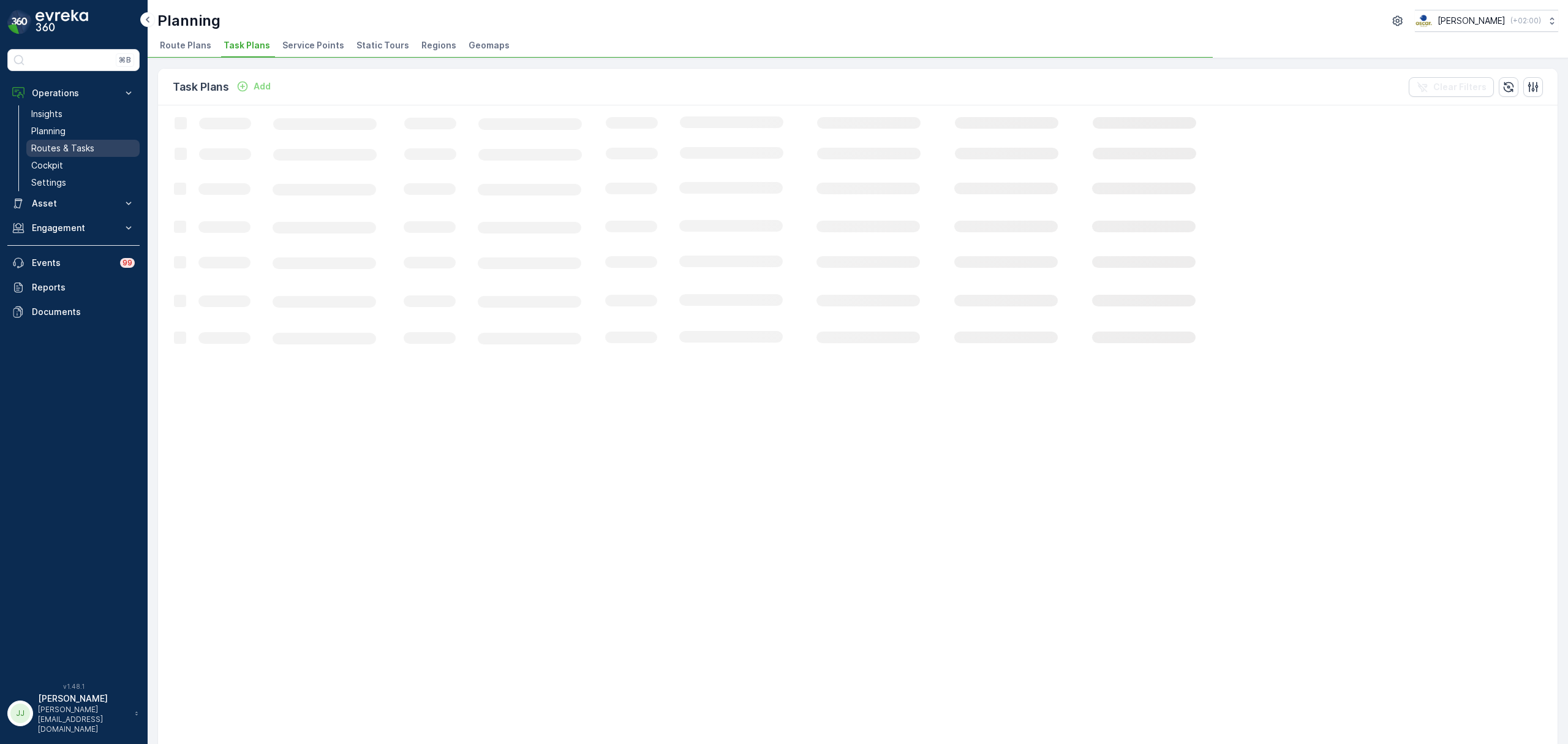
click at [91, 144] on p "Routes & Tasks" at bounding box center [63, 149] width 63 height 13
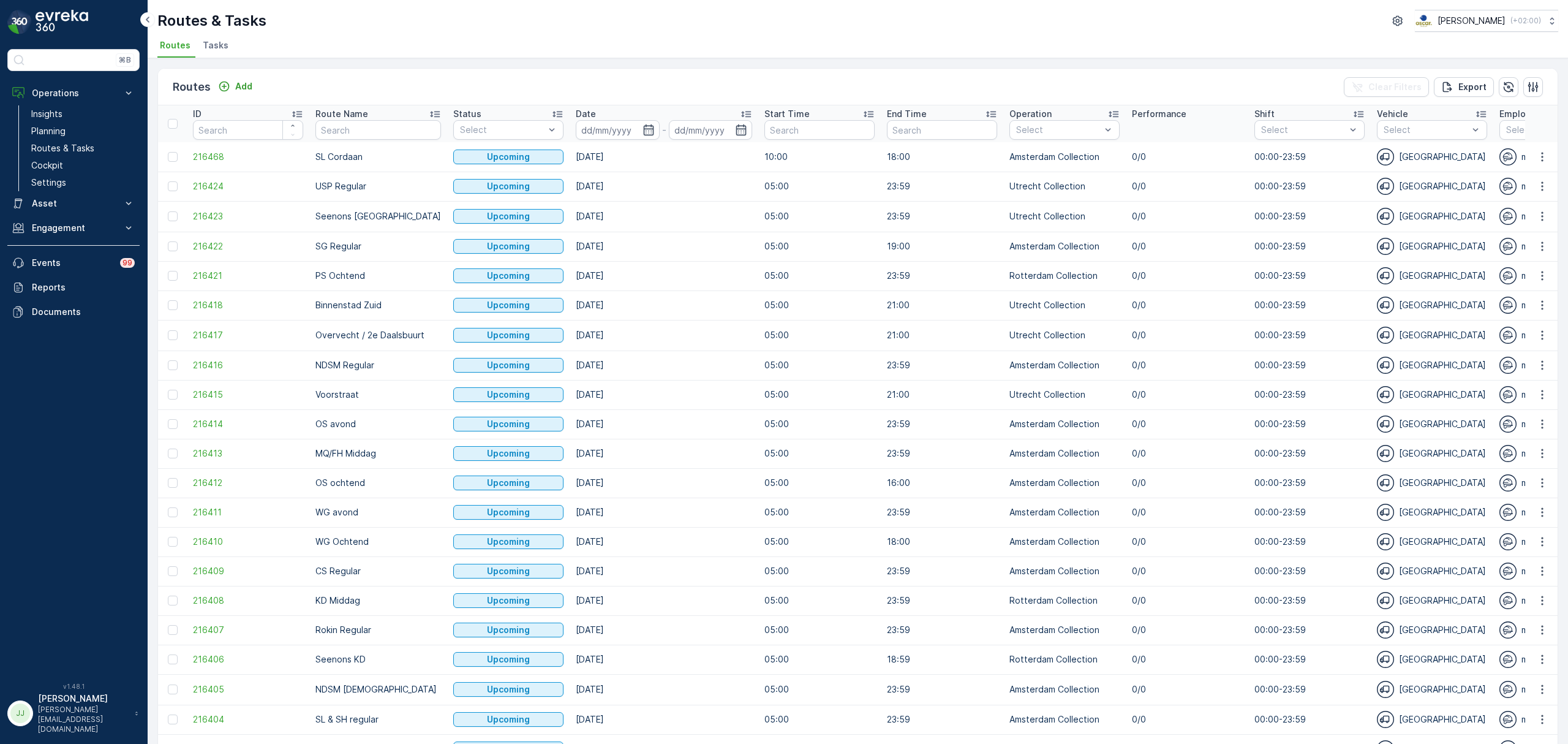
click at [203, 49] on span "Tasks" at bounding box center [215, 46] width 26 height 13
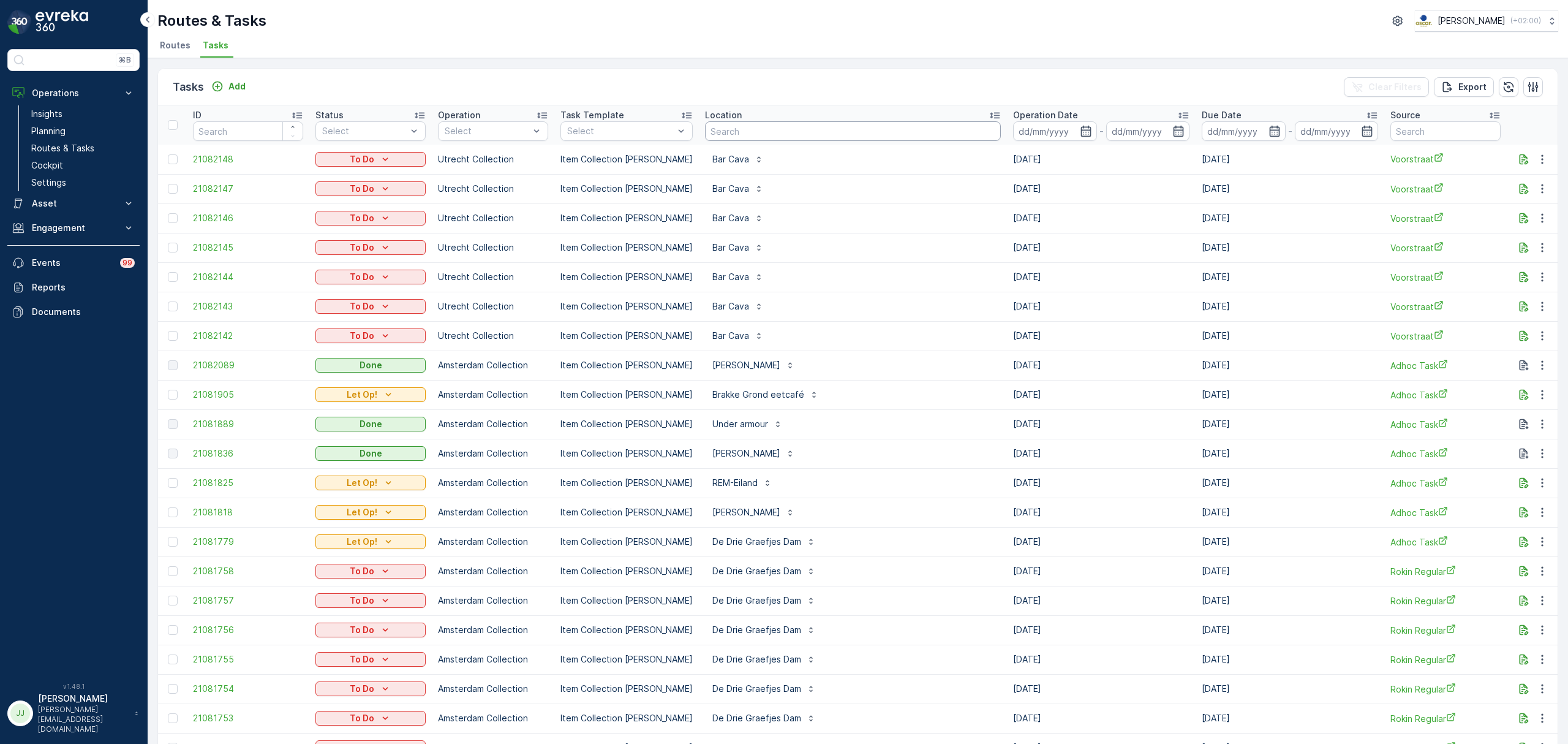
click at [745, 135] on input "text" at bounding box center [853, 131] width 296 height 19
type input "Karakter"
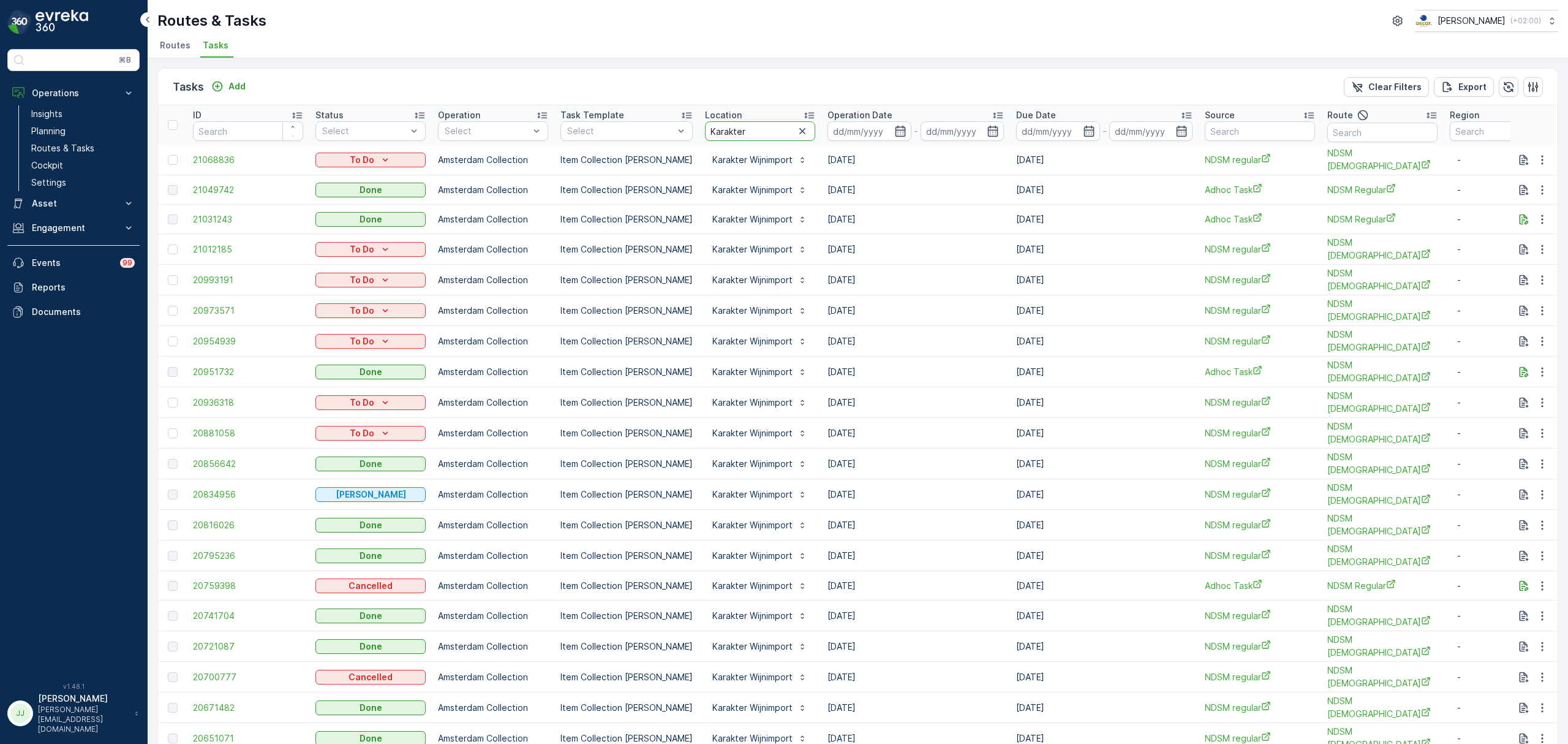
drag, startPoint x: 762, startPoint y: 132, endPoint x: 618, endPoint y: 146, distance: 144.7
type input "vendel"
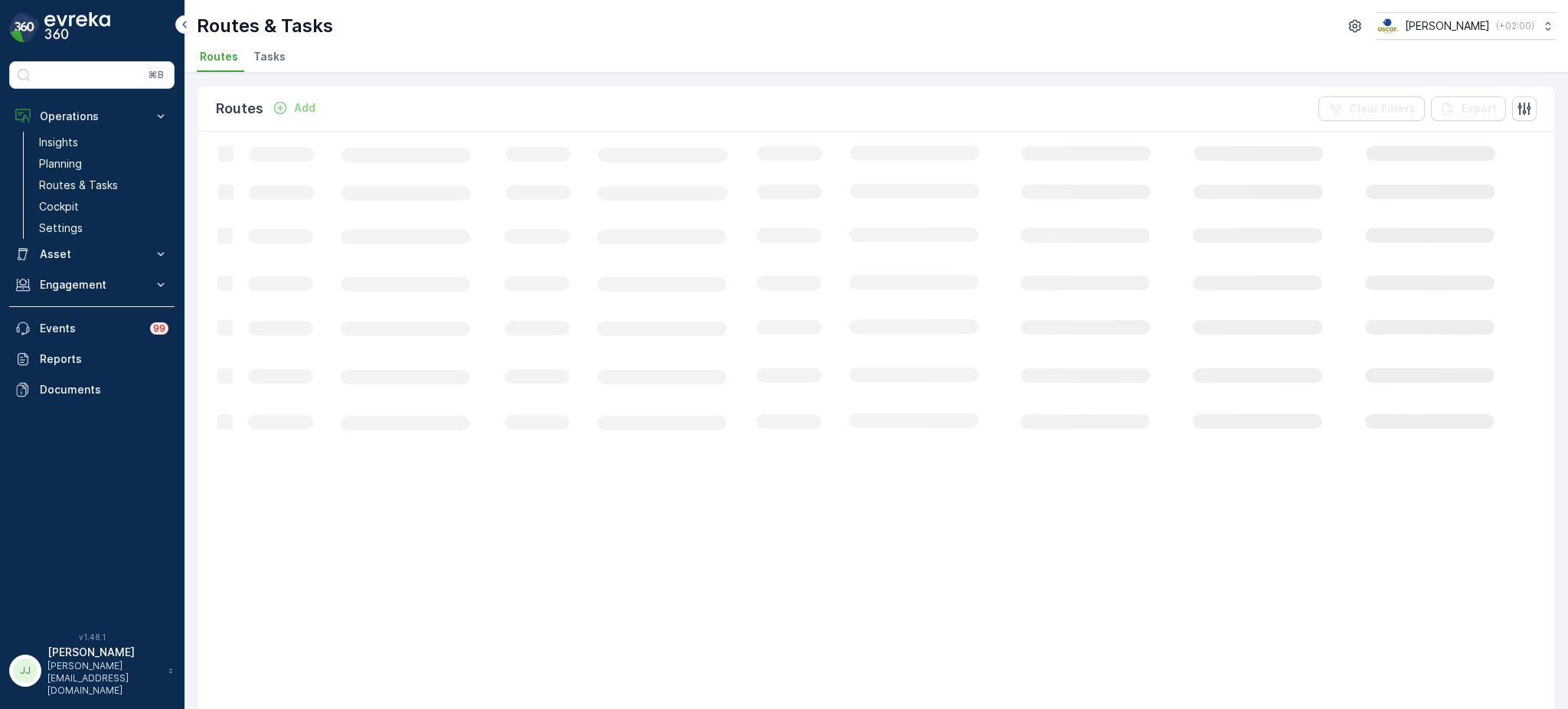
click at [278, 62] on span "Tasks" at bounding box center [269, 57] width 32 height 16
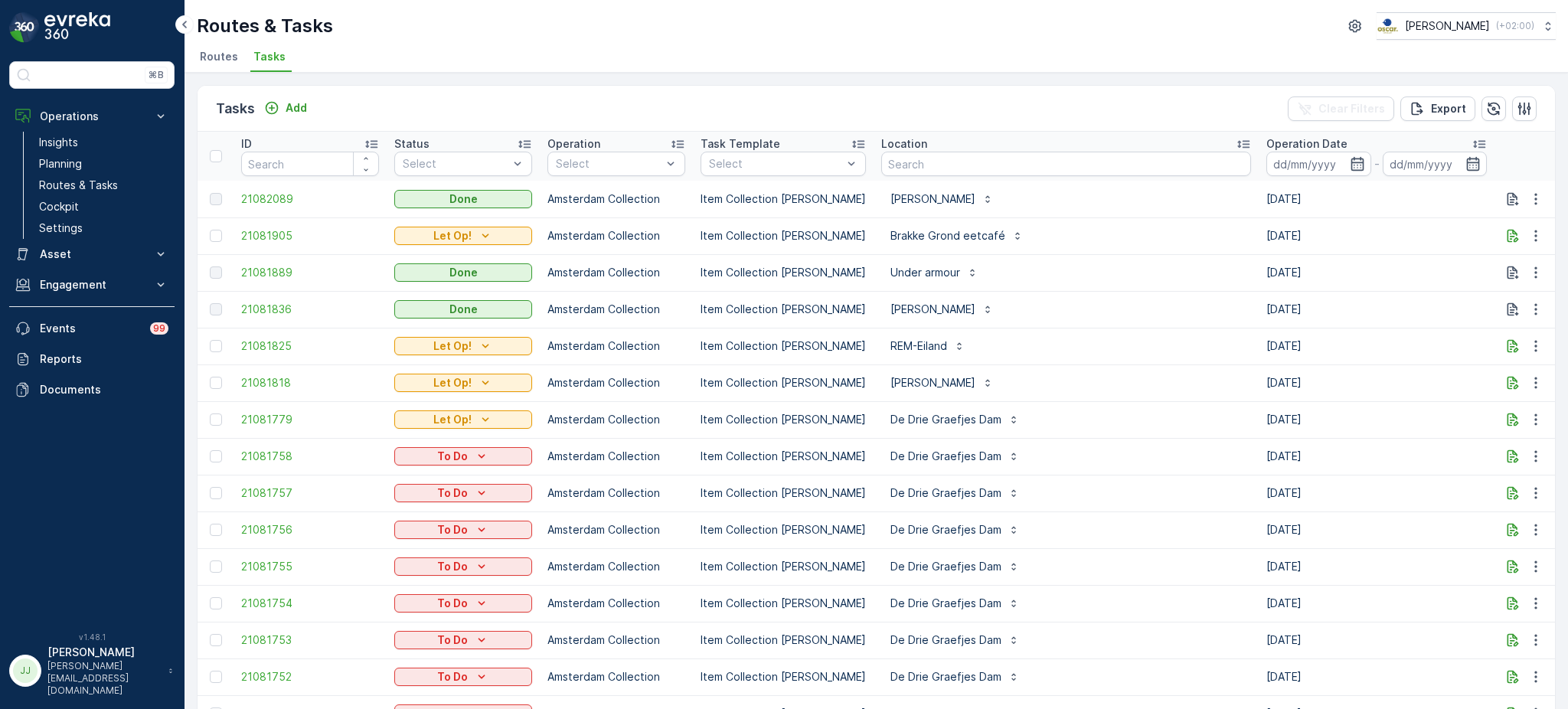
click at [898, 154] on input "text" at bounding box center [1066, 164] width 369 height 24
type input "bibliothee"
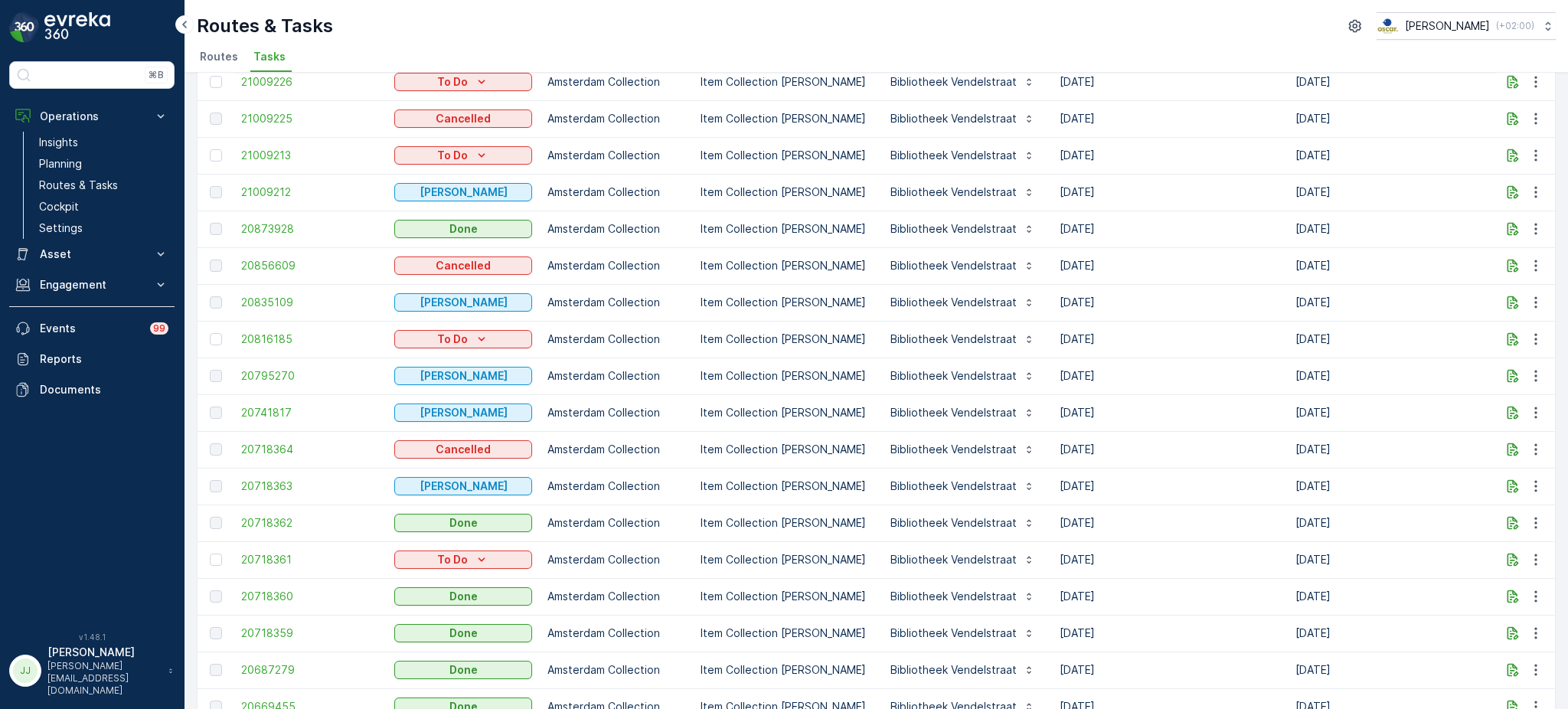
scroll to position [448, 0]
click at [258, 414] on span "20741817" at bounding box center [310, 412] width 138 height 16
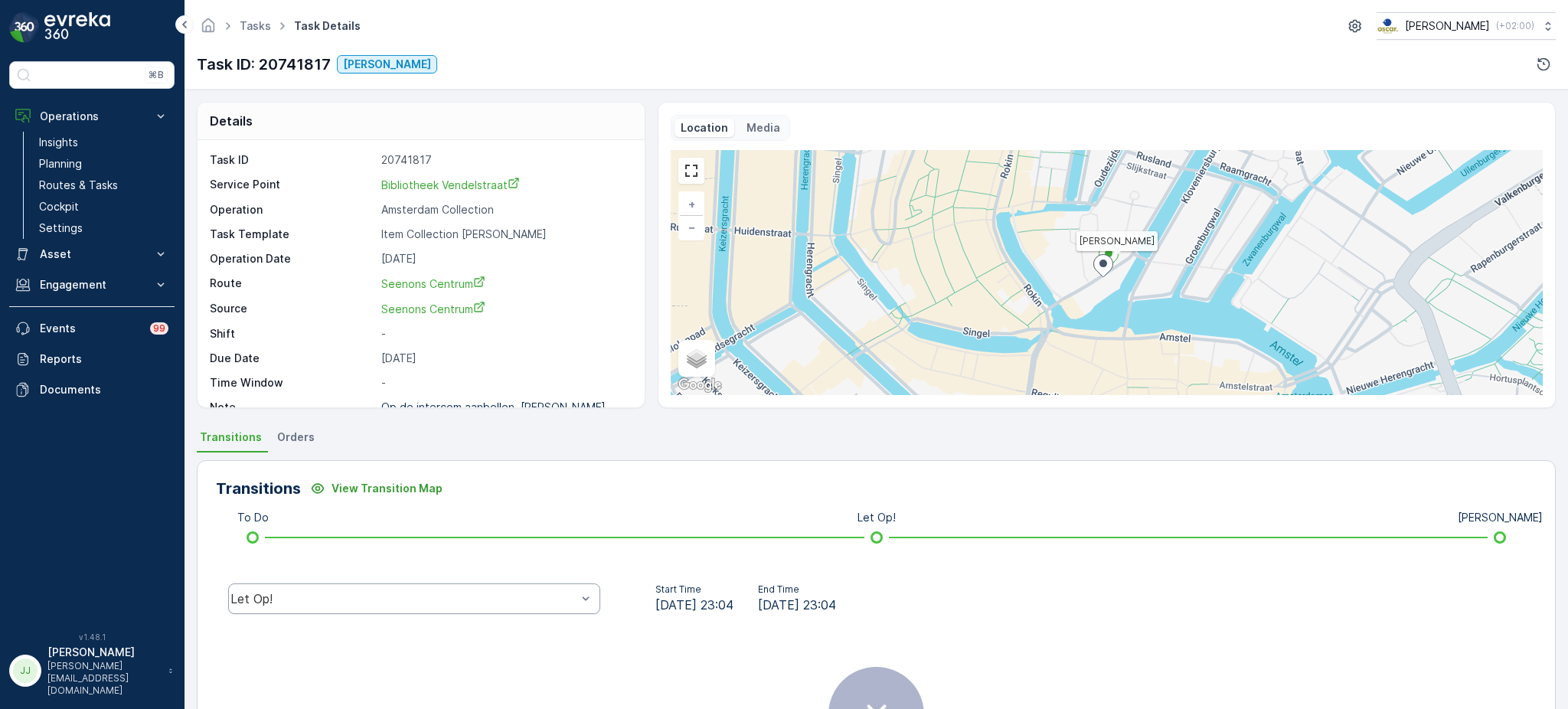
click at [304, 595] on div "Let Op!" at bounding box center [403, 599] width 346 height 14
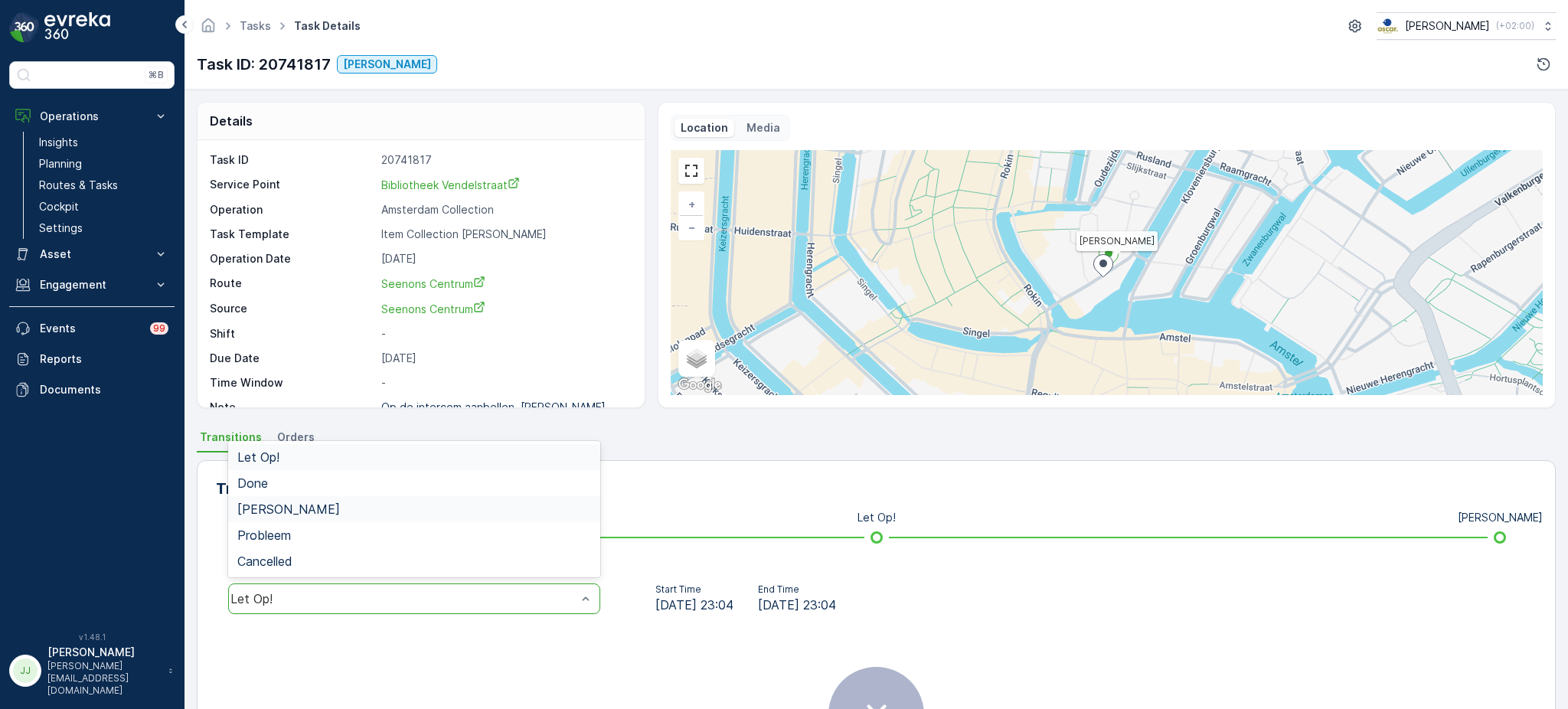
click at [323, 506] on div "[PERSON_NAME]" at bounding box center [414, 509] width 354 height 14
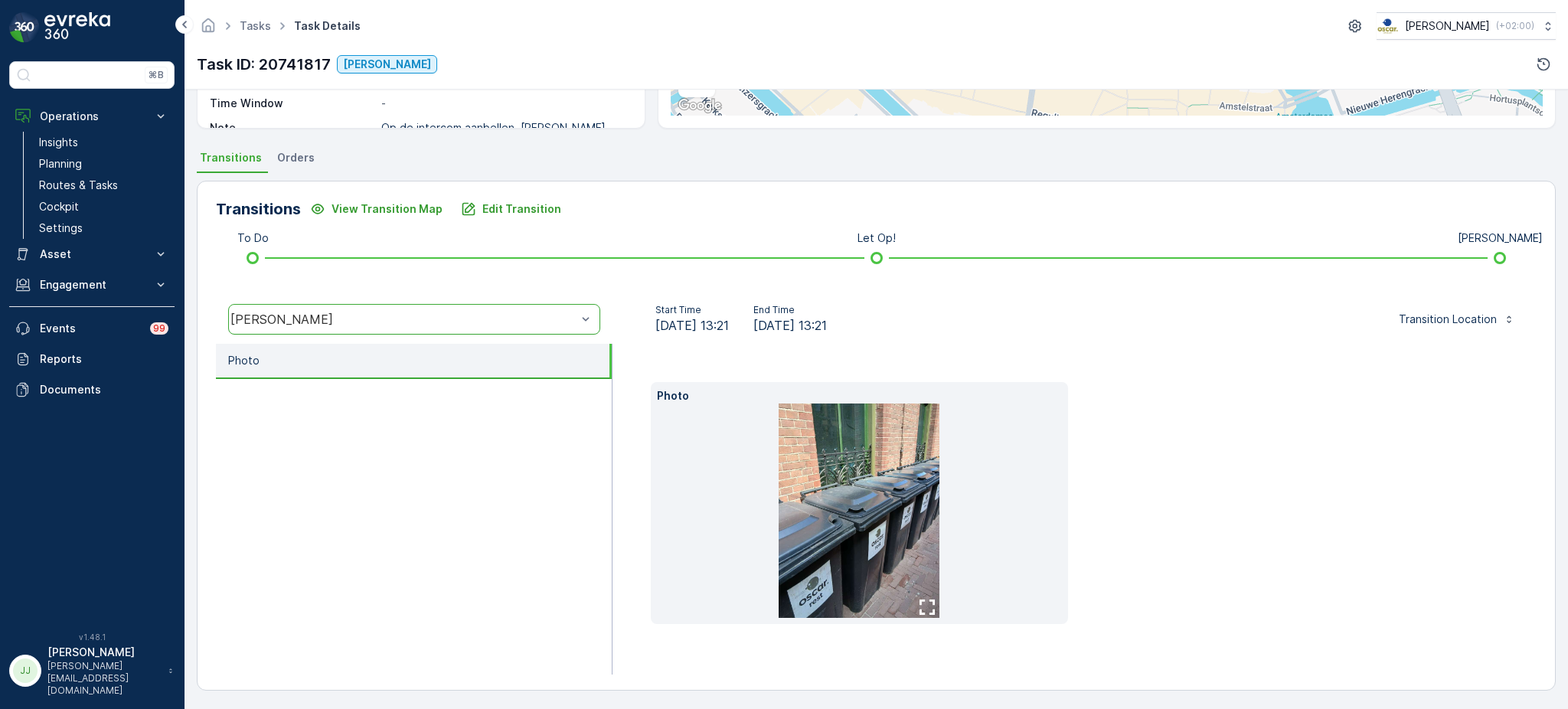
scroll to position [279, 0]
click at [852, 549] on img at bounding box center [859, 511] width 160 height 214
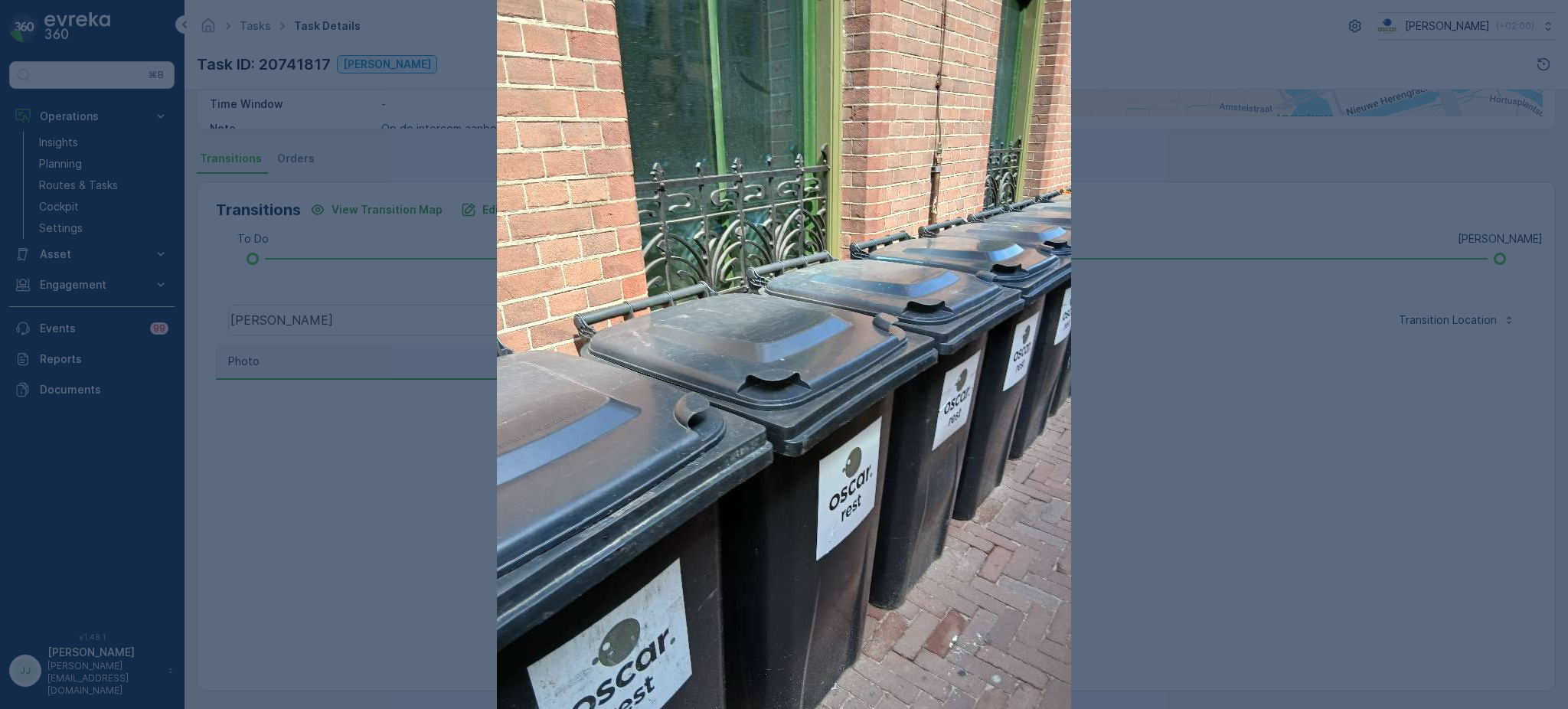
click at [1200, 196] on div at bounding box center [784, 354] width 1568 height 709
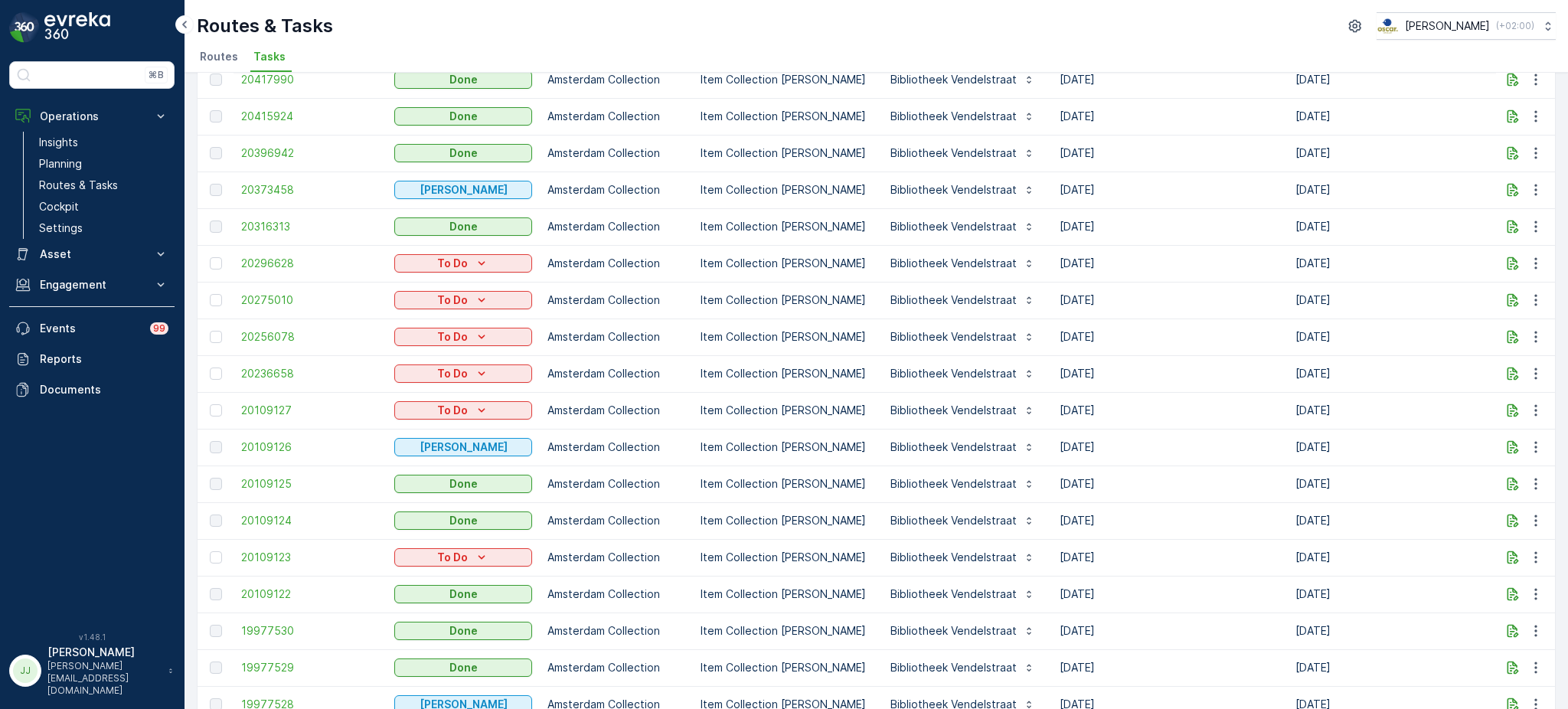
scroll to position [1258, 0]
click at [268, 151] on span "20396942" at bounding box center [310, 153] width 138 height 16
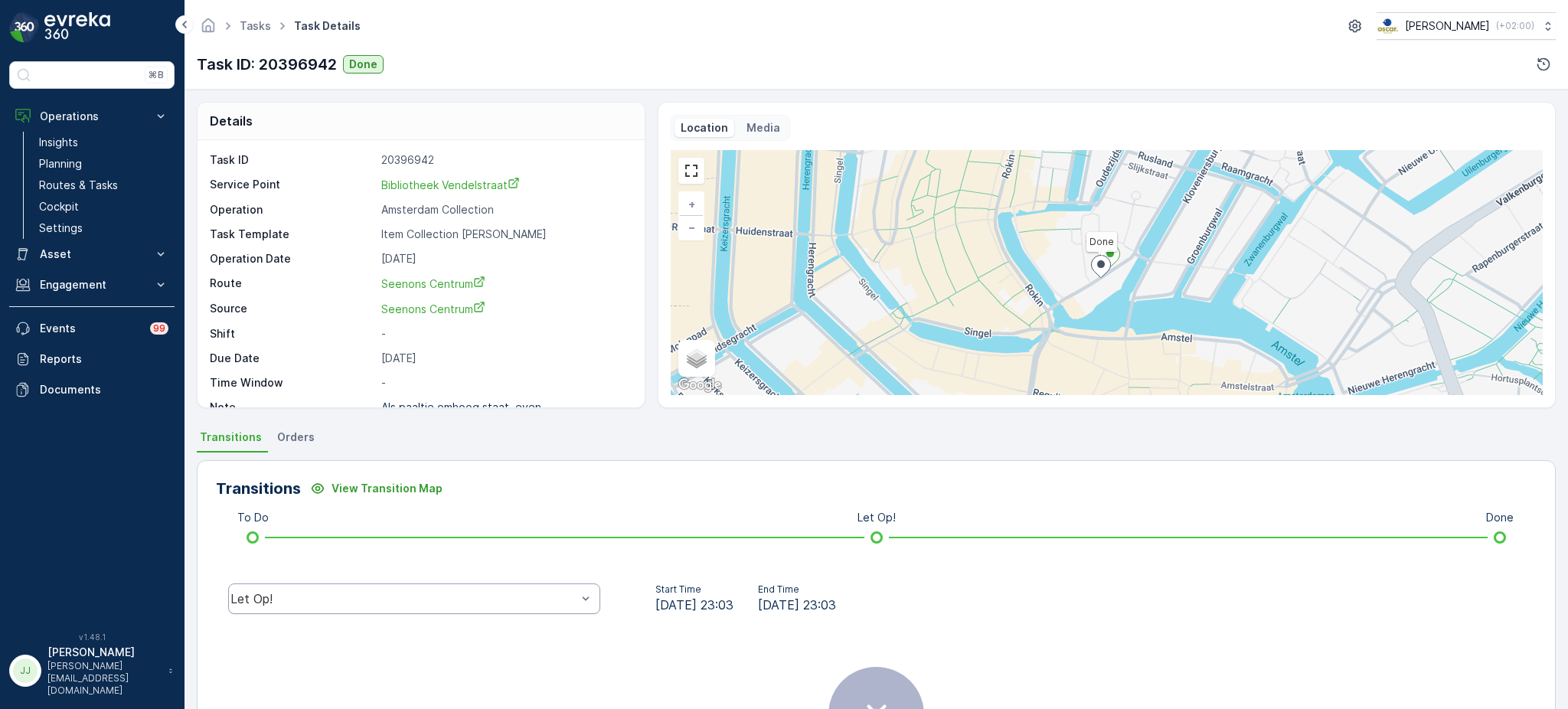
click at [319, 599] on div "Let Op!" at bounding box center [403, 599] width 346 height 14
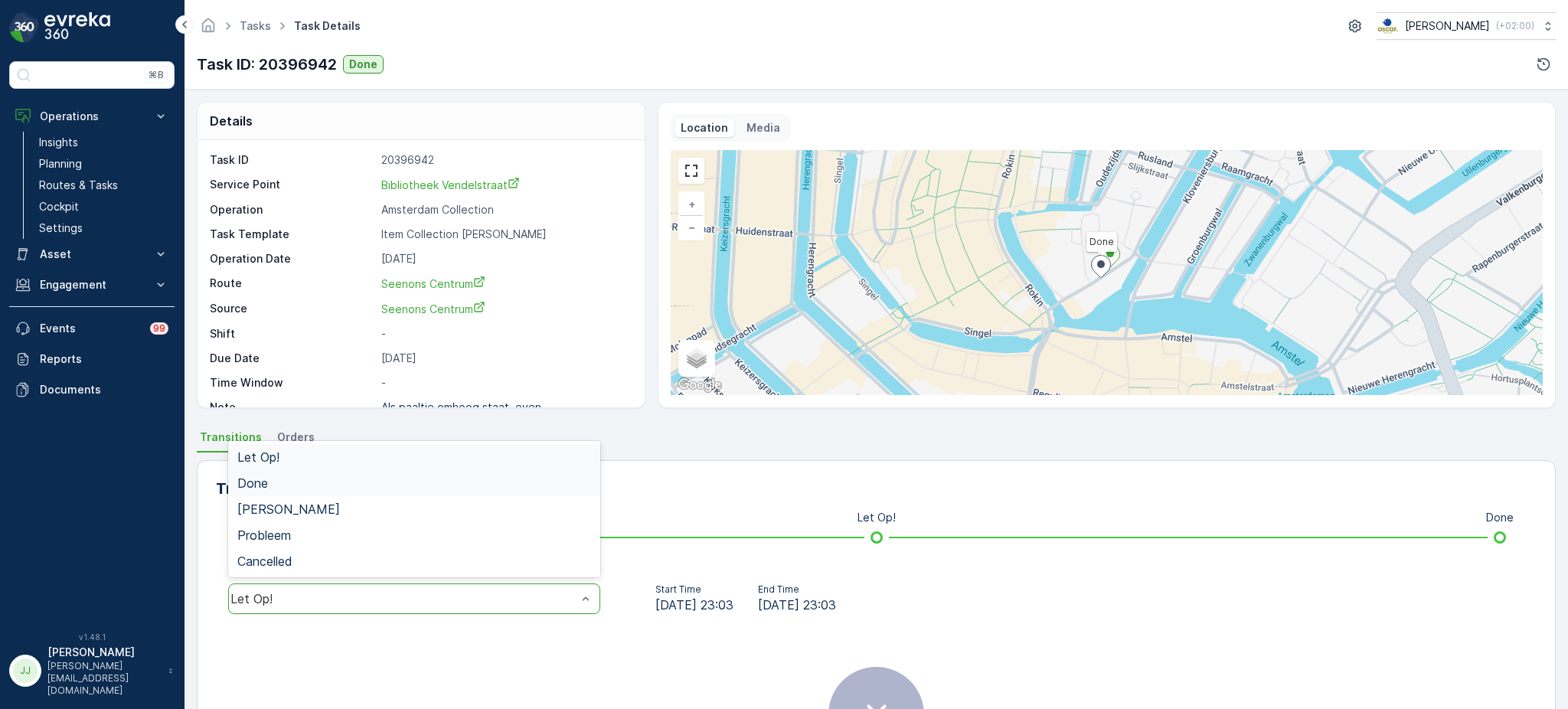
click at [309, 476] on div "Done" at bounding box center [414, 483] width 354 height 14
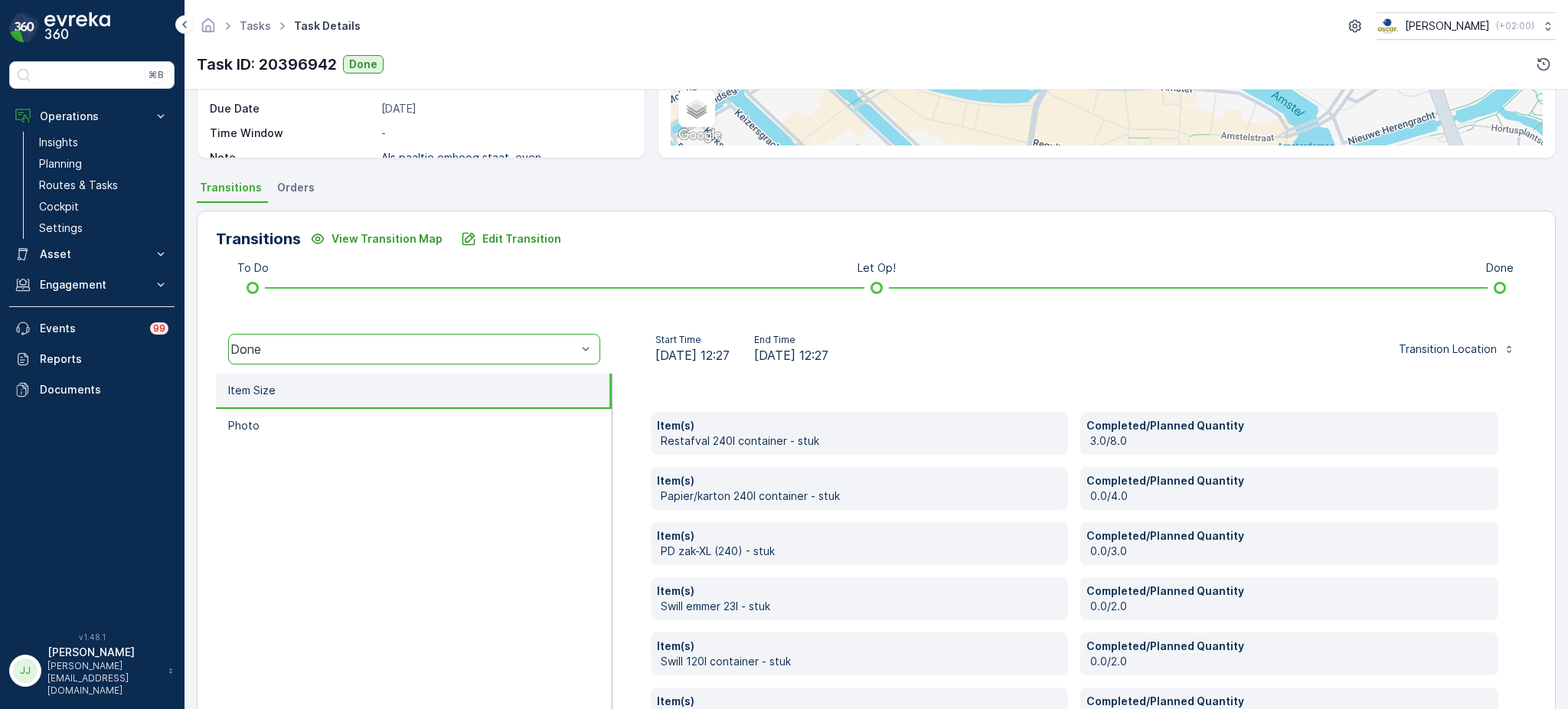
scroll to position [249, 0]
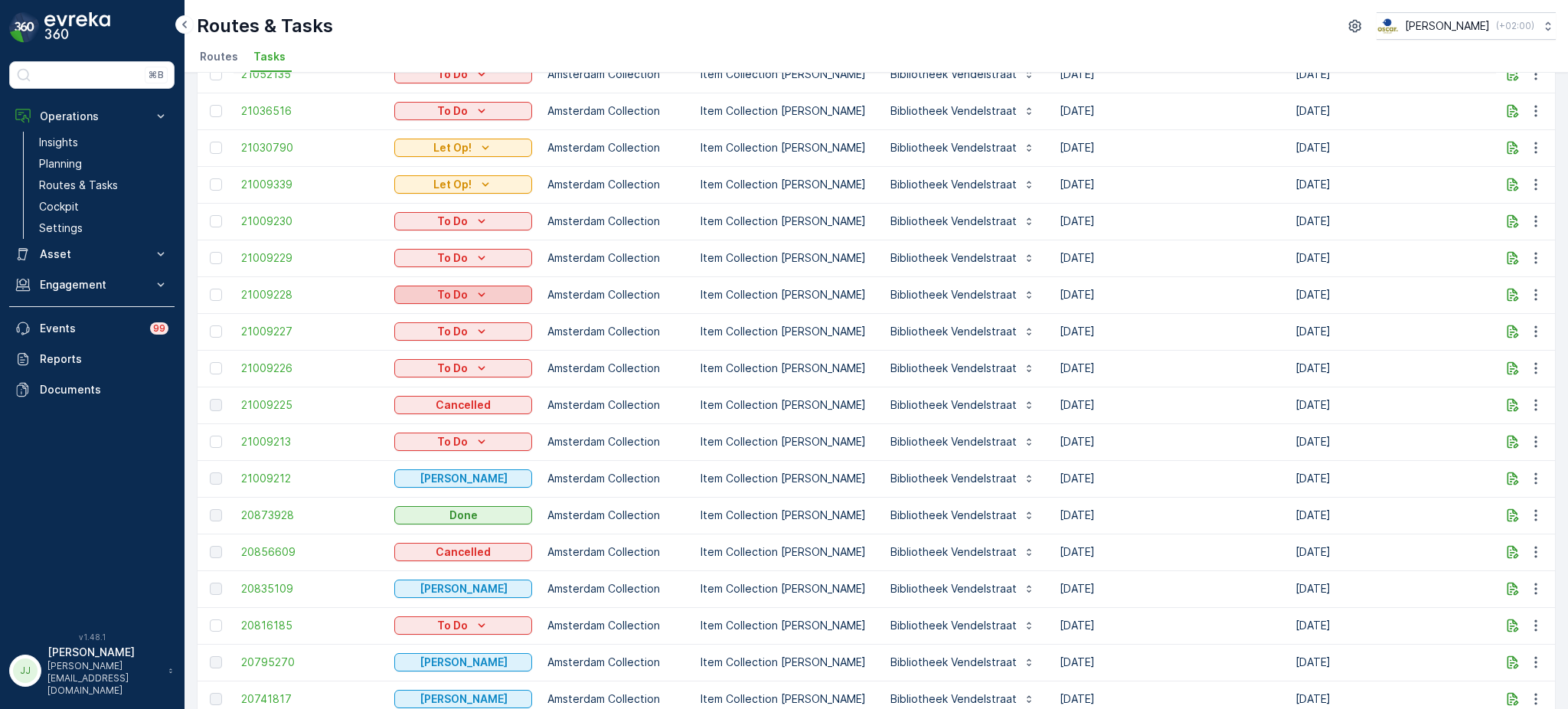
scroll to position [162, 0]
click at [305, 509] on span "20873928" at bounding box center [310, 514] width 138 height 16
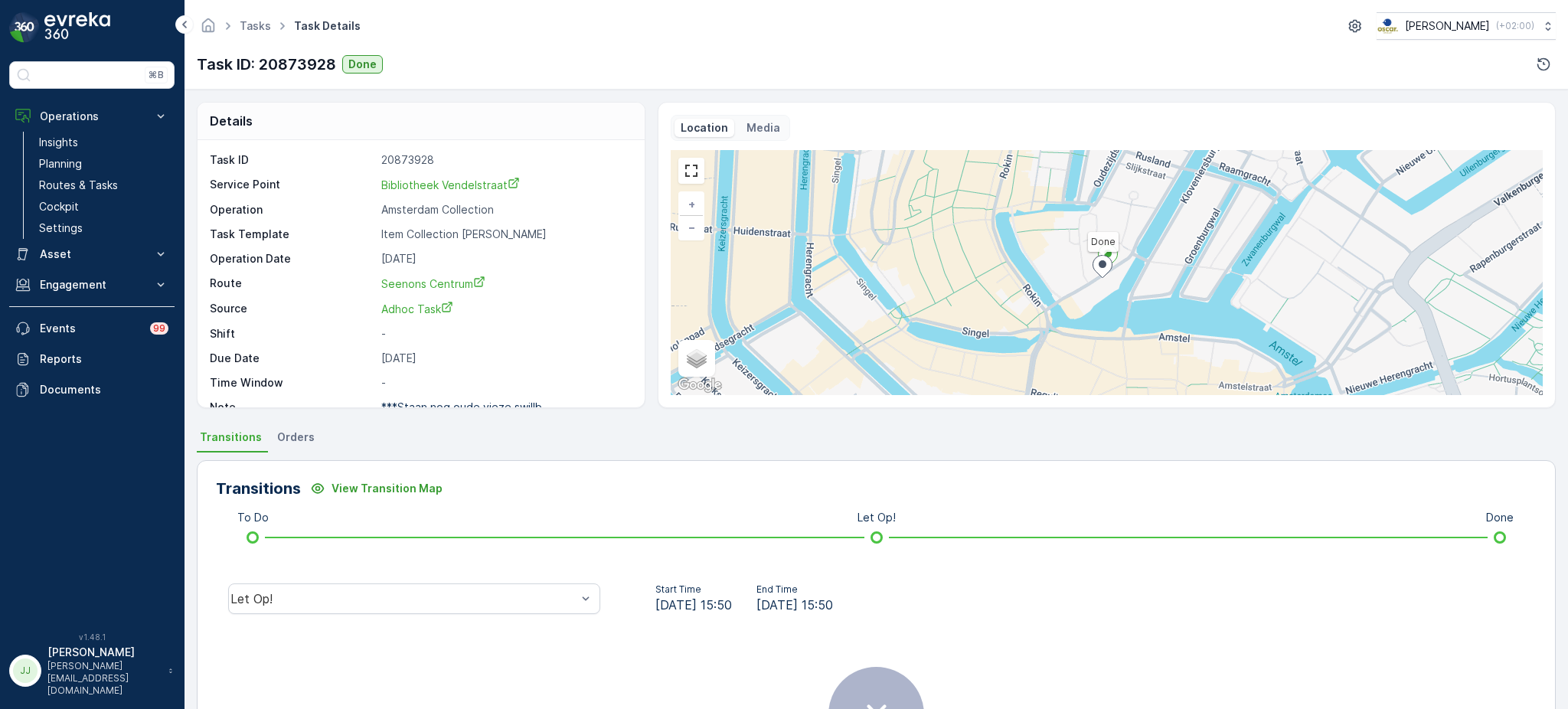
click at [348, 580] on div "Let Op!" at bounding box center [414, 598] width 397 height 49
click at [341, 592] on div "Let Op!" at bounding box center [403, 599] width 346 height 14
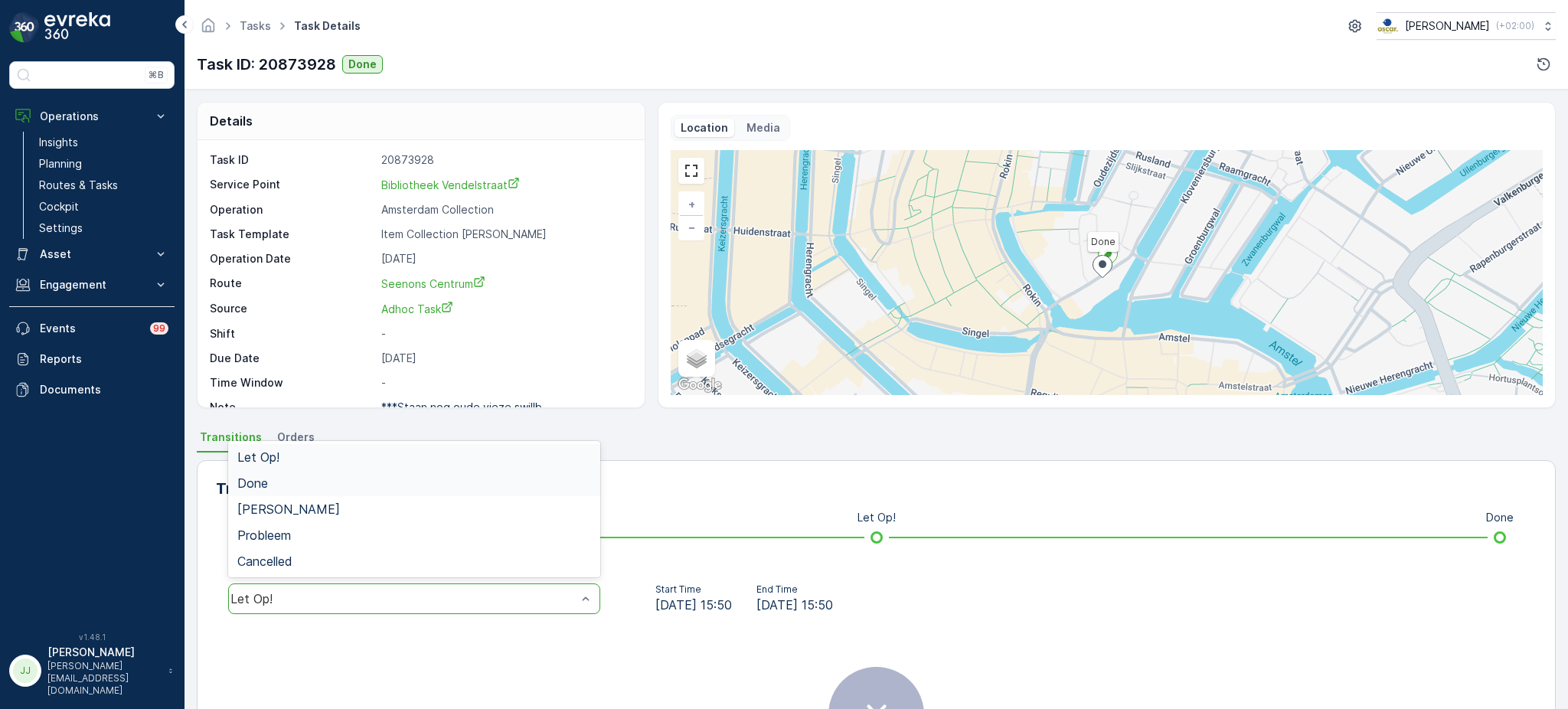
click at [301, 484] on div "Done" at bounding box center [414, 483] width 354 height 14
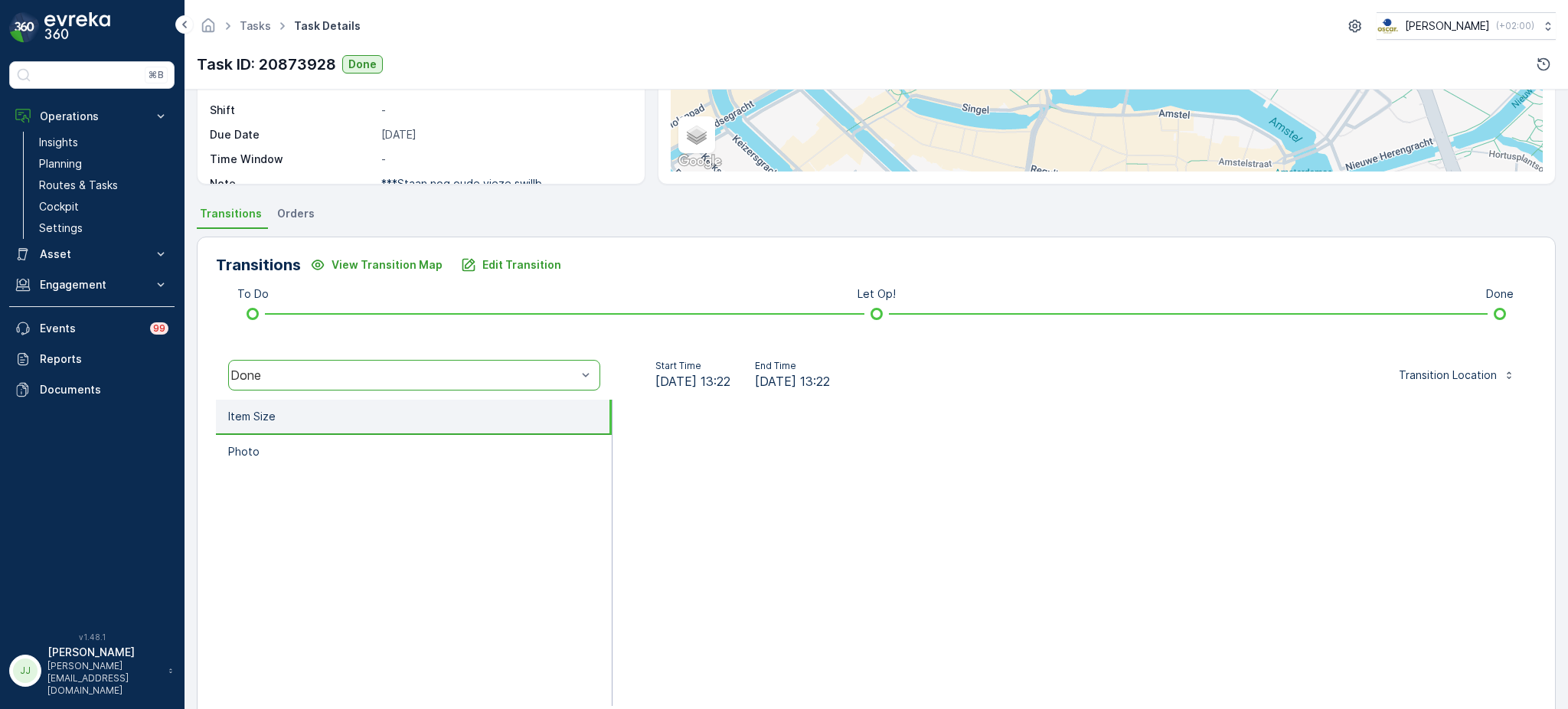
scroll to position [229, 0]
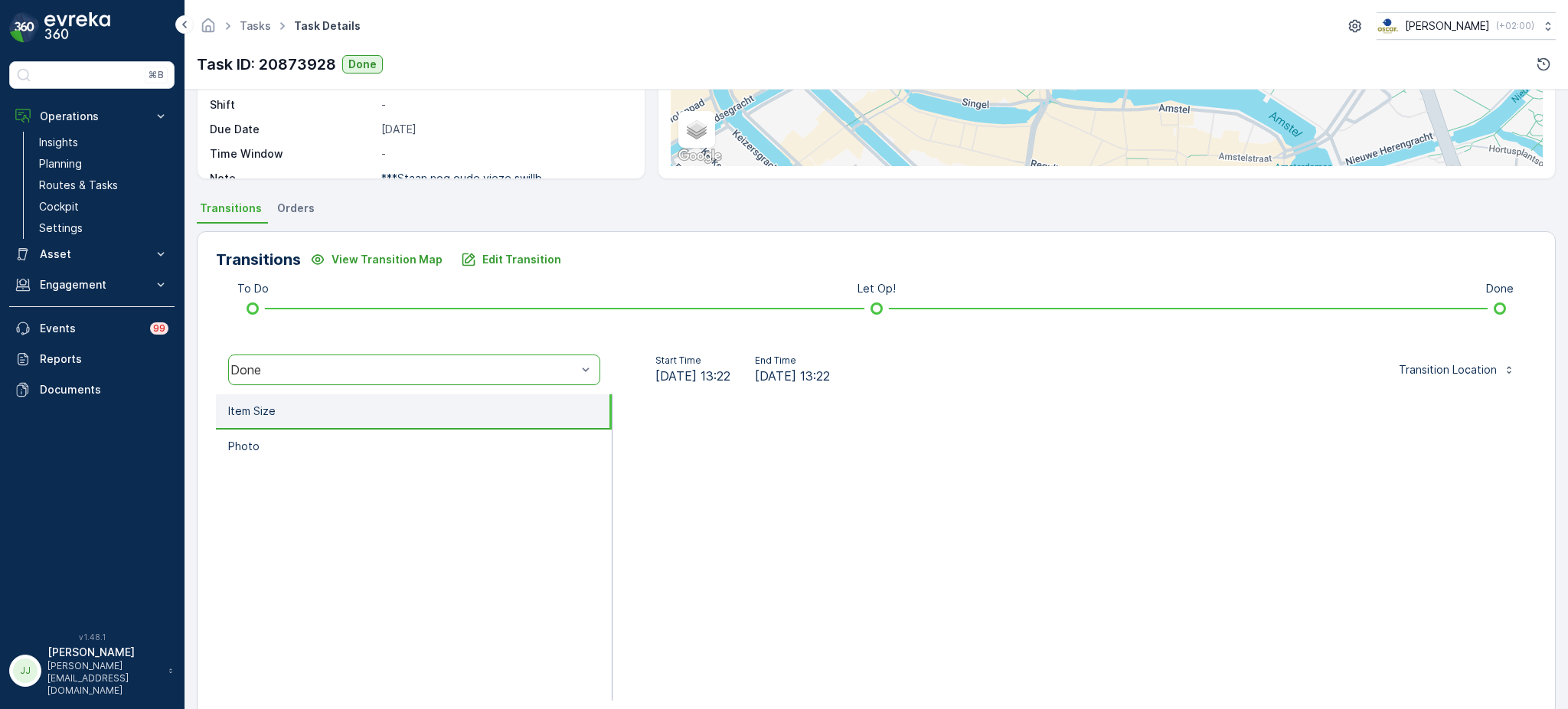
click at [346, 364] on div "Done" at bounding box center [403, 370] width 346 height 14
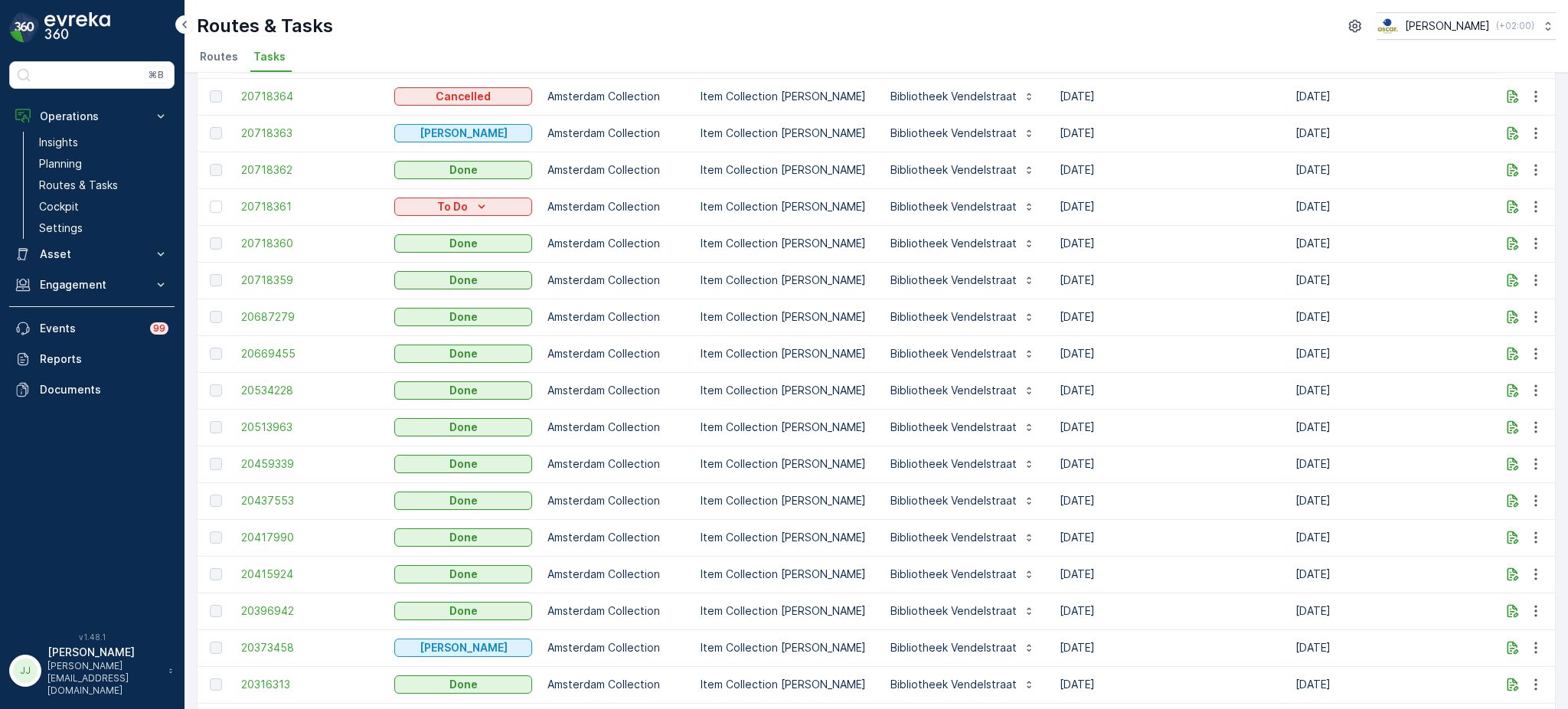
scroll to position [800, 0]
click at [263, 499] on span "20437553" at bounding box center [310, 502] width 138 height 16
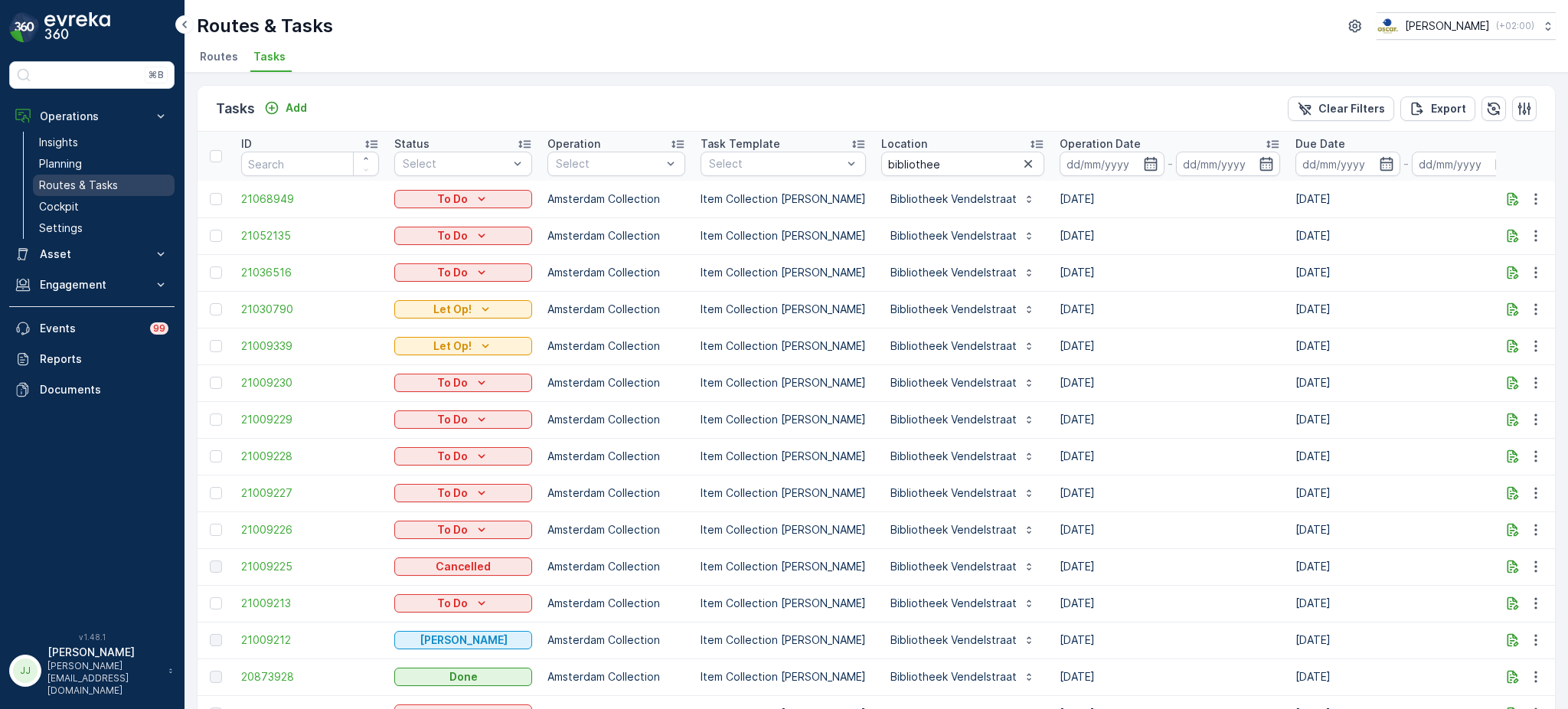
click at [99, 177] on link "Routes & Tasks" at bounding box center [103, 185] width 142 height 21
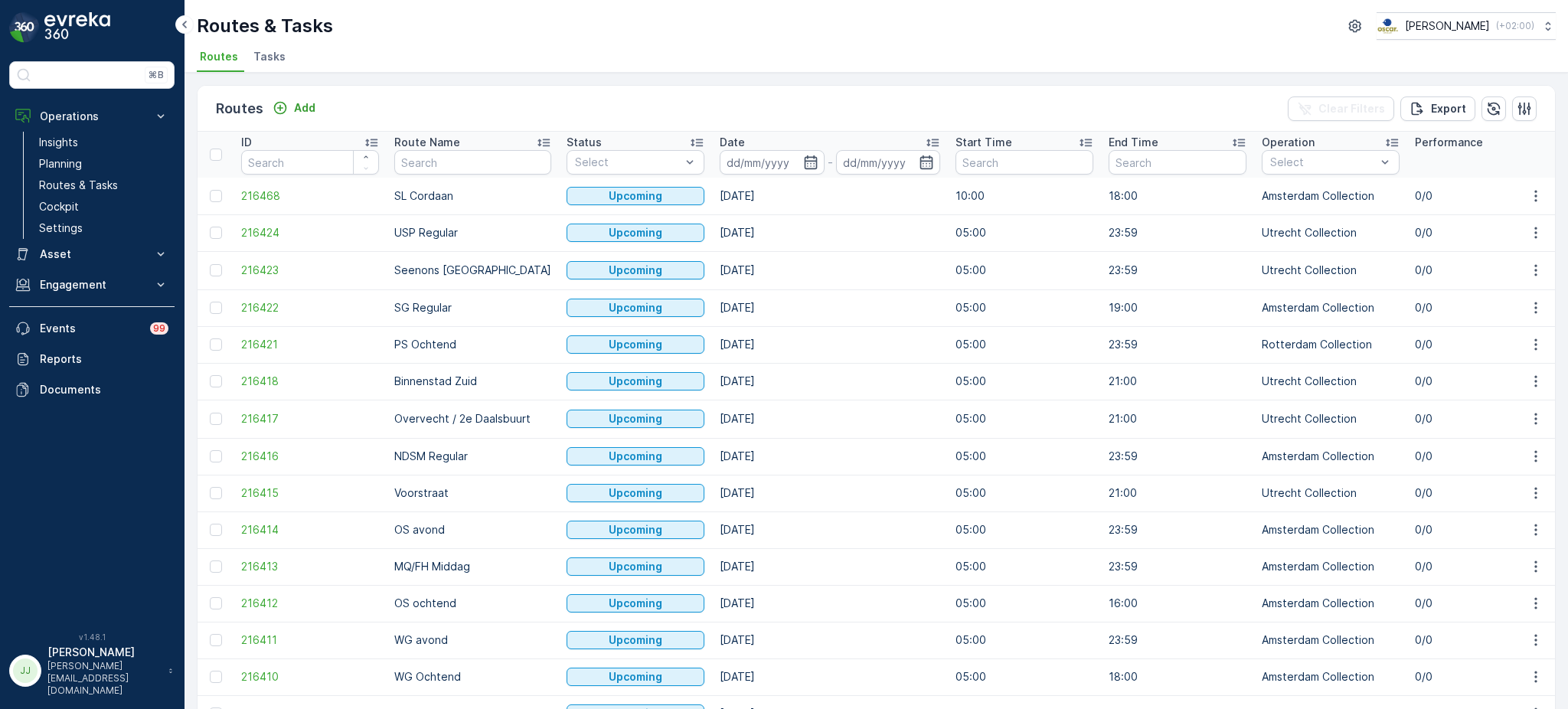
click at [253, 67] on li "Tasks" at bounding box center [271, 59] width 41 height 26
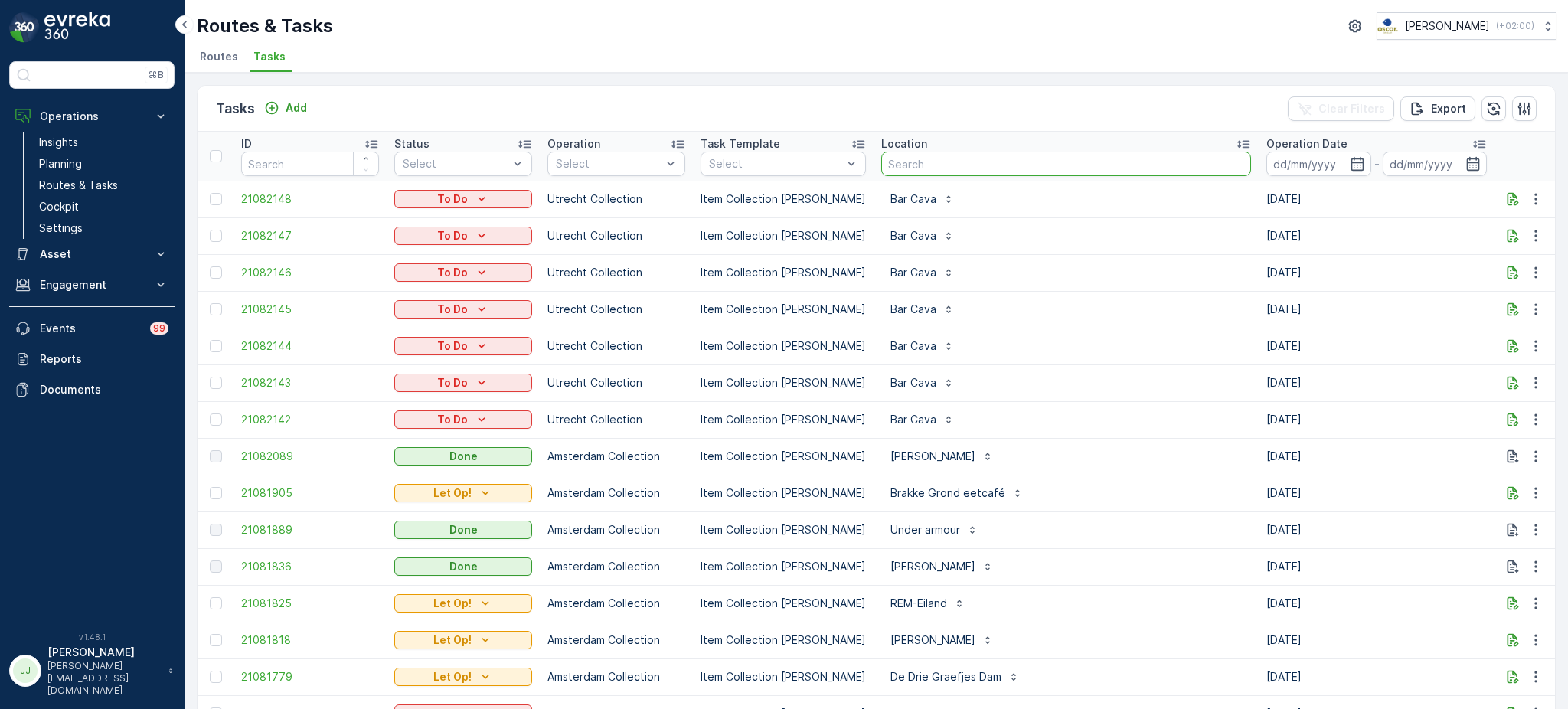
click at [923, 157] on input "text" at bounding box center [1066, 164] width 369 height 24
type input "bg1"
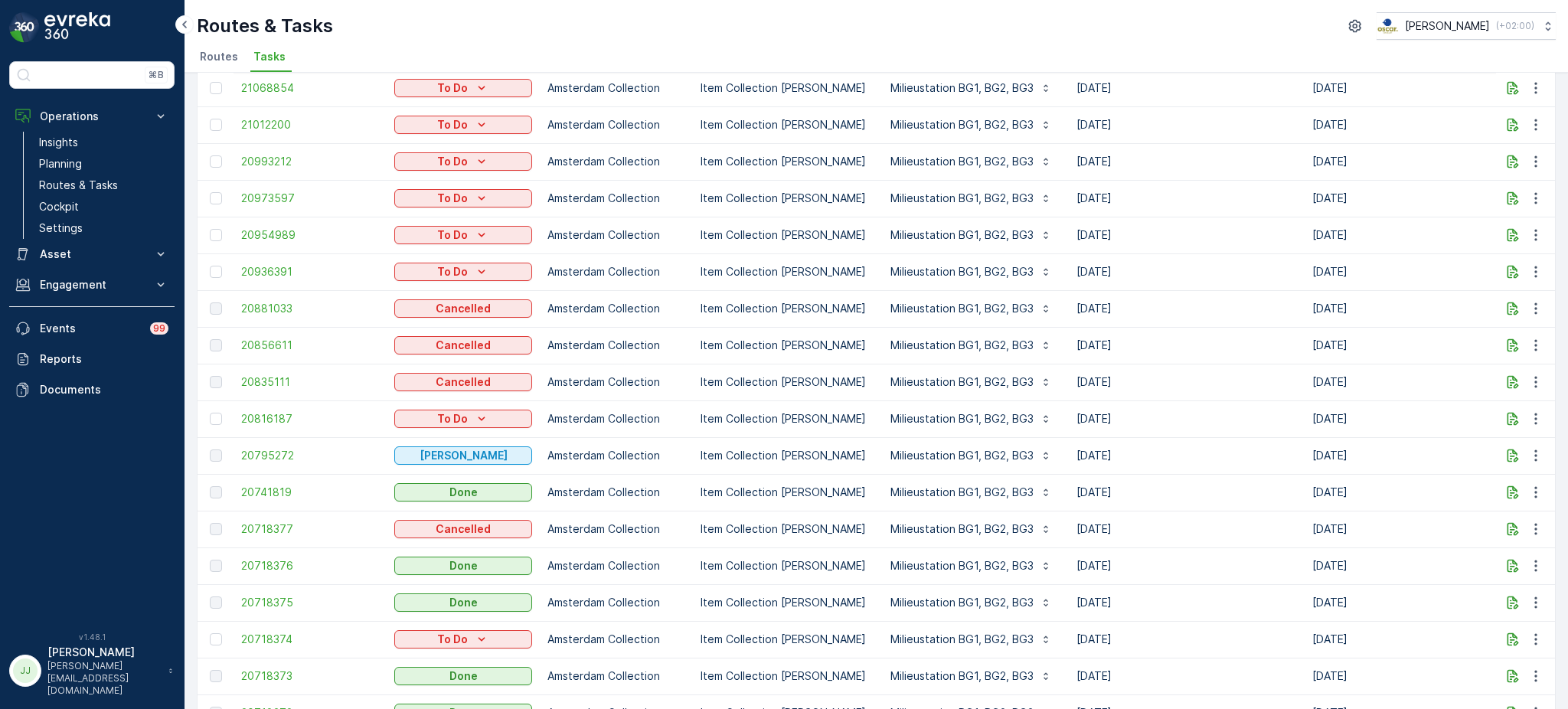
scroll to position [110, 0]
click at [105, 184] on p "Routes & Tasks" at bounding box center [78, 185] width 79 height 16
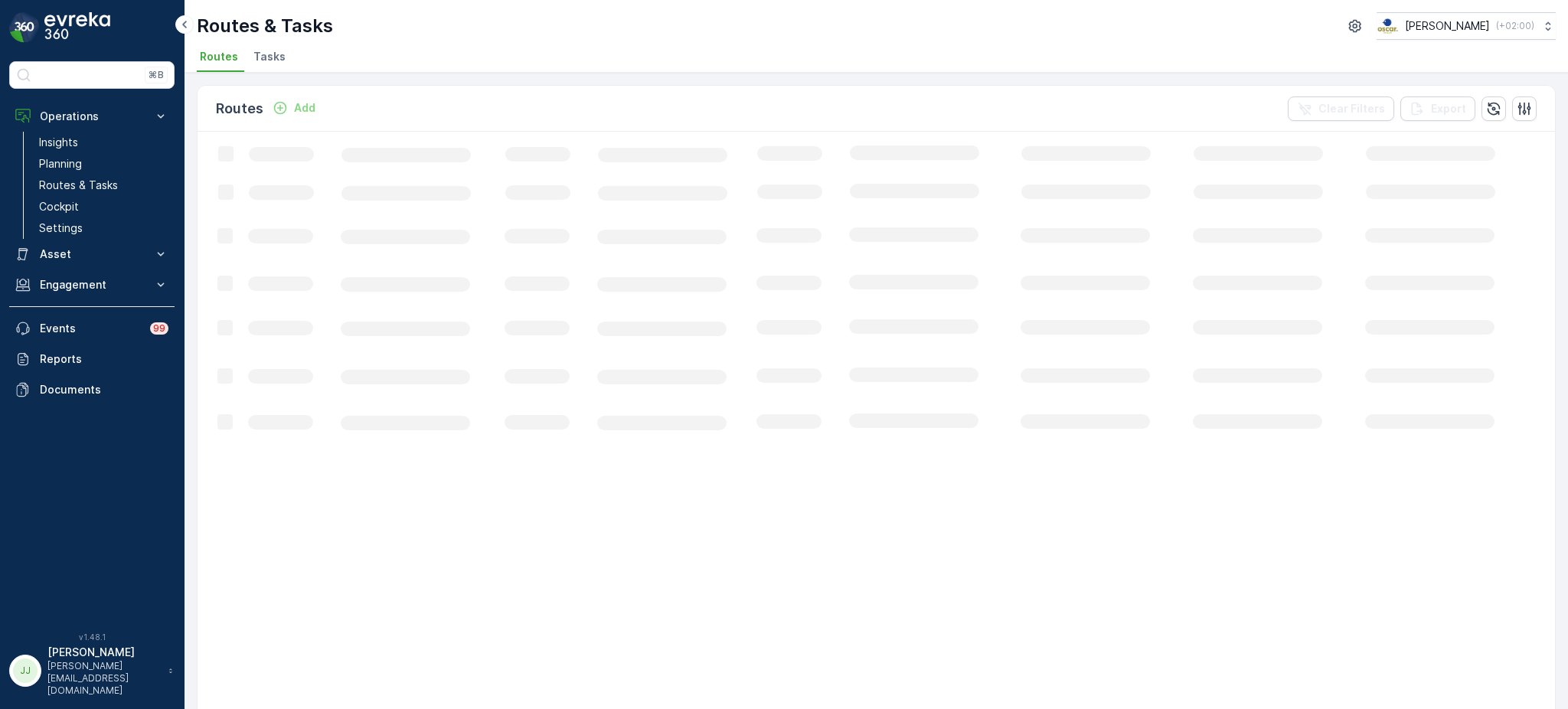
click at [268, 55] on span "Tasks" at bounding box center [269, 57] width 32 height 16
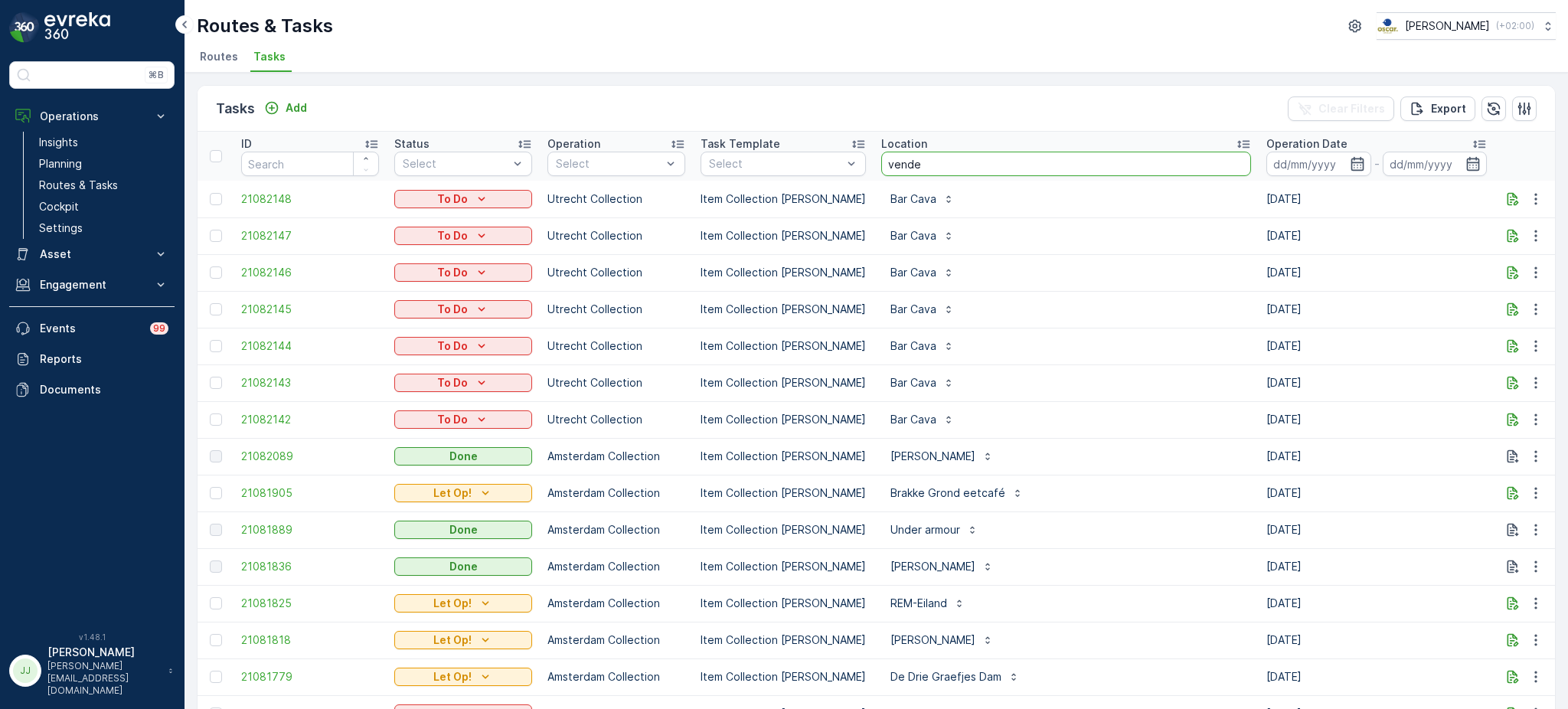
type input "vendel"
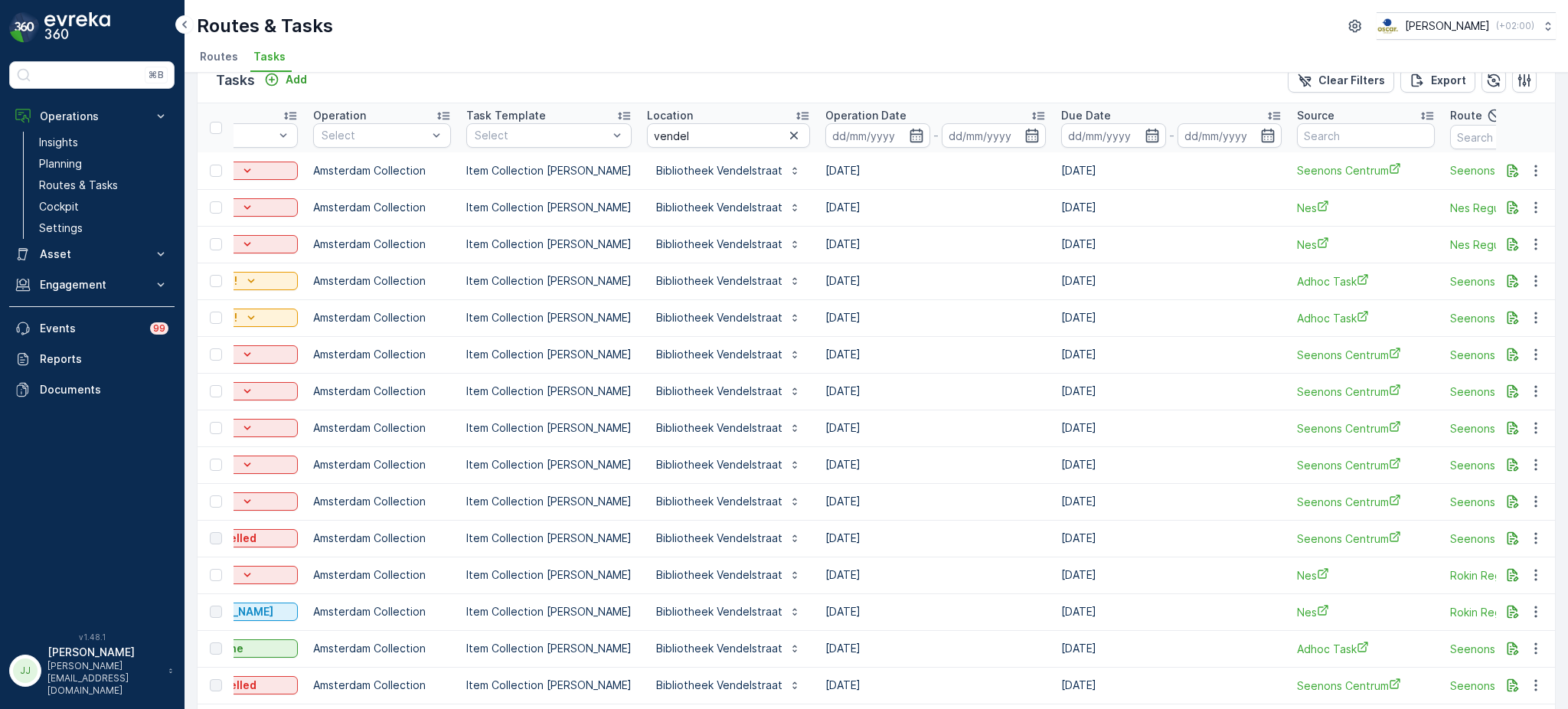
scroll to position [0, 238]
drag, startPoint x: 988, startPoint y: 497, endPoint x: 851, endPoint y: 477, distance: 138.5
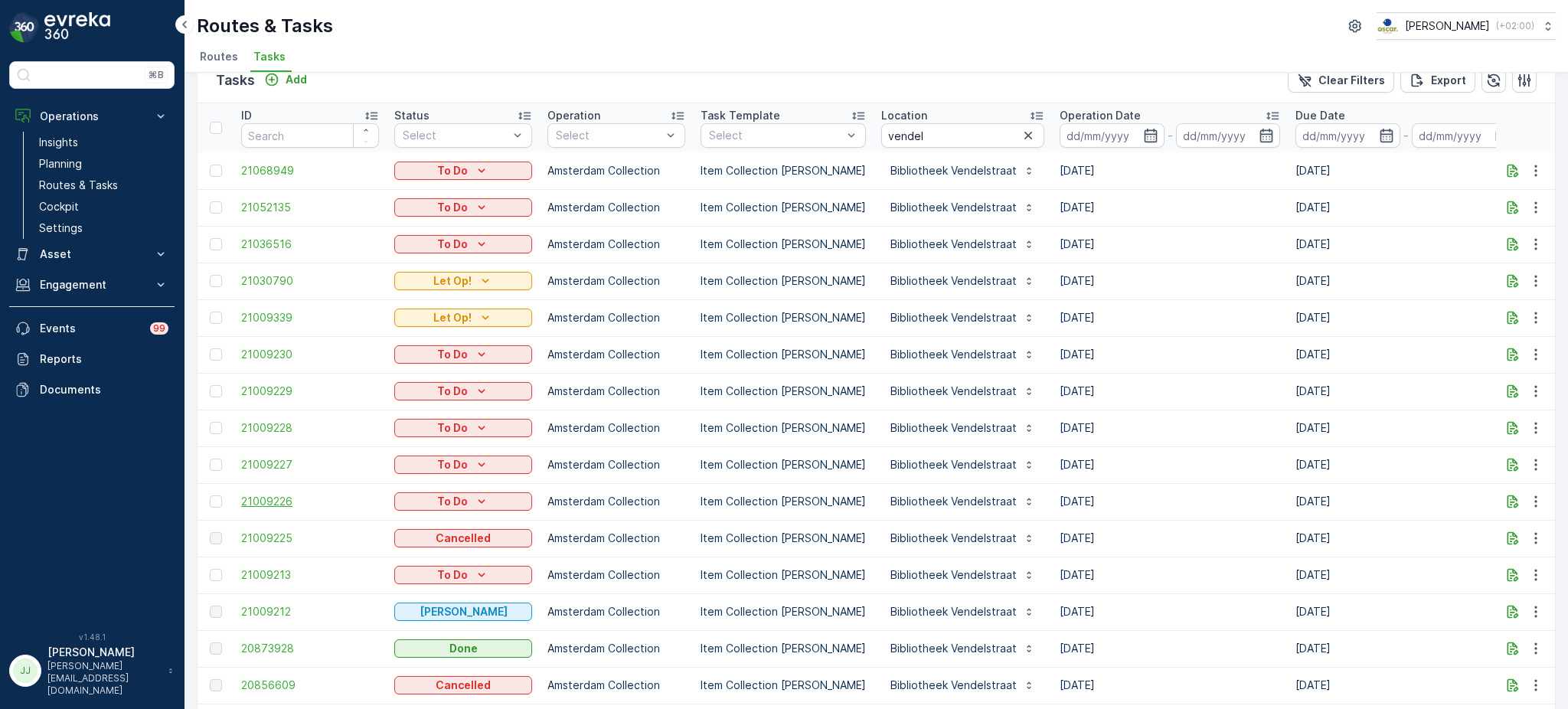
click at [261, 497] on span "21009226" at bounding box center [310, 502] width 138 height 16
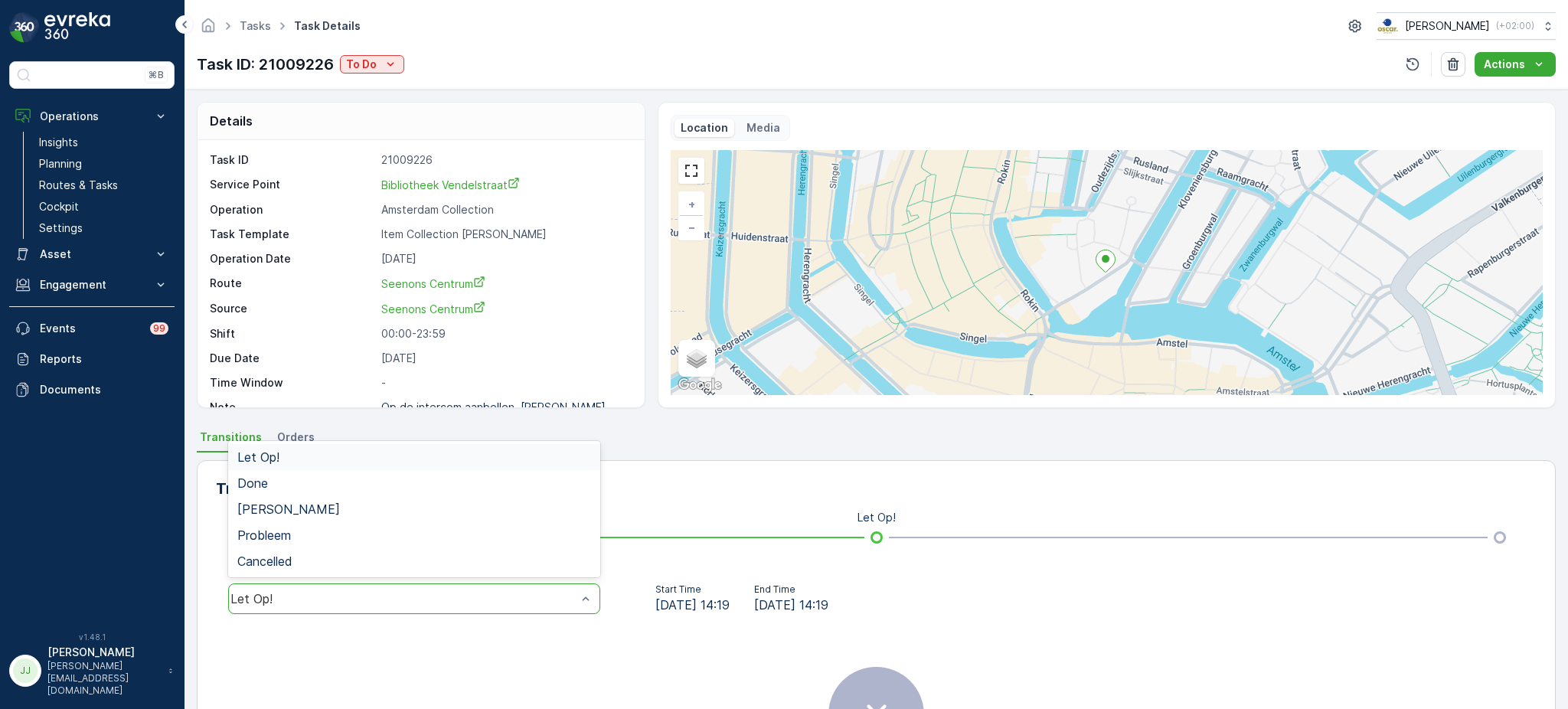
click at [424, 599] on div "Let Op!" at bounding box center [403, 599] width 346 height 14
click at [359, 477] on div "Done" at bounding box center [414, 483] width 354 height 14
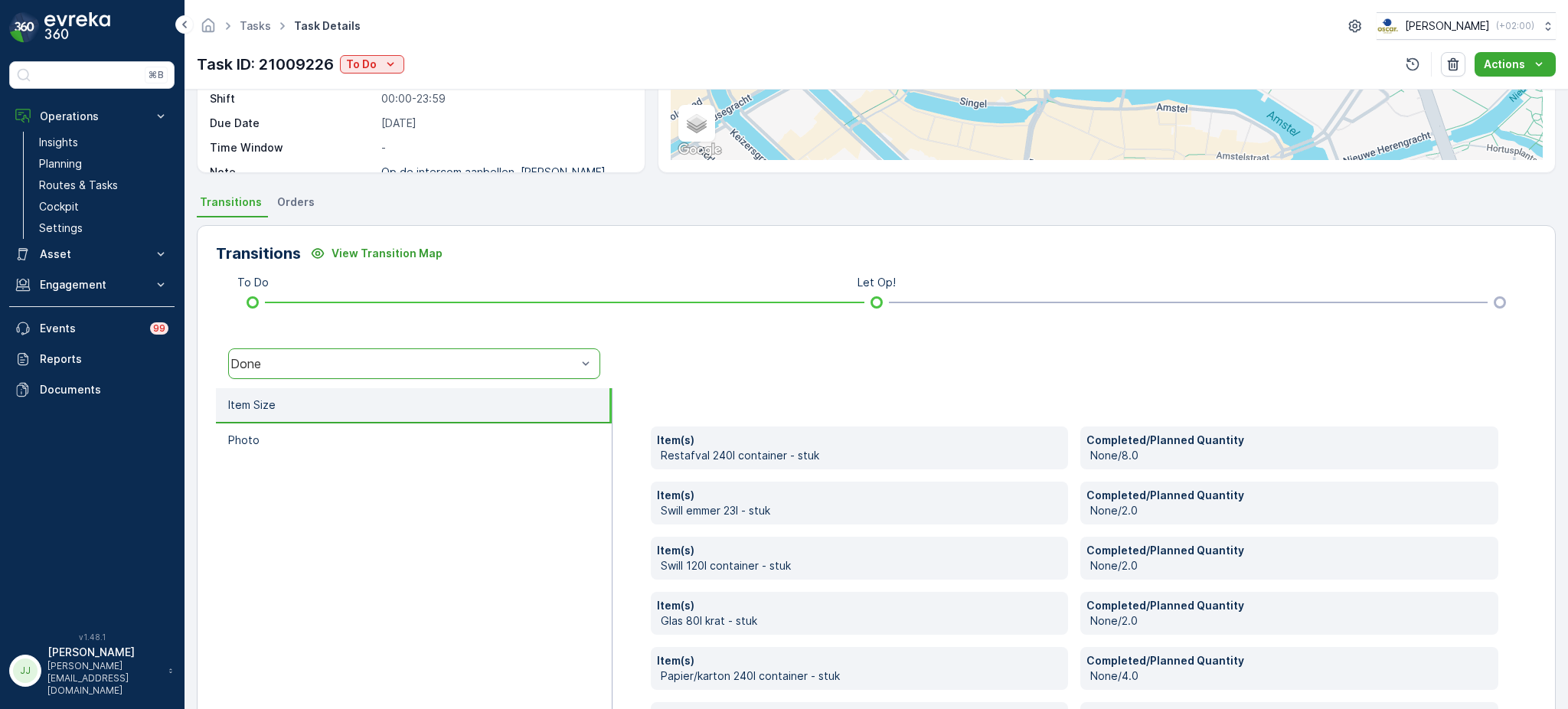
scroll to position [233, 0]
